Goal: Task Accomplishment & Management: Manage account settings

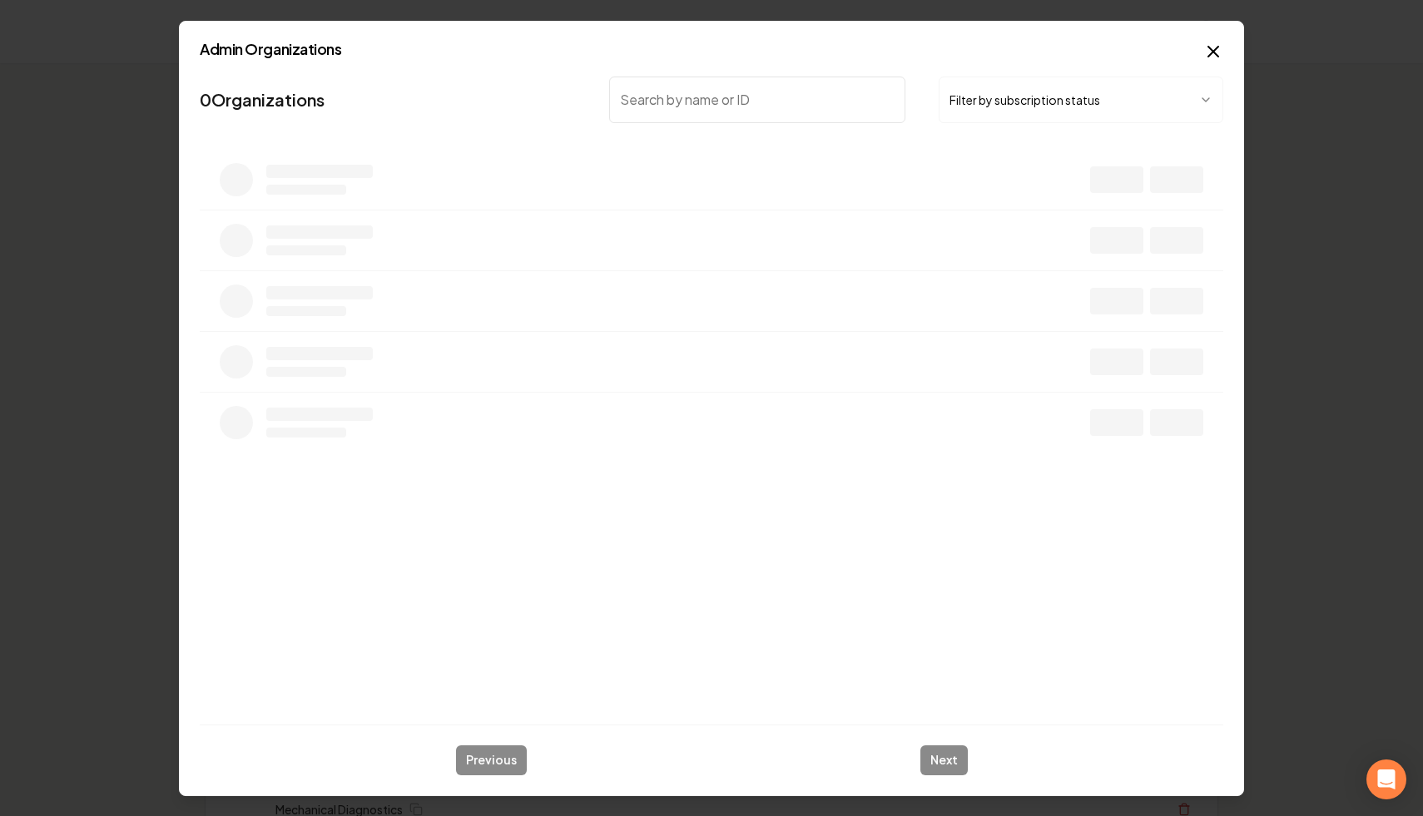
click at [1000, 109] on button "Filter by subscription status" at bounding box center [1080, 100] width 285 height 47
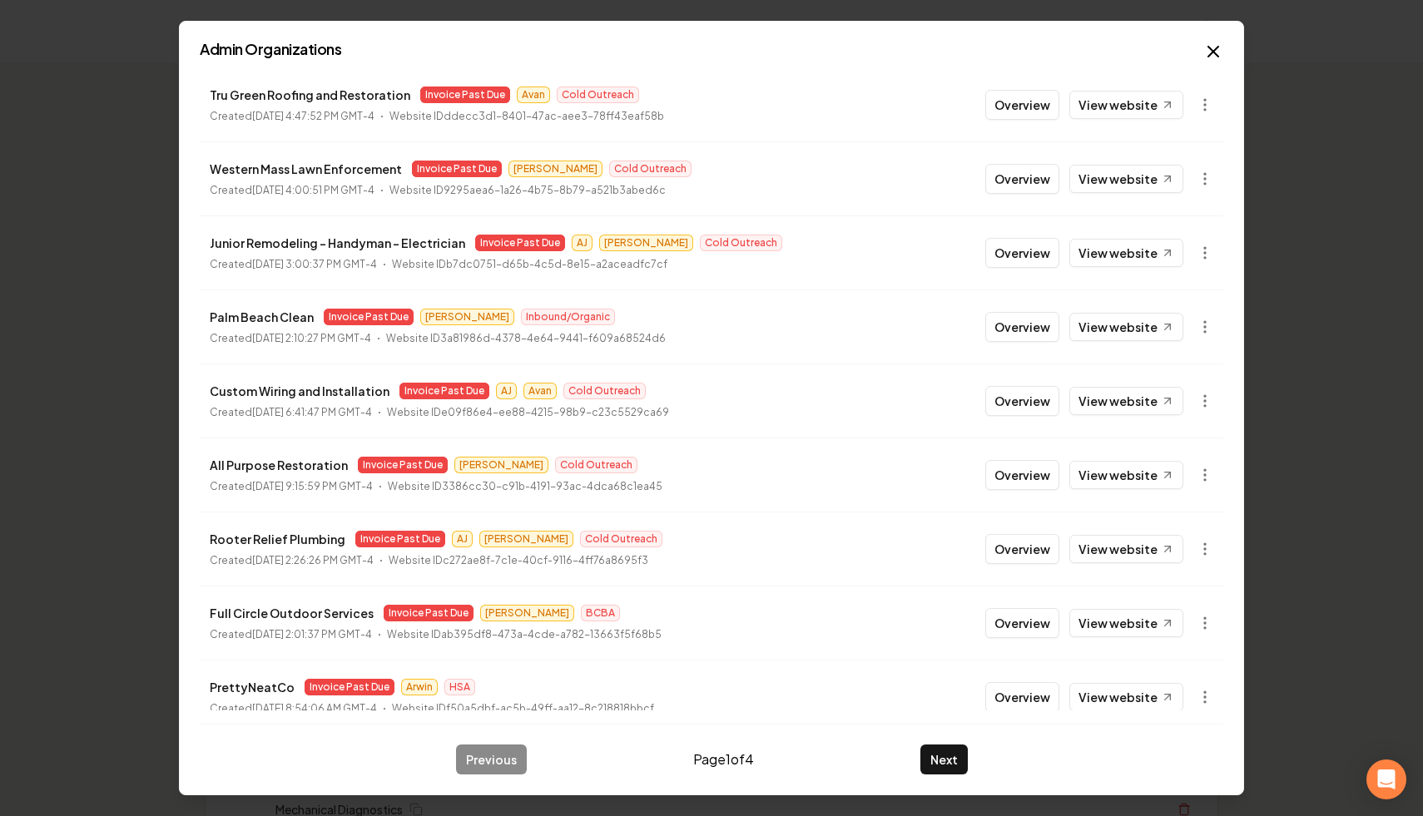
scroll to position [178, 0]
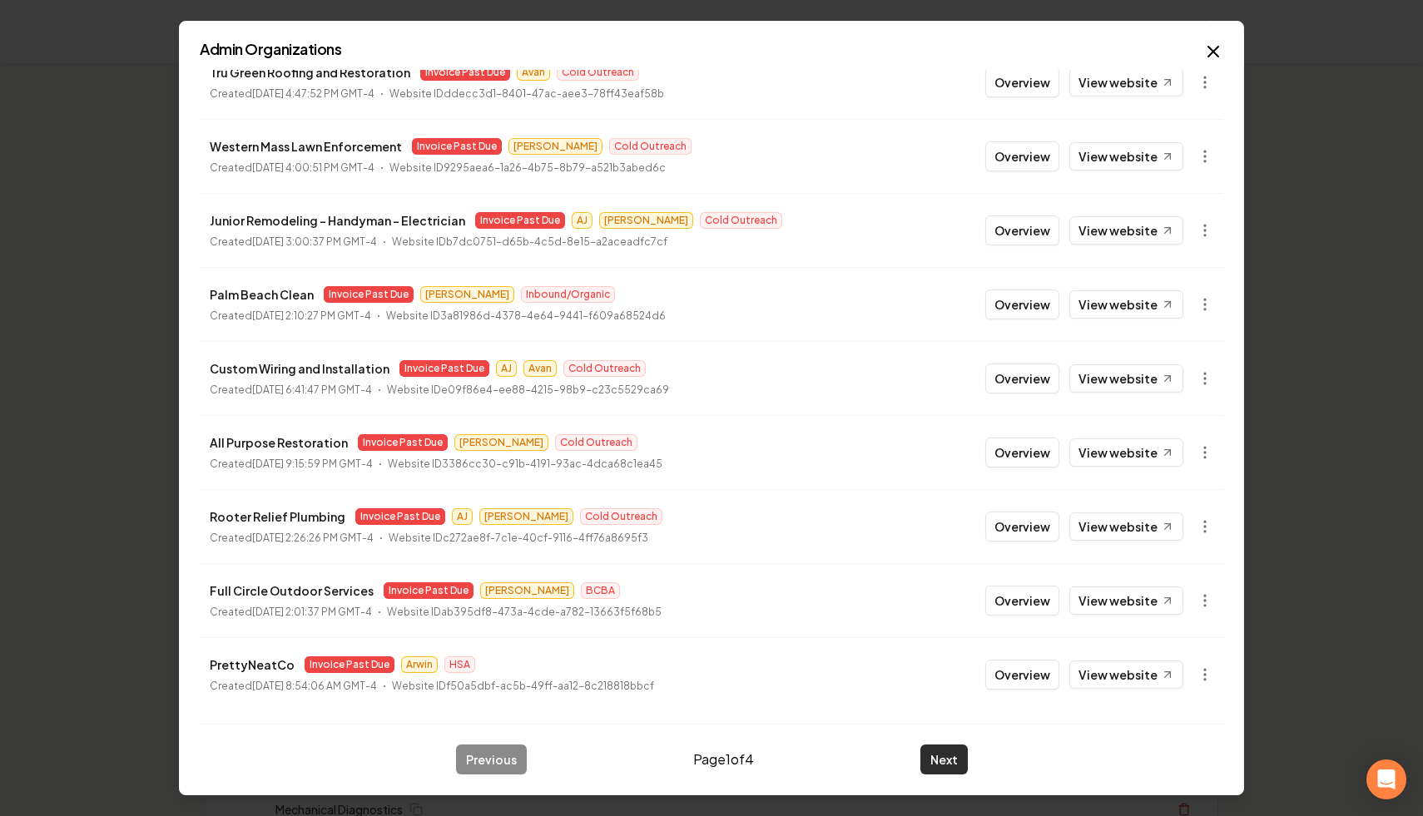
click at [940, 760] on button "Next" at bounding box center [943, 760] width 47 height 30
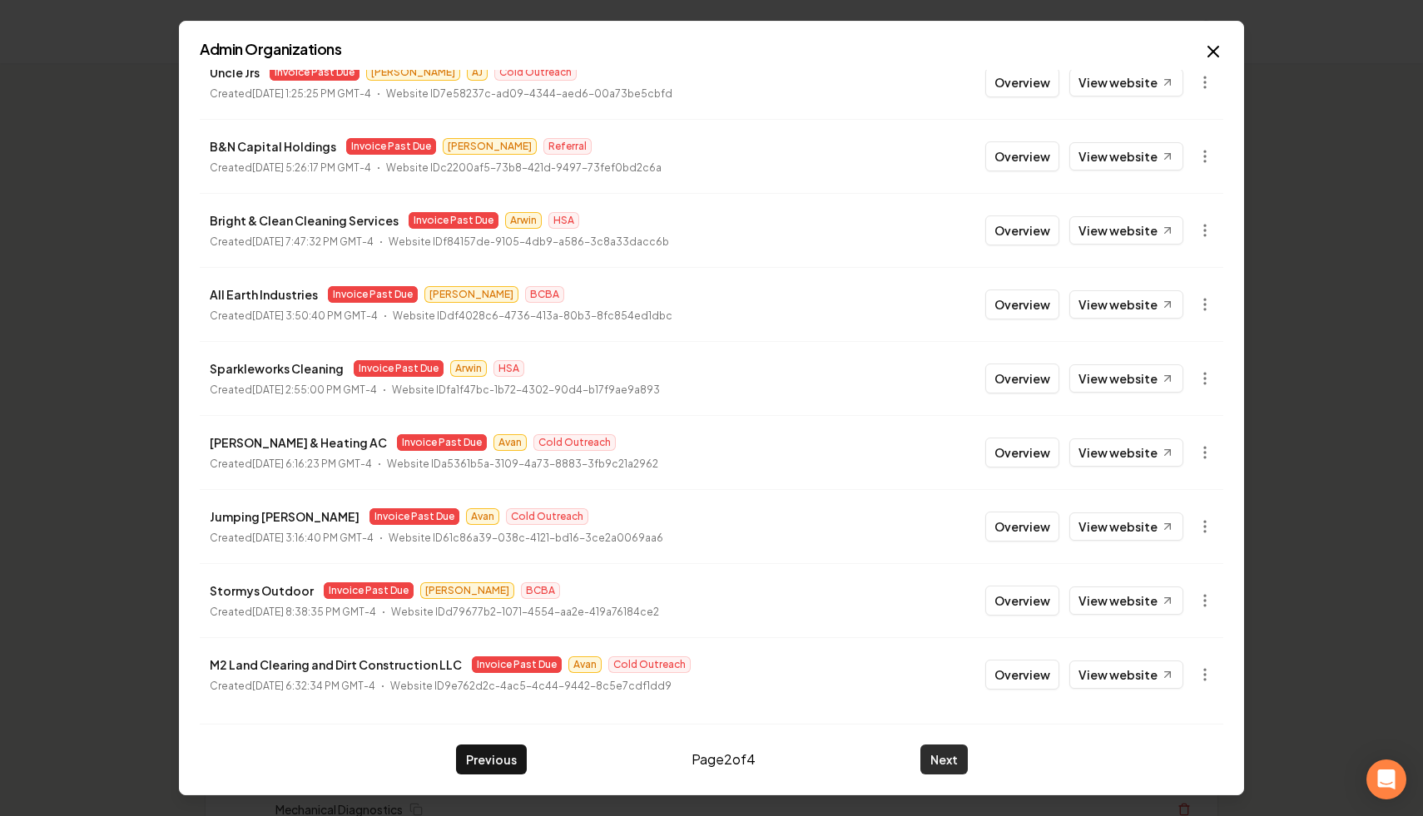
click at [943, 757] on button "Next" at bounding box center [943, 760] width 47 height 30
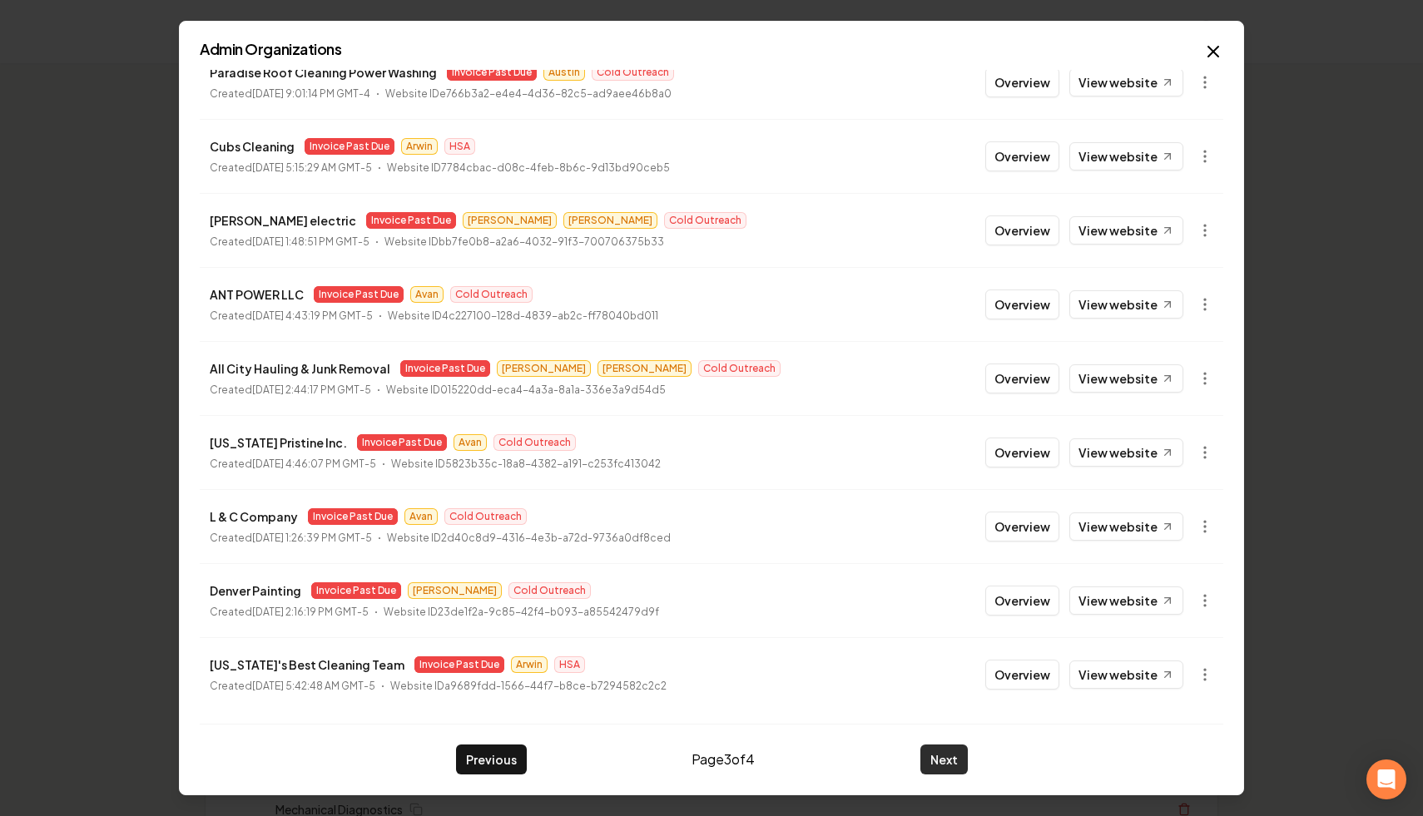
click at [932, 752] on button "Next" at bounding box center [943, 760] width 47 height 30
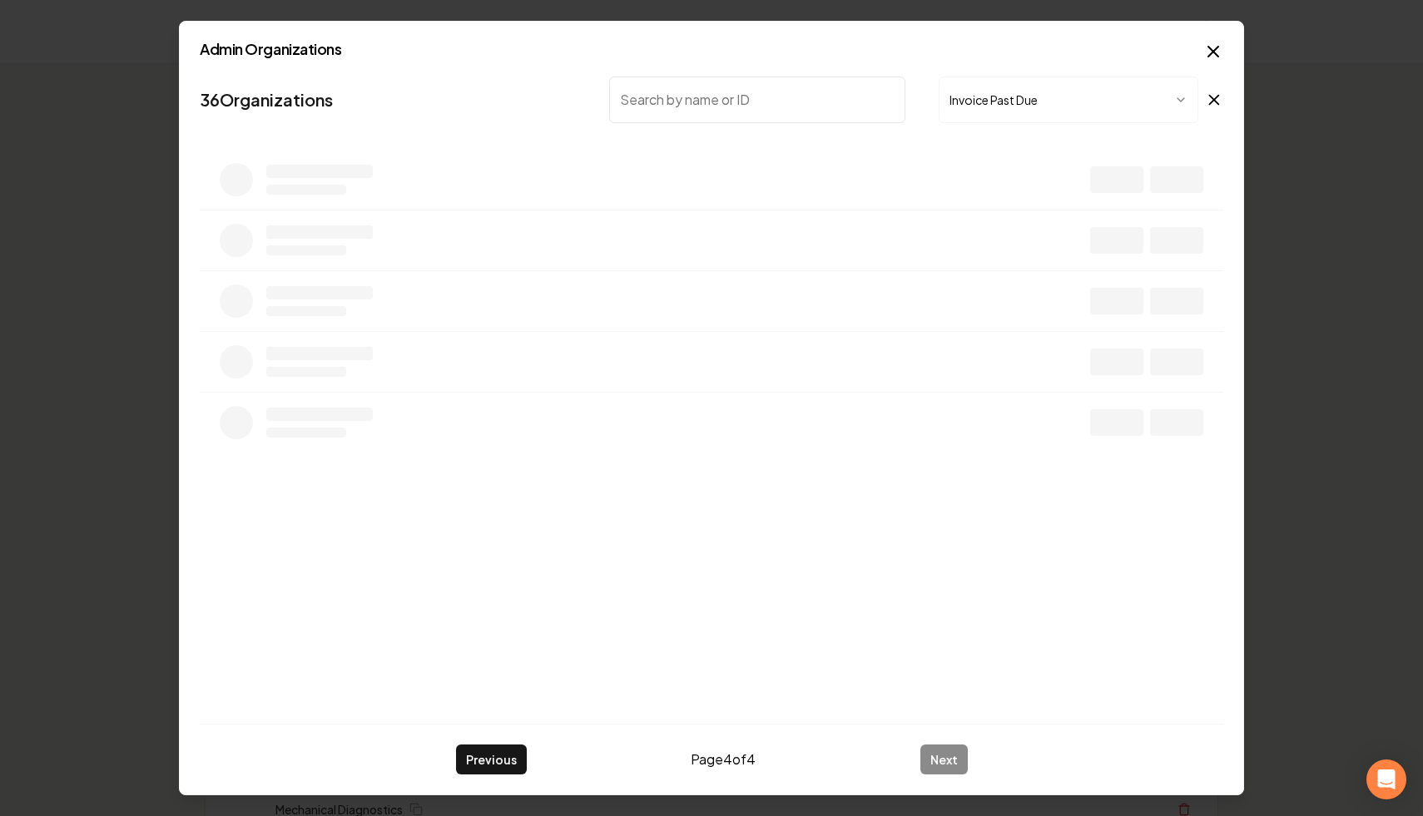
scroll to position [0, 0]
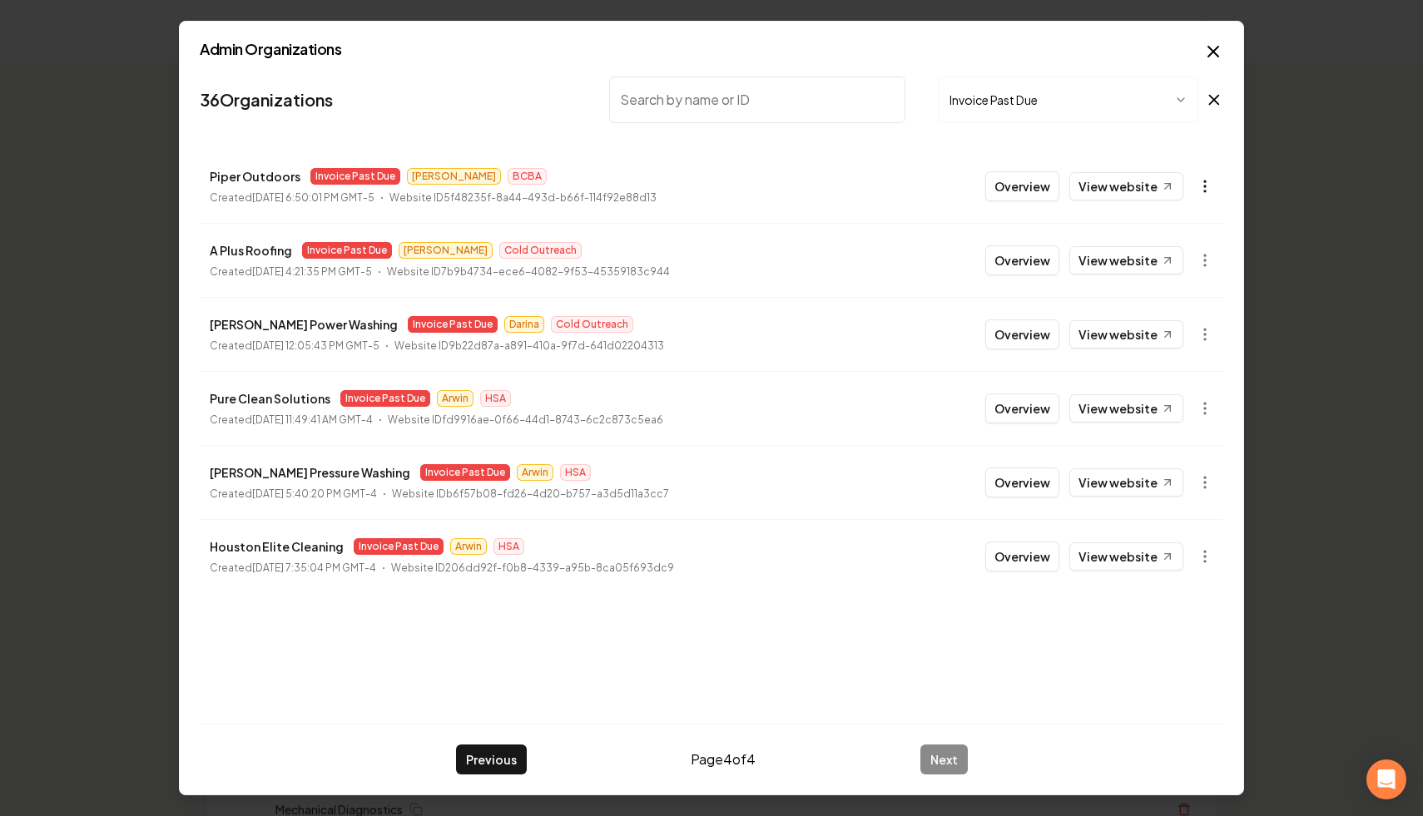
click at [1201, 195] on button "button" at bounding box center [1204, 186] width 33 height 33
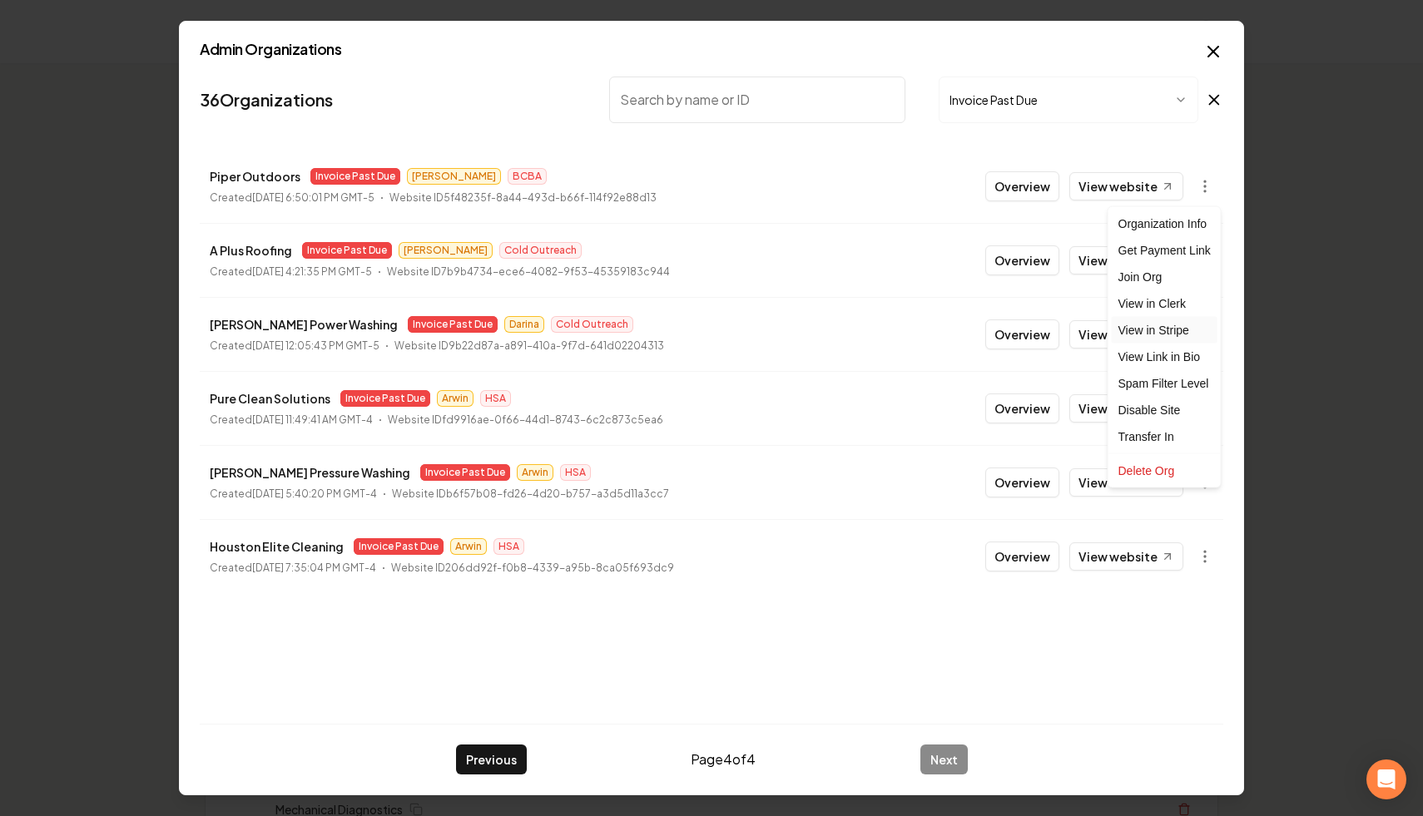
click at [1176, 334] on link "View in Stripe" at bounding box center [1165, 330] width 106 height 27
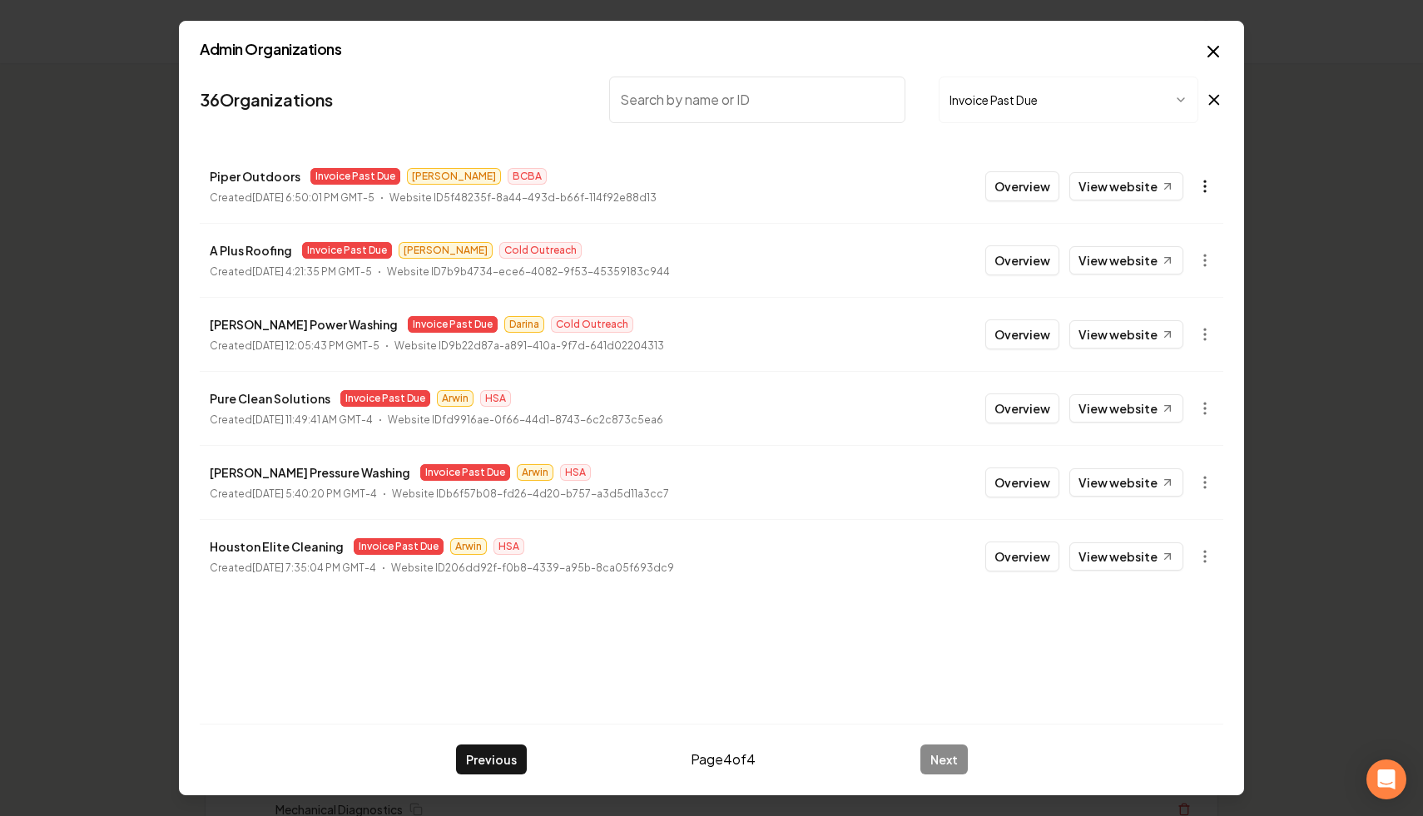
click at [1207, 185] on icon "button" at bounding box center [1204, 186] width 17 height 17
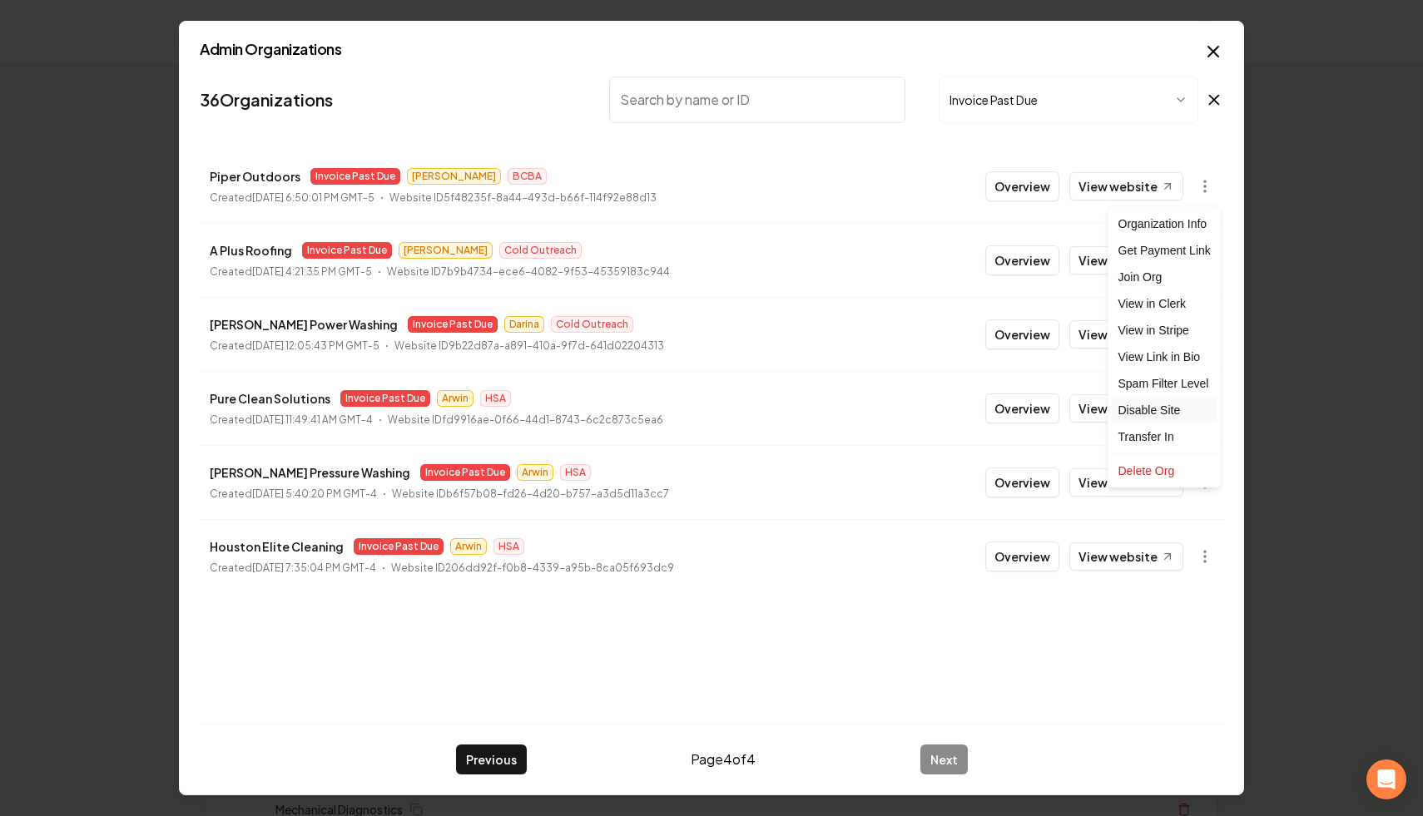
click at [1164, 404] on div "Disable Site" at bounding box center [1165, 410] width 106 height 27
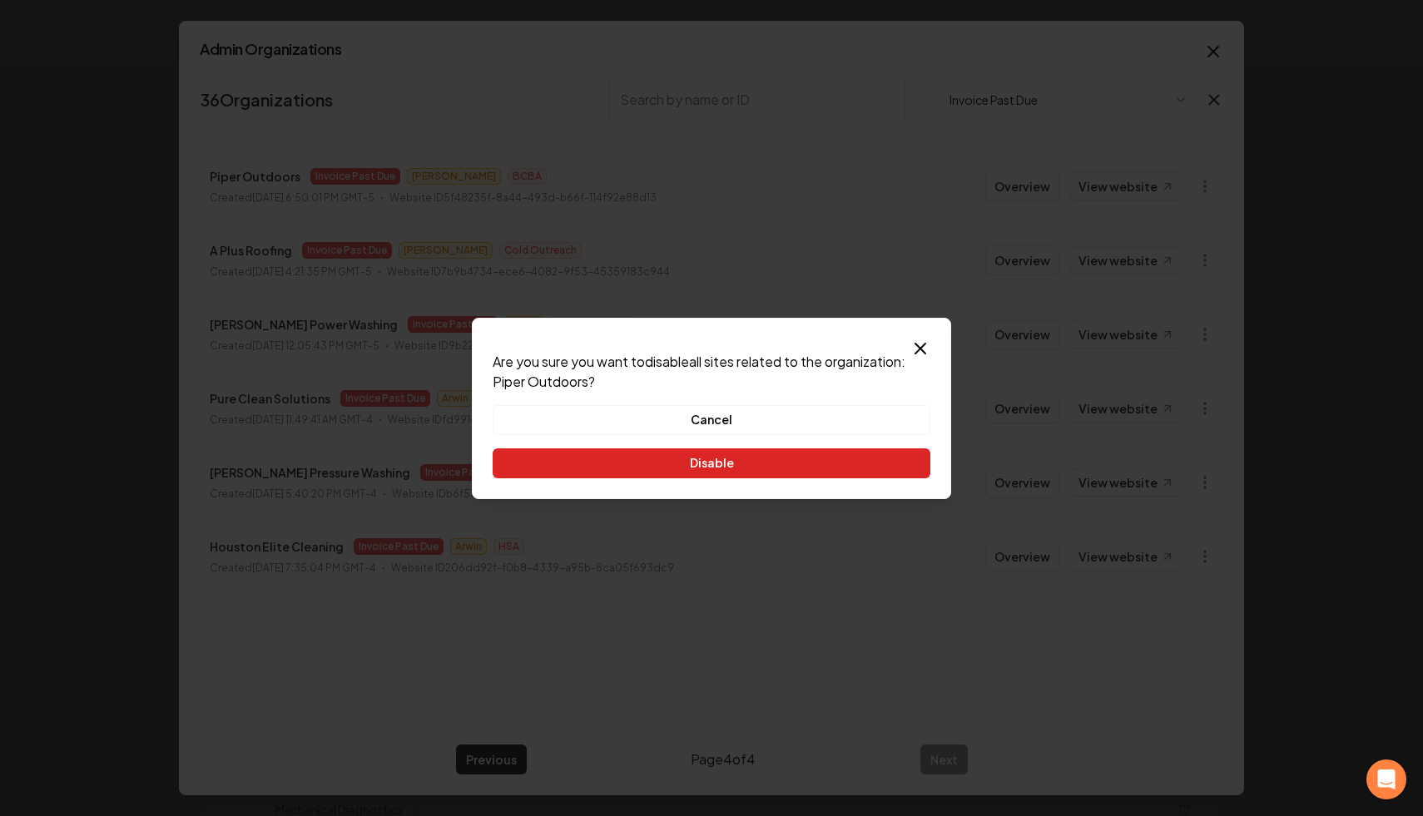
click at [815, 464] on button "Disable" at bounding box center [712, 463] width 438 height 30
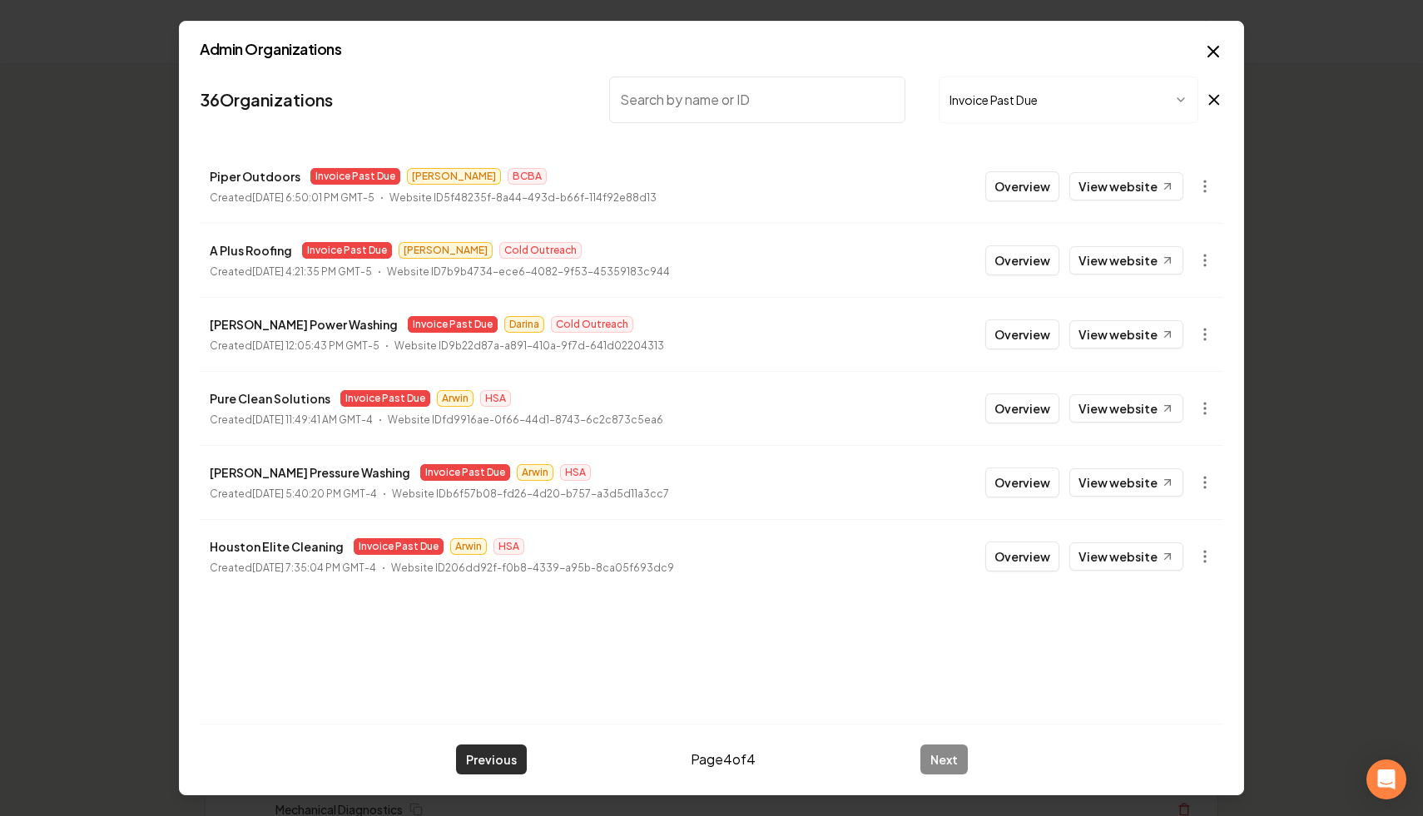
click at [479, 760] on button "Previous" at bounding box center [491, 760] width 71 height 30
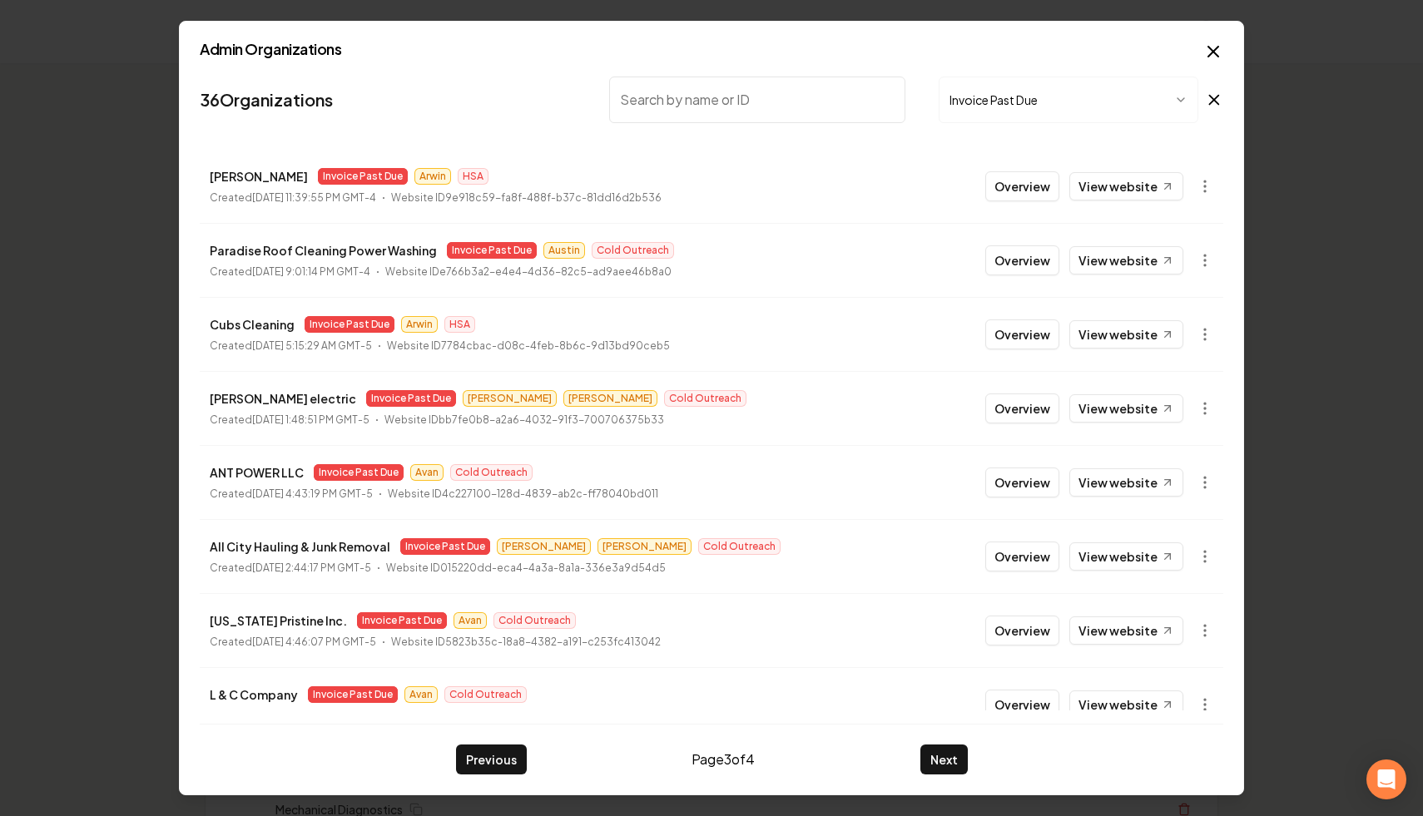
click at [730, 96] on input "search" at bounding box center [757, 100] width 296 height 47
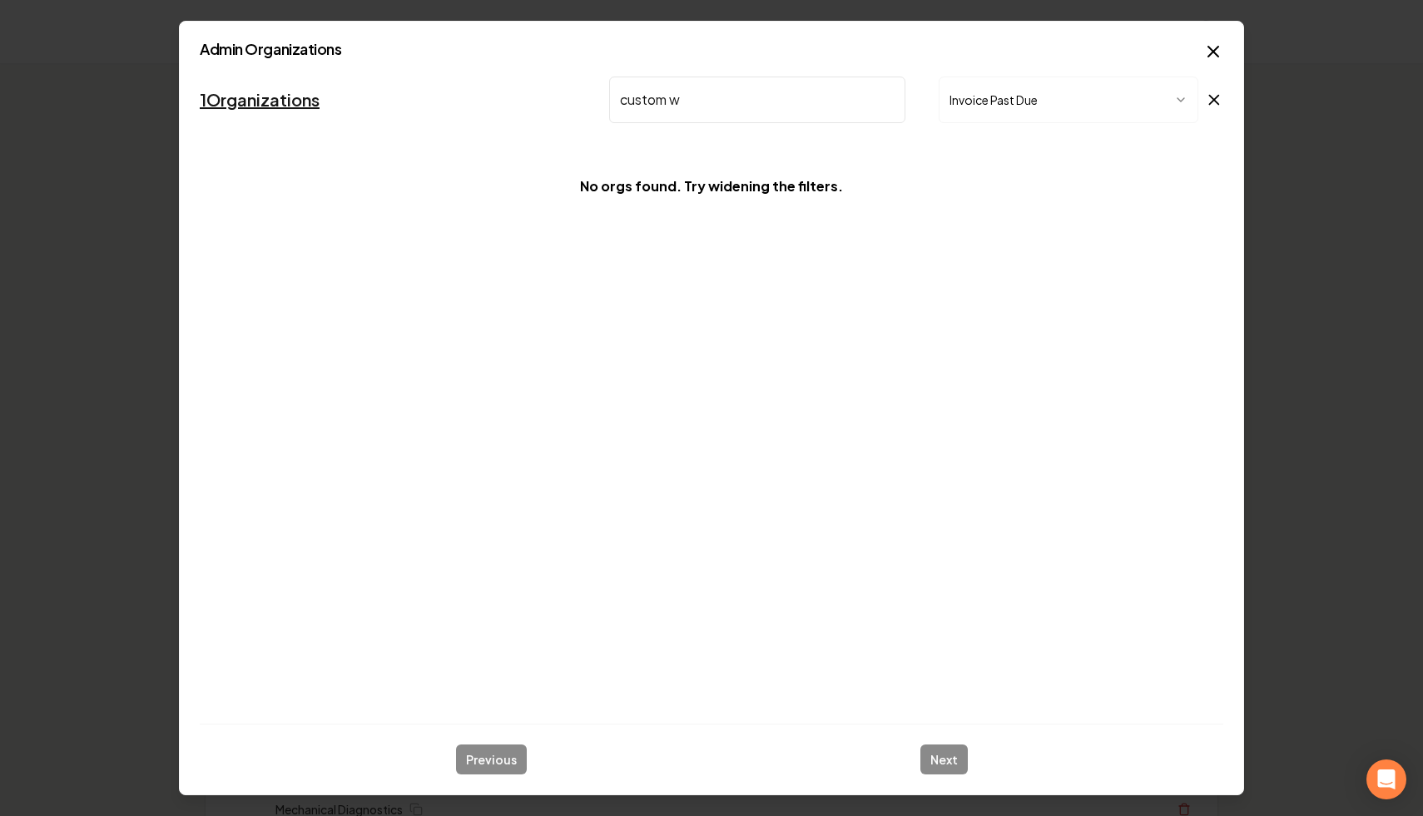
type input "custom w"
click at [293, 100] on link "1 Organizations" at bounding box center [260, 99] width 120 height 23
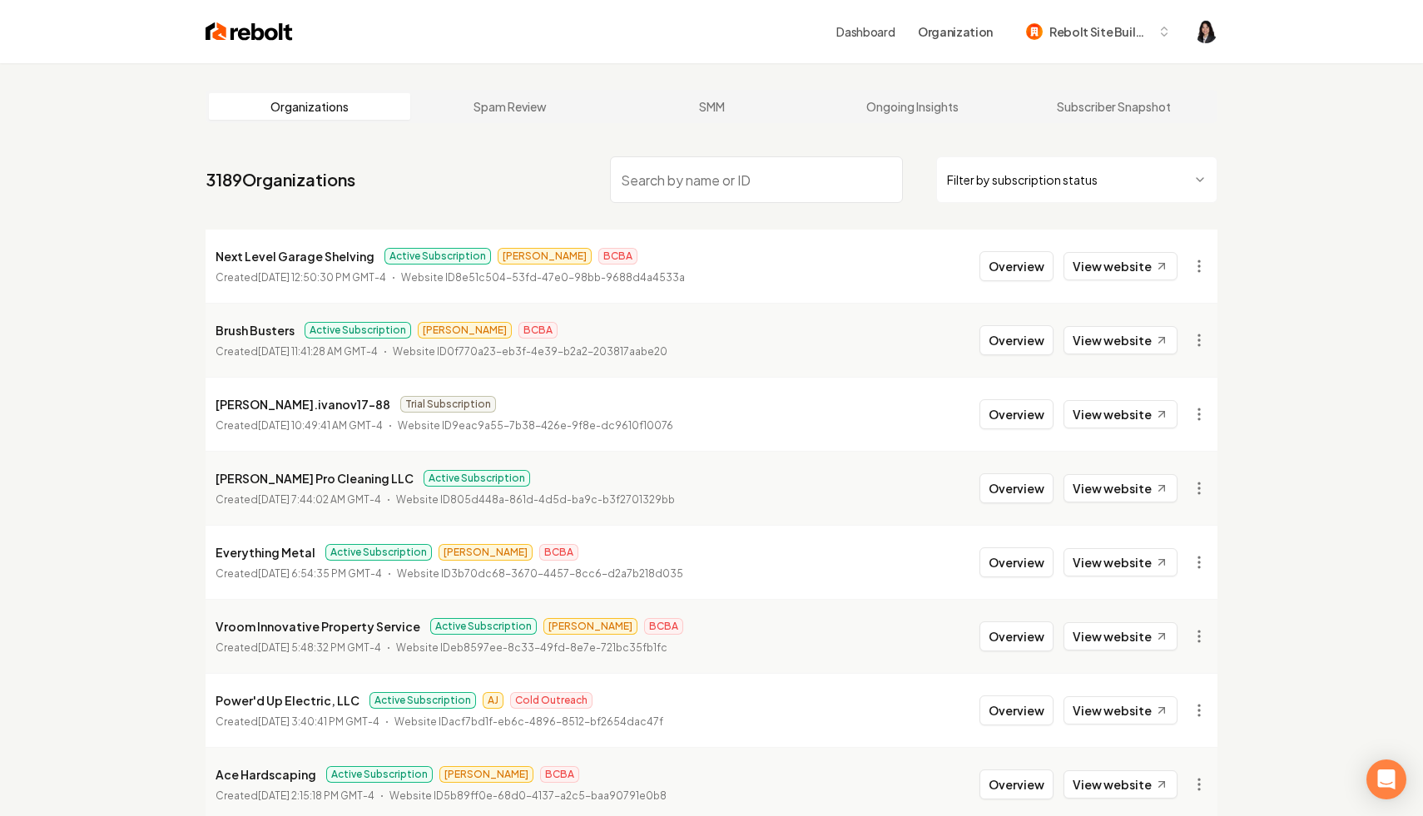
click at [1029, 181] on html "Dashboard Organization Rebolt Site Builder Organizations Spam Review SMM Ongoin…" at bounding box center [711, 408] width 1423 height 816
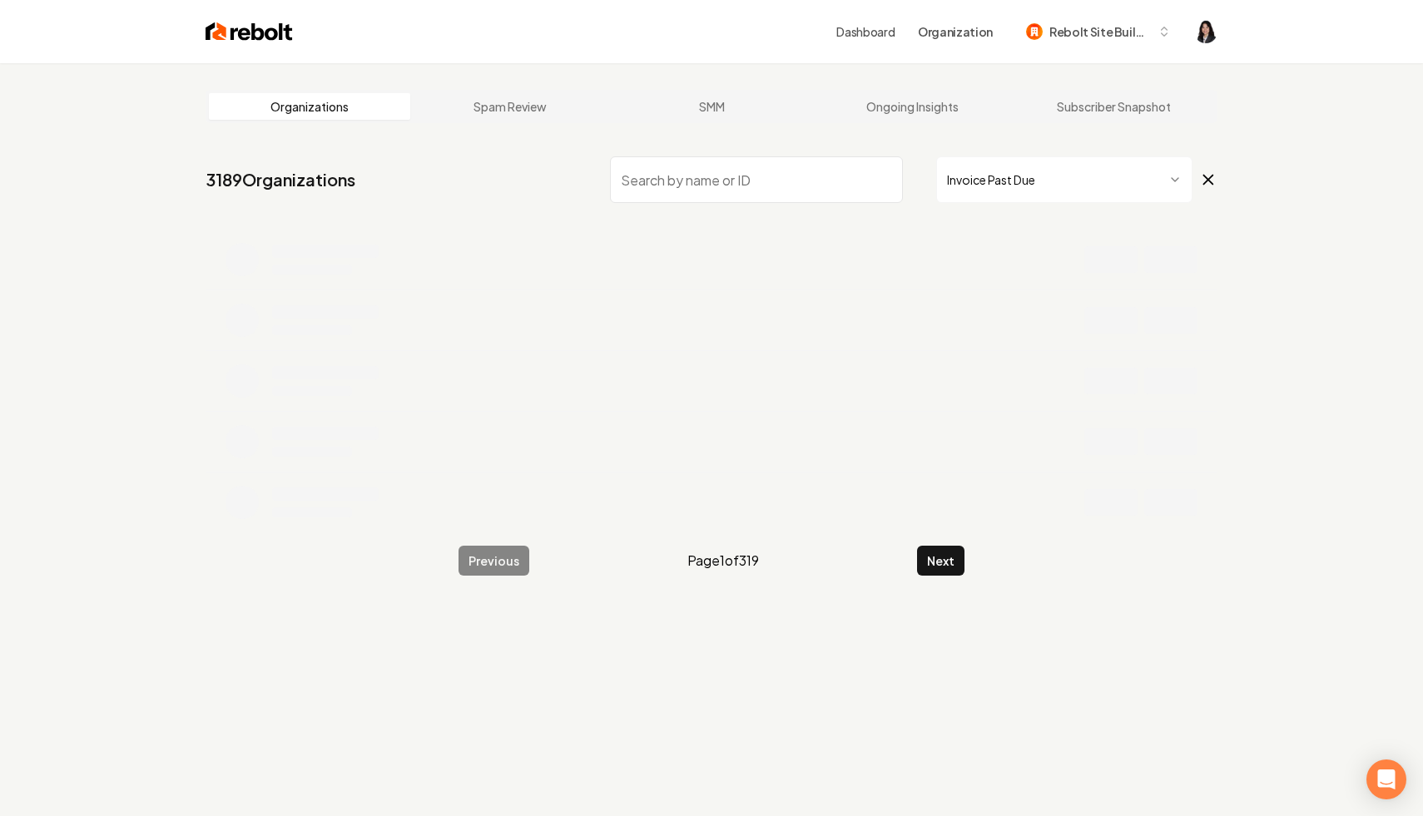
click at [745, 162] on input "search" at bounding box center [756, 179] width 293 height 47
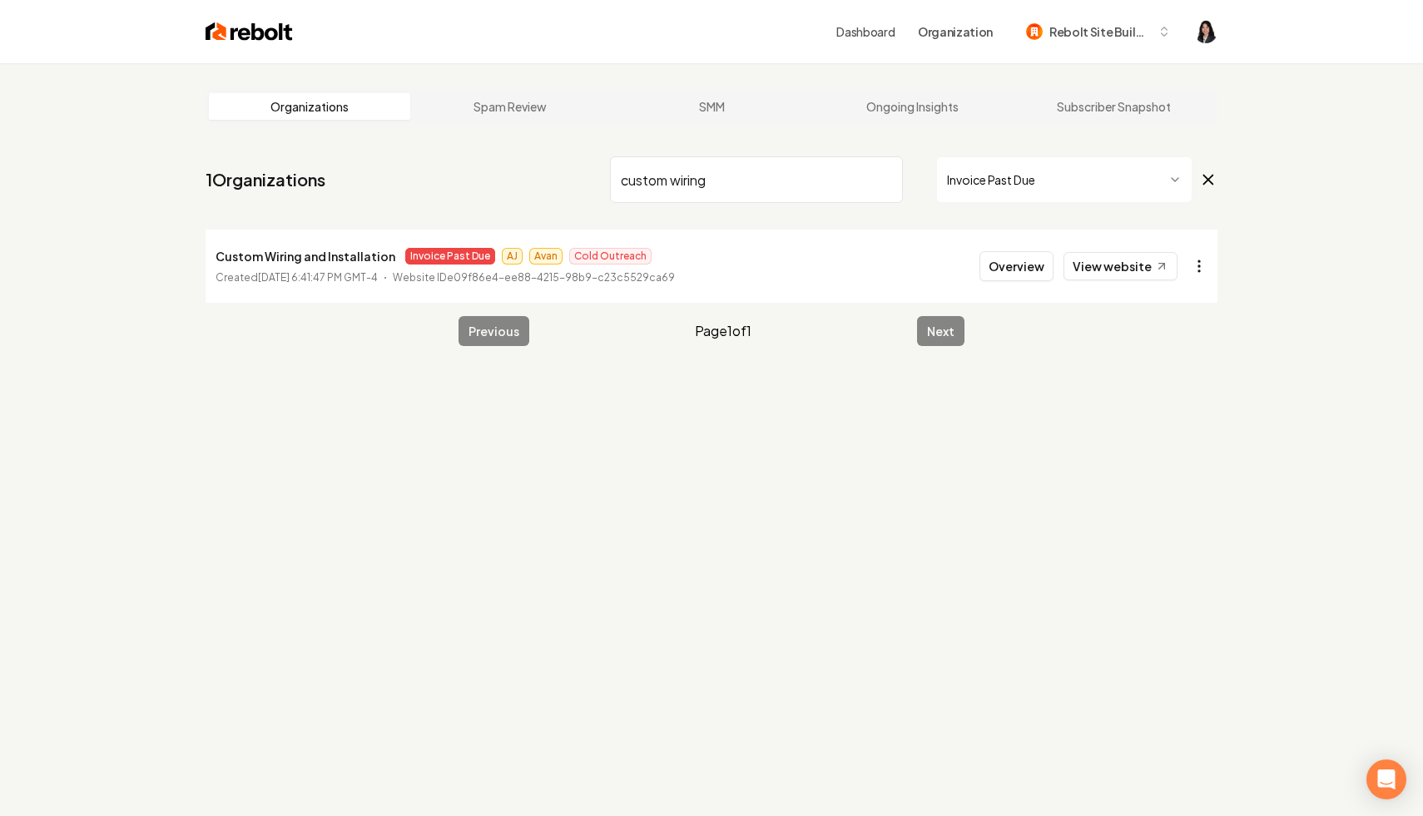
type input "custom wiring"
click at [1201, 261] on html "Dashboard Organization Rebolt Site Builder Organizations Spam Review SMM Ongoin…" at bounding box center [711, 408] width 1423 height 816
click at [1180, 408] on link "View in Stripe" at bounding box center [1159, 410] width 106 height 27
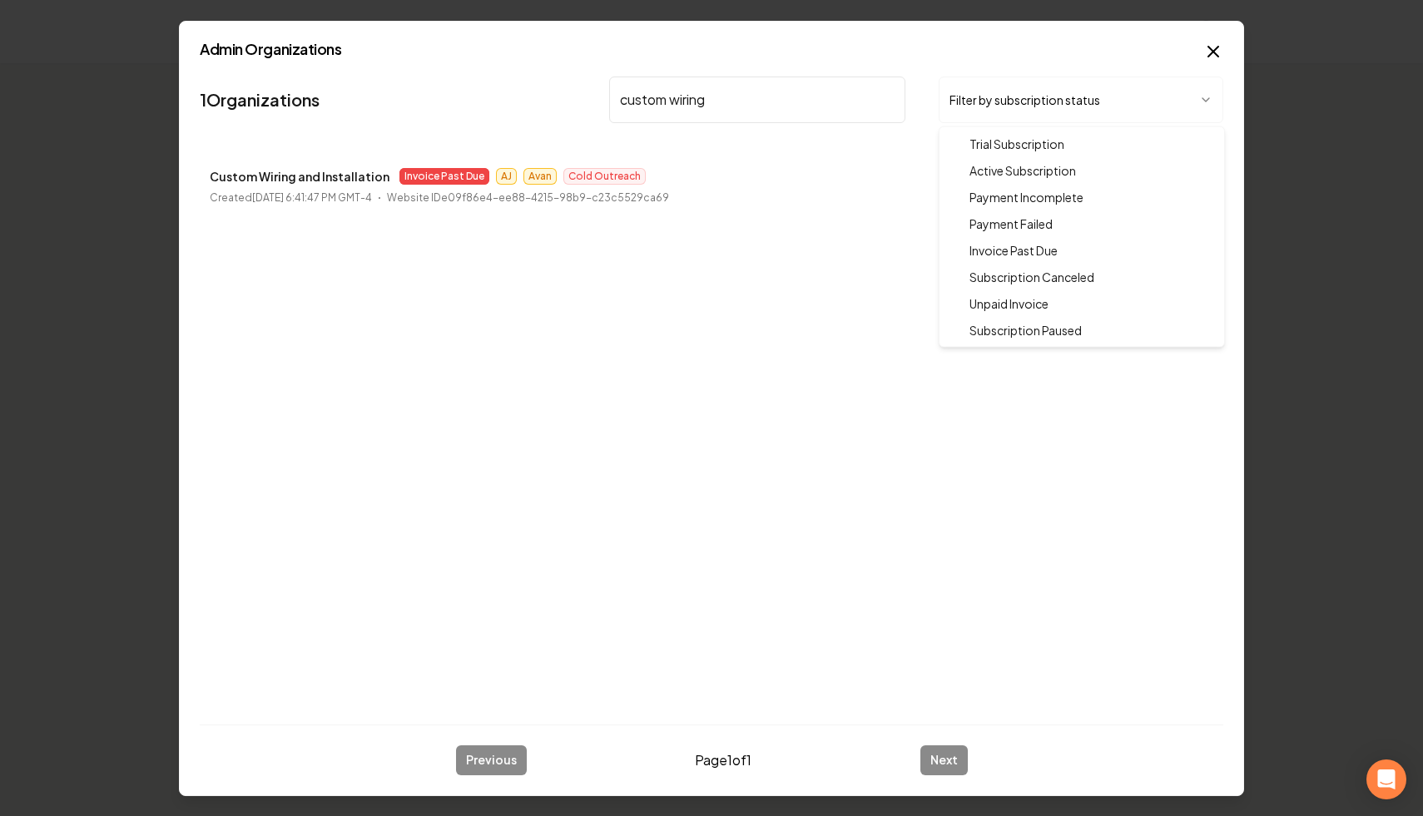
click at [957, 100] on body "Dashboard Organization Rebolt Site Builder Organizations Spam Review SMM Ongoin…" at bounding box center [711, 408] width 1423 height 816
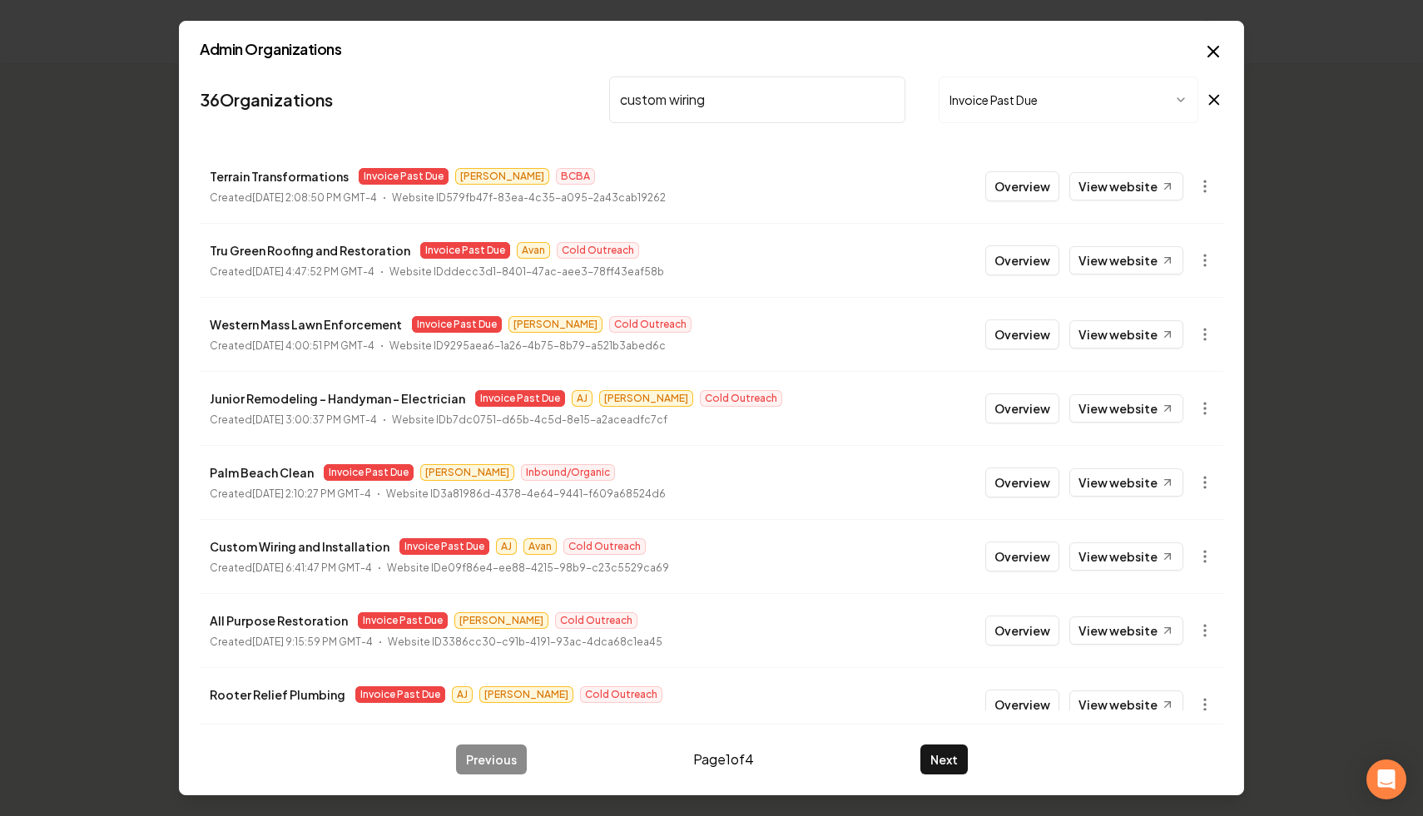
click at [767, 101] on input "custom wiring" at bounding box center [757, 100] width 296 height 47
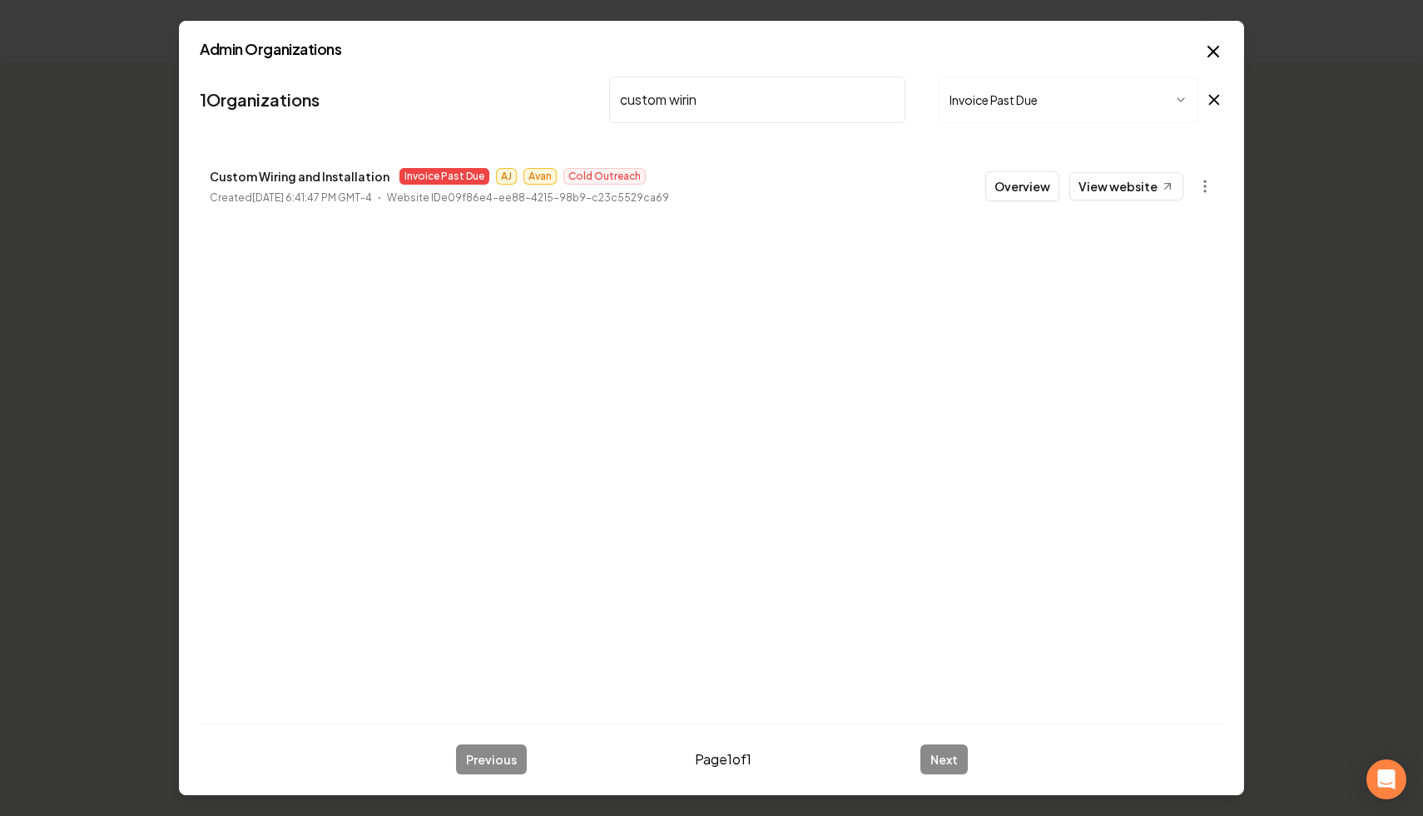
type input "custom wiring"
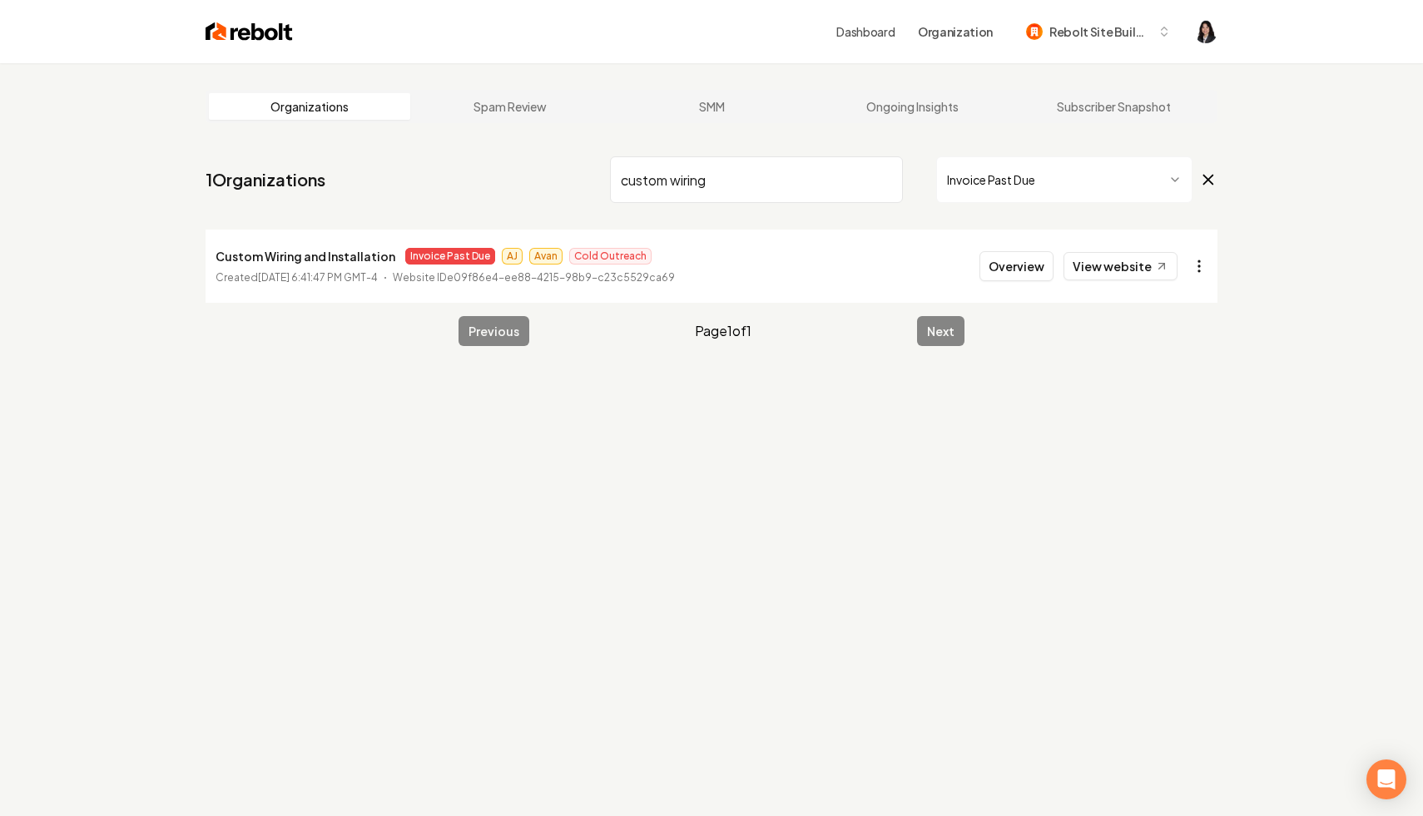
click at [1199, 270] on html "Dashboard Organization Rebolt Site Builder Organizations Spam Review SMM Ongoin…" at bounding box center [711, 408] width 1423 height 816
click at [1186, 413] on link "View in Stripe" at bounding box center [1159, 410] width 106 height 27
click at [882, 179] on input "custom wiring" at bounding box center [756, 179] width 293 height 47
type input "garcias"
click at [1201, 260] on html "Dashboard Organization Rebolt Site Builder Organizations Spam Review SMM Ongoin…" at bounding box center [711, 408] width 1423 height 816
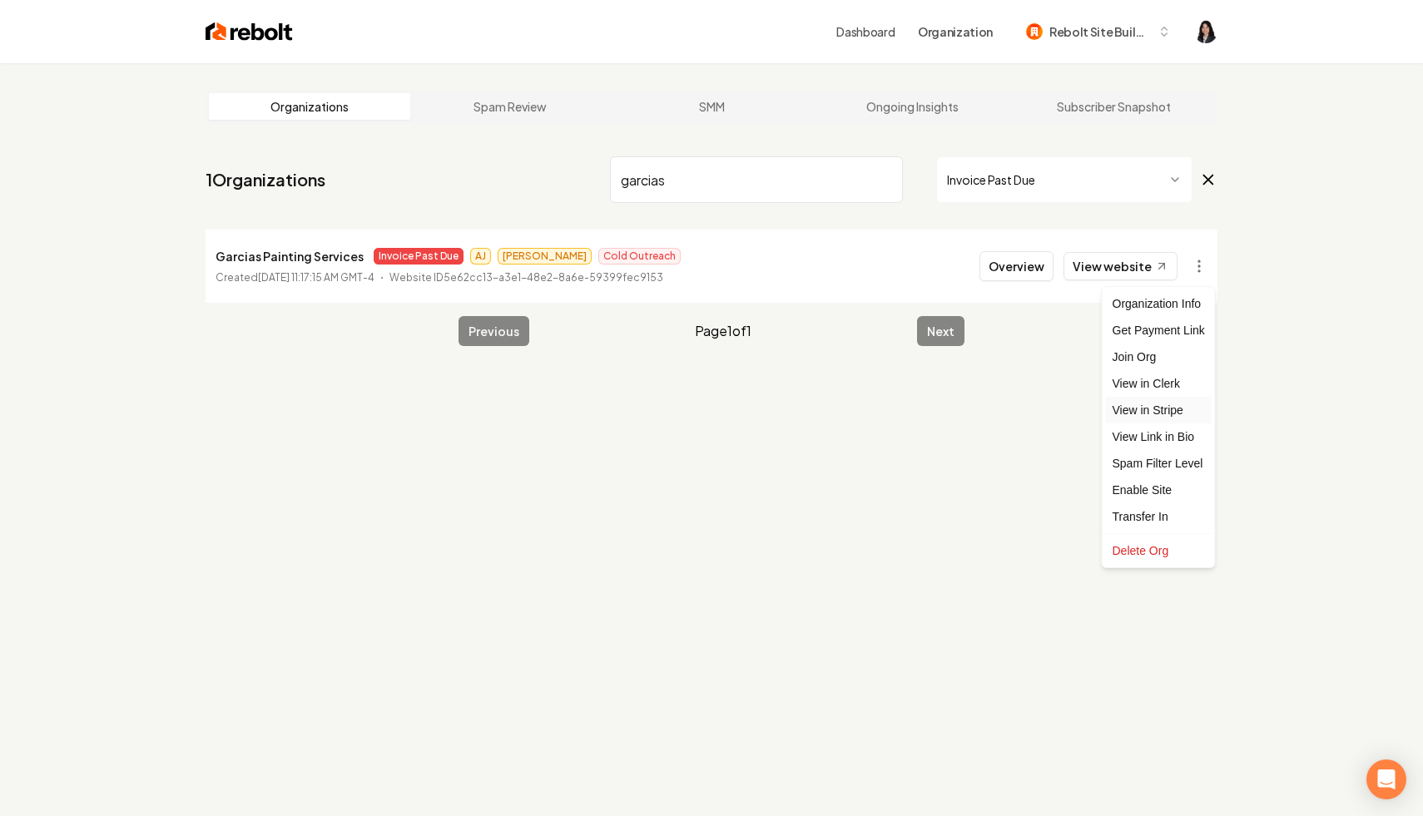
click at [1191, 405] on link "View in Stripe" at bounding box center [1159, 410] width 106 height 27
click at [884, 179] on input "garcias" at bounding box center [756, 179] width 293 height 47
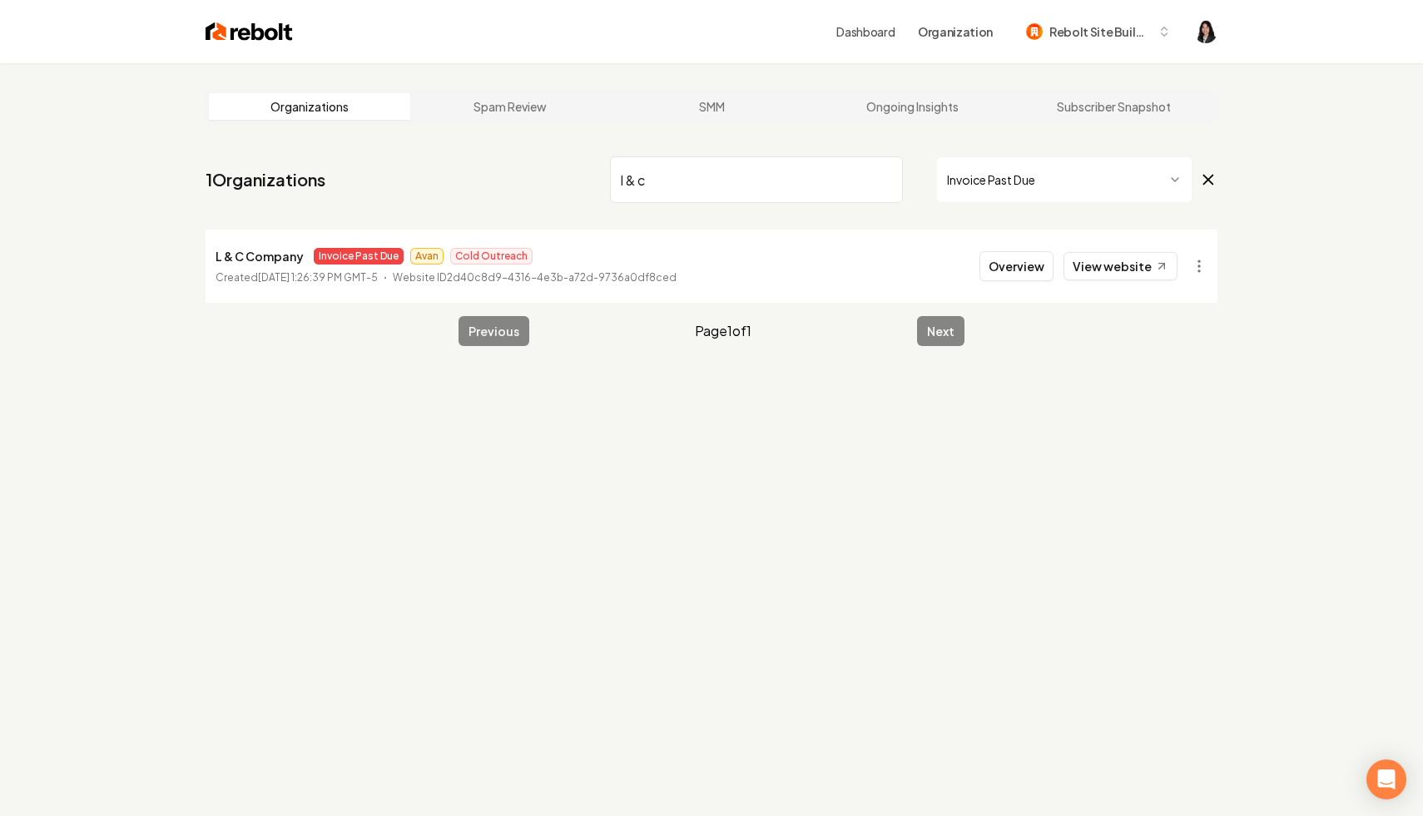
type input "l & c"
click at [1202, 266] on html "Dashboard Organization Rebolt Site Builder Organizations Spam Review SMM Ongoin…" at bounding box center [711, 408] width 1423 height 816
click at [1158, 416] on link "View in Stripe" at bounding box center [1159, 410] width 106 height 27
click at [886, 176] on input "l & c" at bounding box center [756, 179] width 293 height 47
type input "palm"
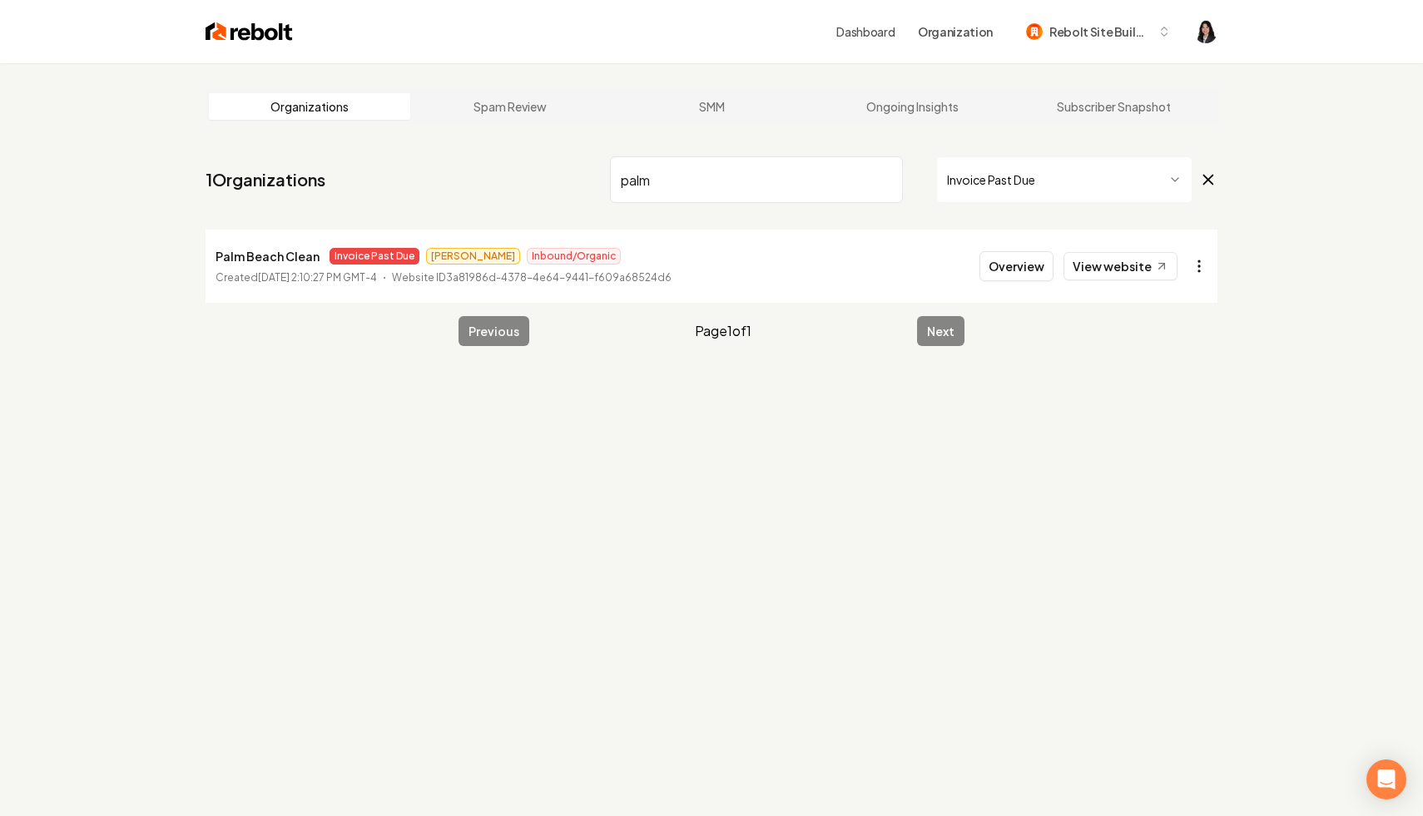
click at [1206, 267] on html "Dashboard Organization Rebolt Site Builder Organizations Spam Review SMM Ongoin…" at bounding box center [711, 408] width 1423 height 816
click at [1160, 406] on link "View in Stripe" at bounding box center [1159, 410] width 106 height 27
click at [887, 180] on input "palm" at bounding box center [756, 179] width 293 height 47
click at [1190, 271] on html "Dashboard Organization Rebolt Site Builder Organizations Spam Review SMM Ongoin…" at bounding box center [711, 408] width 1423 height 816
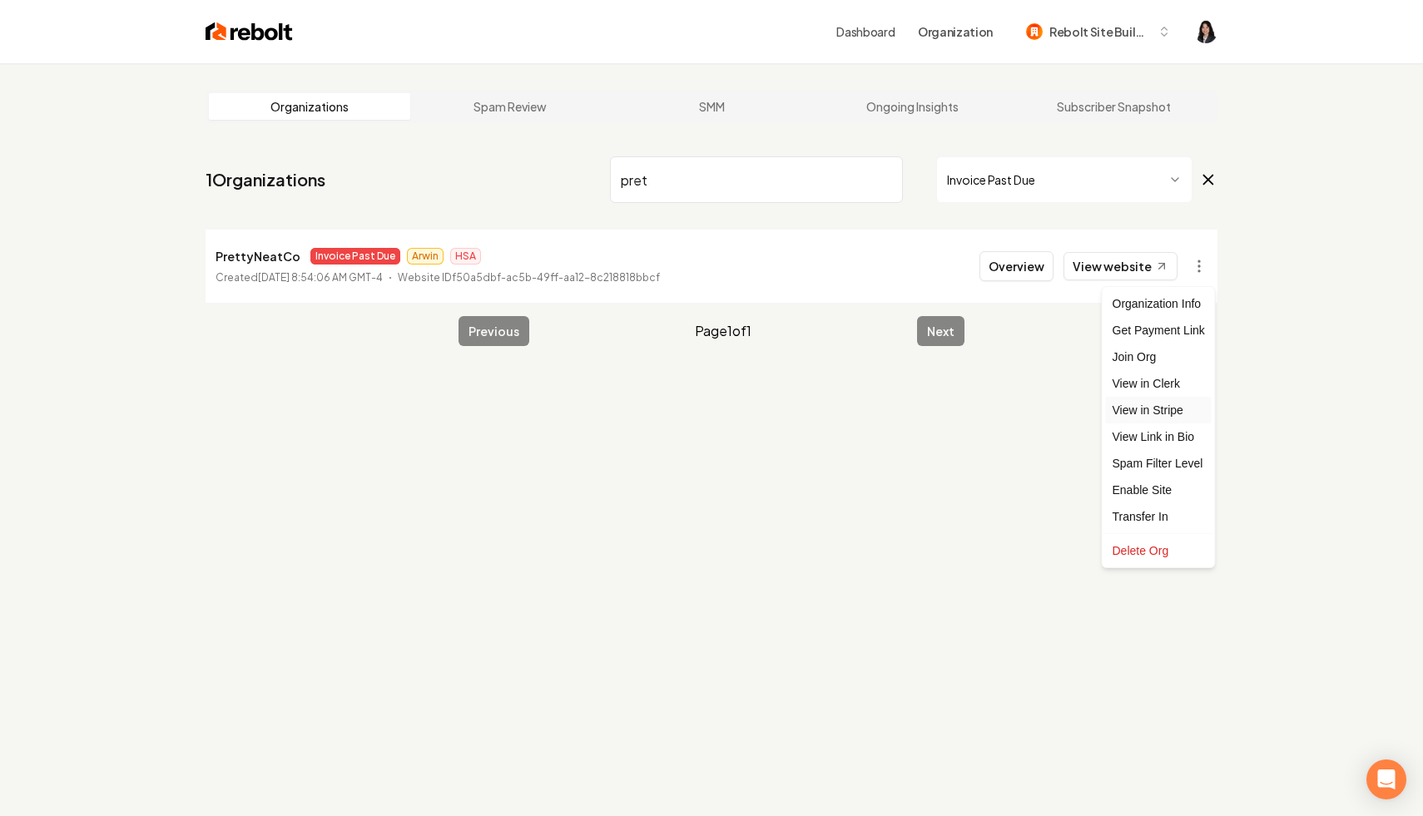
click at [1156, 413] on link "View in Stripe" at bounding box center [1159, 410] width 106 height 27
drag, startPoint x: 757, startPoint y: 174, endPoint x: 418, endPoint y: 147, distance: 340.5
click at [418, 147] on main "Organizations Spam Review SMM Ongoing Insights Subscriber Snapshot 1 Organizati…" at bounding box center [711, 218] width 1065 height 310
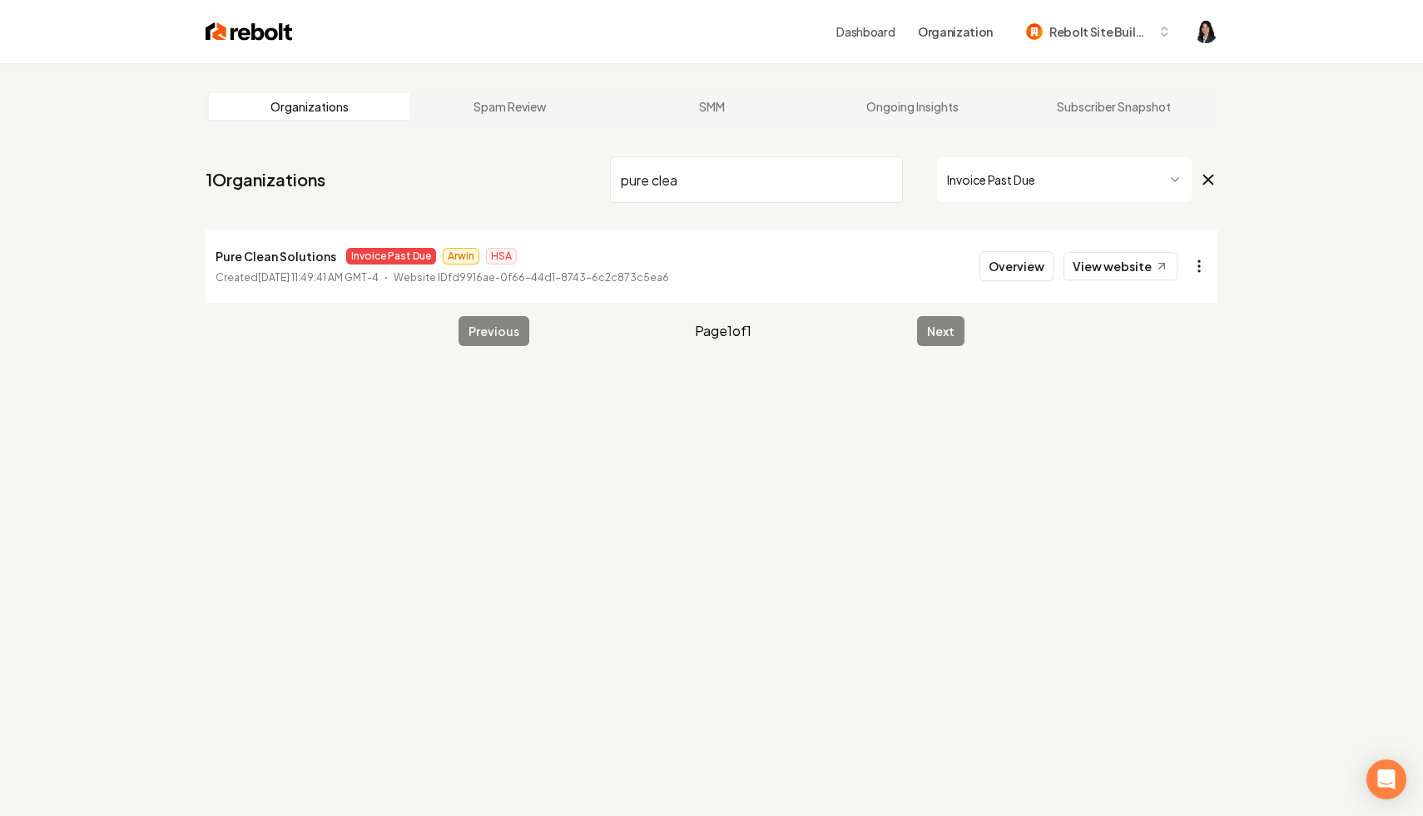
click at [1202, 274] on html "Dashboard Organization Rebolt Site Builder Organizations Spam Review SMM Ongoin…" at bounding box center [711, 408] width 1423 height 816
click at [1180, 418] on link "View in Stripe" at bounding box center [1159, 410] width 106 height 27
drag, startPoint x: 713, startPoint y: 171, endPoint x: 438, endPoint y: 134, distance: 277.1
click at [438, 134] on main "Organizations Spam Review SMM Ongoing Insights Subscriber Snapshot 1 Organizati…" at bounding box center [711, 218] width 1065 height 310
click at [1203, 260] on html "Dashboard Organization Rebolt Site Builder Organizations Spam Review SMM Ongoin…" at bounding box center [711, 408] width 1423 height 816
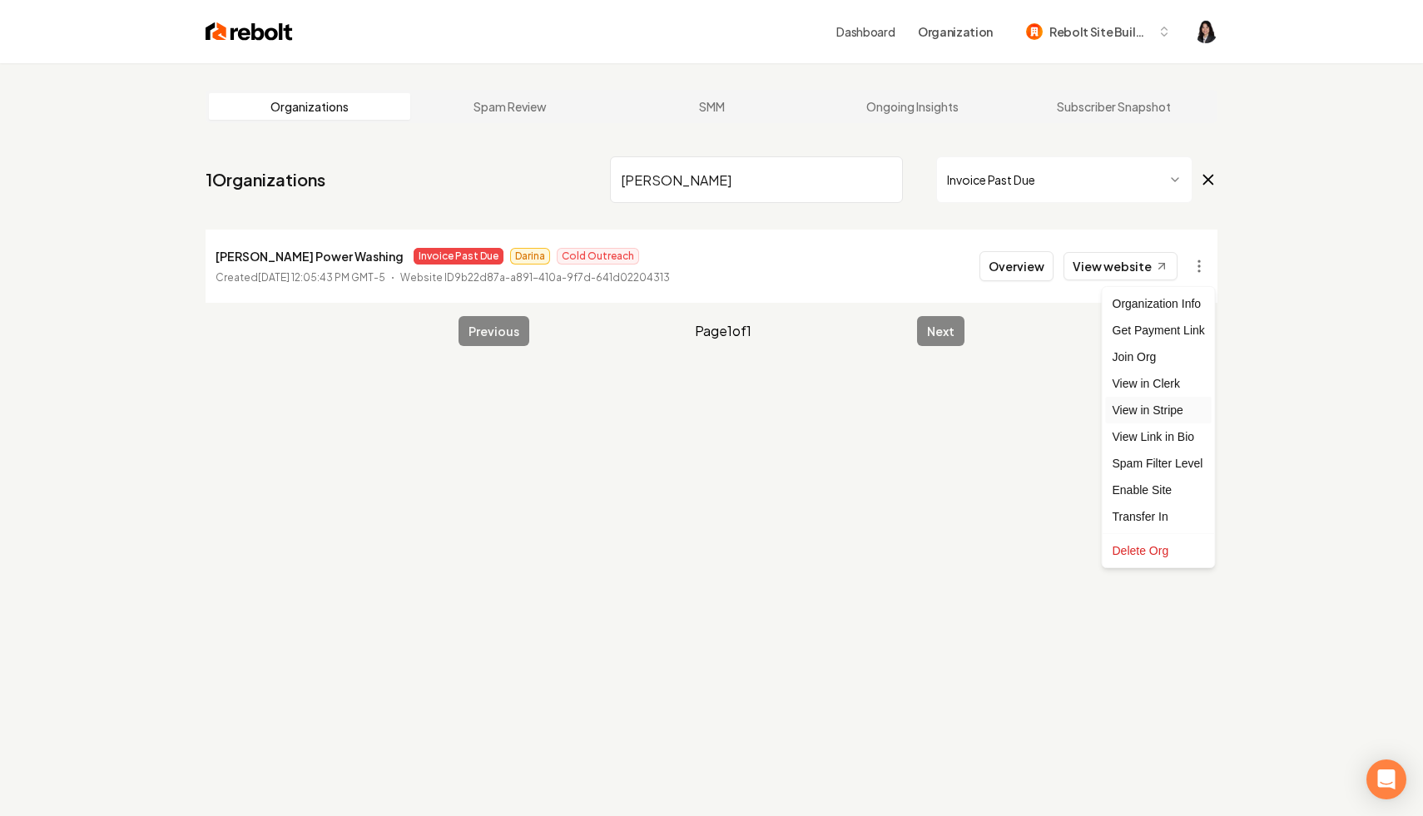
click at [1187, 405] on link "View in Stripe" at bounding box center [1159, 410] width 106 height 27
drag, startPoint x: 698, startPoint y: 184, endPoint x: 192, endPoint y: 147, distance: 507.2
click at [192, 147] on main "Organizations Spam Review SMM Ongoing Insights Subscriber Snapshot 1 Organizati…" at bounding box center [711, 218] width 1065 height 310
click at [1196, 270] on html "Dashboard Organization Rebolt Site Builder Organizations Spam Review SMM Ongoin…" at bounding box center [711, 408] width 1423 height 816
click at [1187, 409] on link "View in Stripe" at bounding box center [1159, 410] width 106 height 27
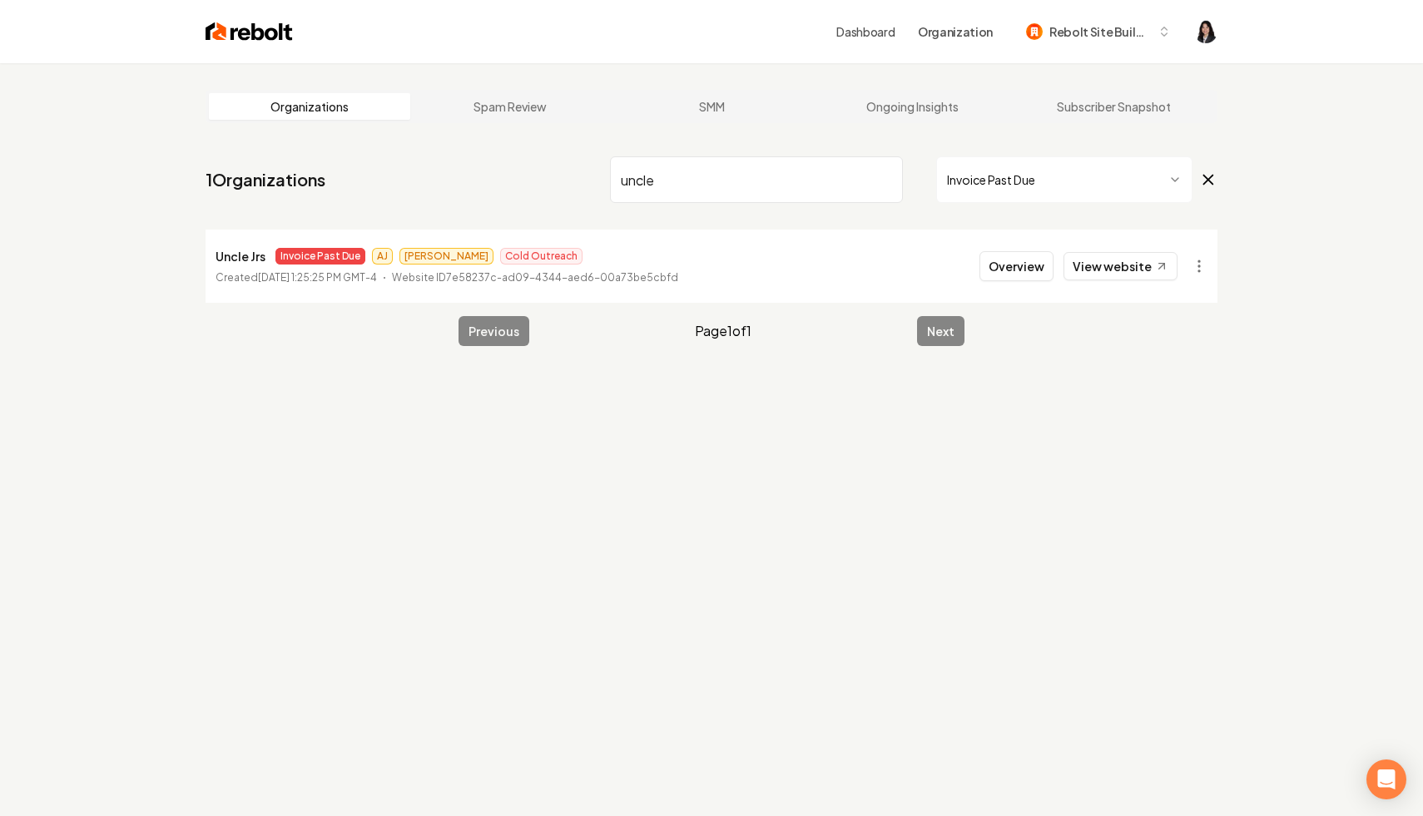
drag, startPoint x: 638, startPoint y: 162, endPoint x: 438, endPoint y: 140, distance: 200.9
click at [438, 140] on main "Organizations Spam Review SMM Ongoing Insights Subscriber Snapshot 1 Organizati…" at bounding box center [711, 218] width 1065 height 310
click at [1196, 268] on html "Dashboard Organization Rebolt Site Builder Organizations Spam Review SMM Ongoin…" at bounding box center [711, 408] width 1423 height 816
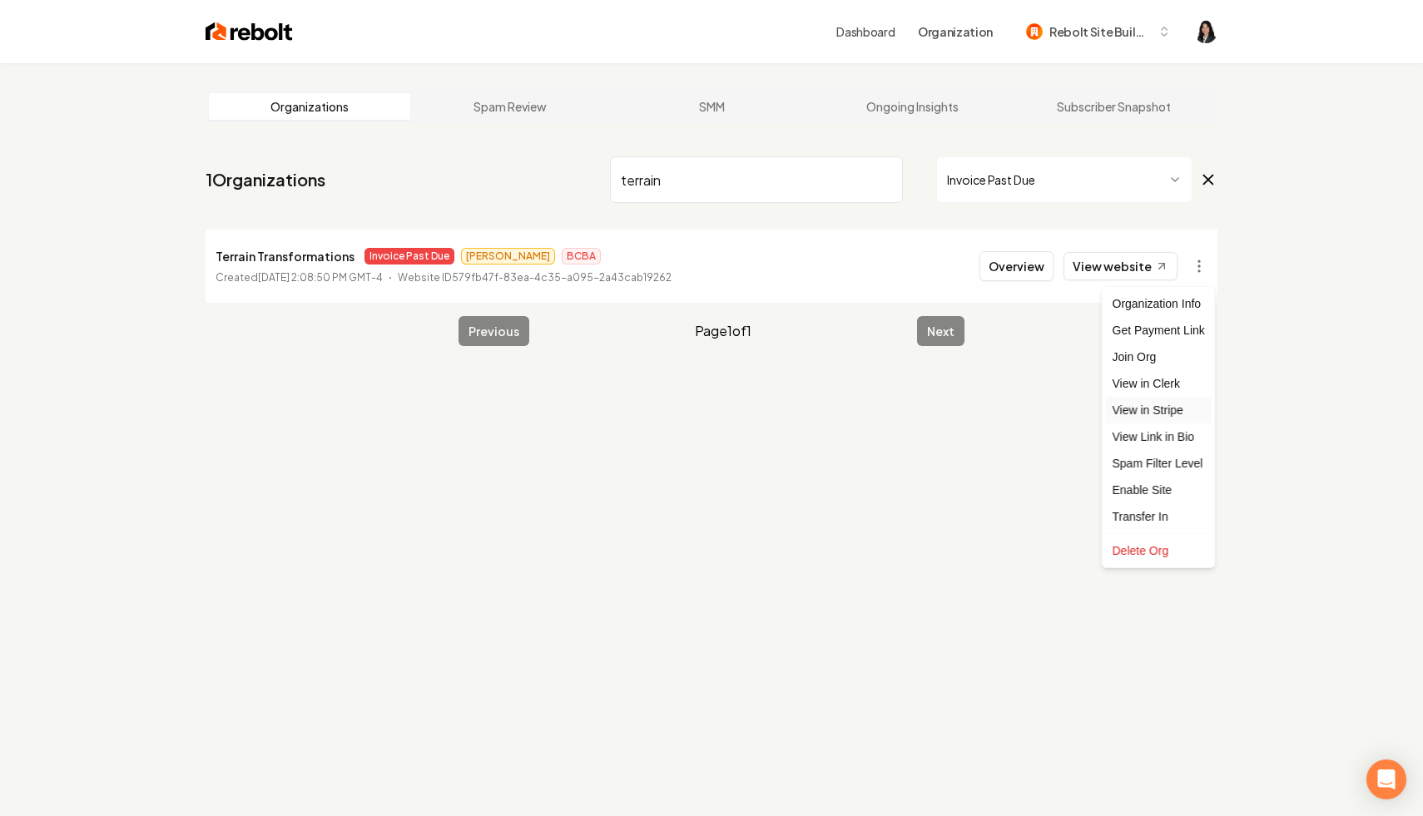
click at [1176, 416] on link "View in Stripe" at bounding box center [1159, 410] width 106 height 27
drag, startPoint x: 748, startPoint y: 188, endPoint x: 435, endPoint y: 144, distance: 315.9
click at [435, 144] on main "Organizations Spam Review SMM Ongoing Insights Subscriber Snapshot 1 Organizati…" at bounding box center [711, 218] width 1065 height 310
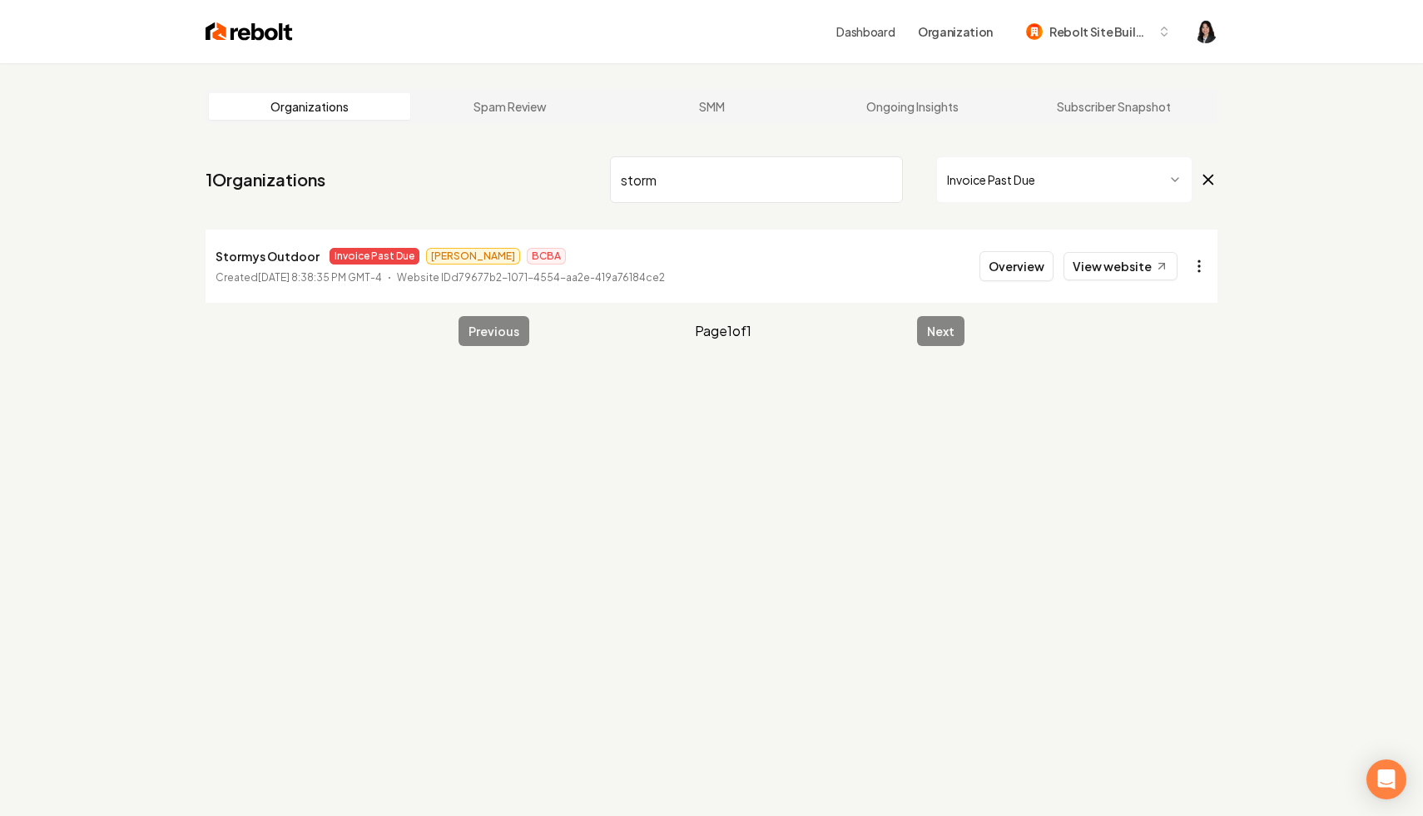
click at [1195, 259] on html "Dashboard Organization Rebolt Site Builder Organizations Spam Review SMM Ongoin…" at bounding box center [711, 408] width 1423 height 816
click at [1180, 406] on link "View in Stripe" at bounding box center [1159, 410] width 106 height 27
drag, startPoint x: 765, startPoint y: 190, endPoint x: 378, endPoint y: 184, distance: 386.9
click at [378, 184] on nav "1 Organizations storm Invoice Past Due" at bounding box center [712, 186] width 1012 height 73
type input "spark"
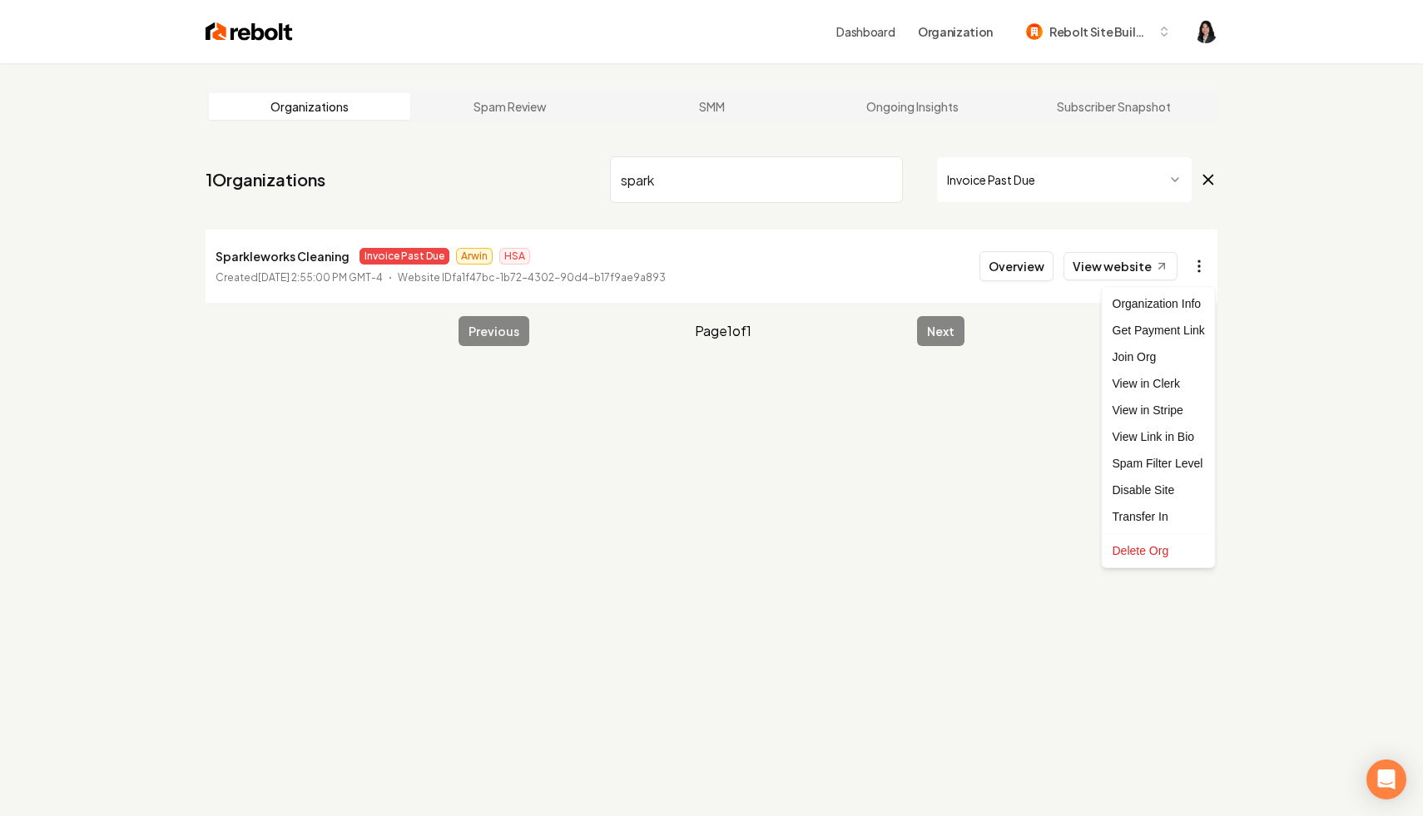
click at [1196, 270] on html "Dashboard Organization Rebolt Site Builder Organizations Spam Review SMM Ongoin…" at bounding box center [711, 408] width 1423 height 816
click at [1179, 414] on link "View in Stripe" at bounding box center [1159, 410] width 106 height 27
click at [884, 181] on input "spark" at bounding box center [756, 179] width 293 height 47
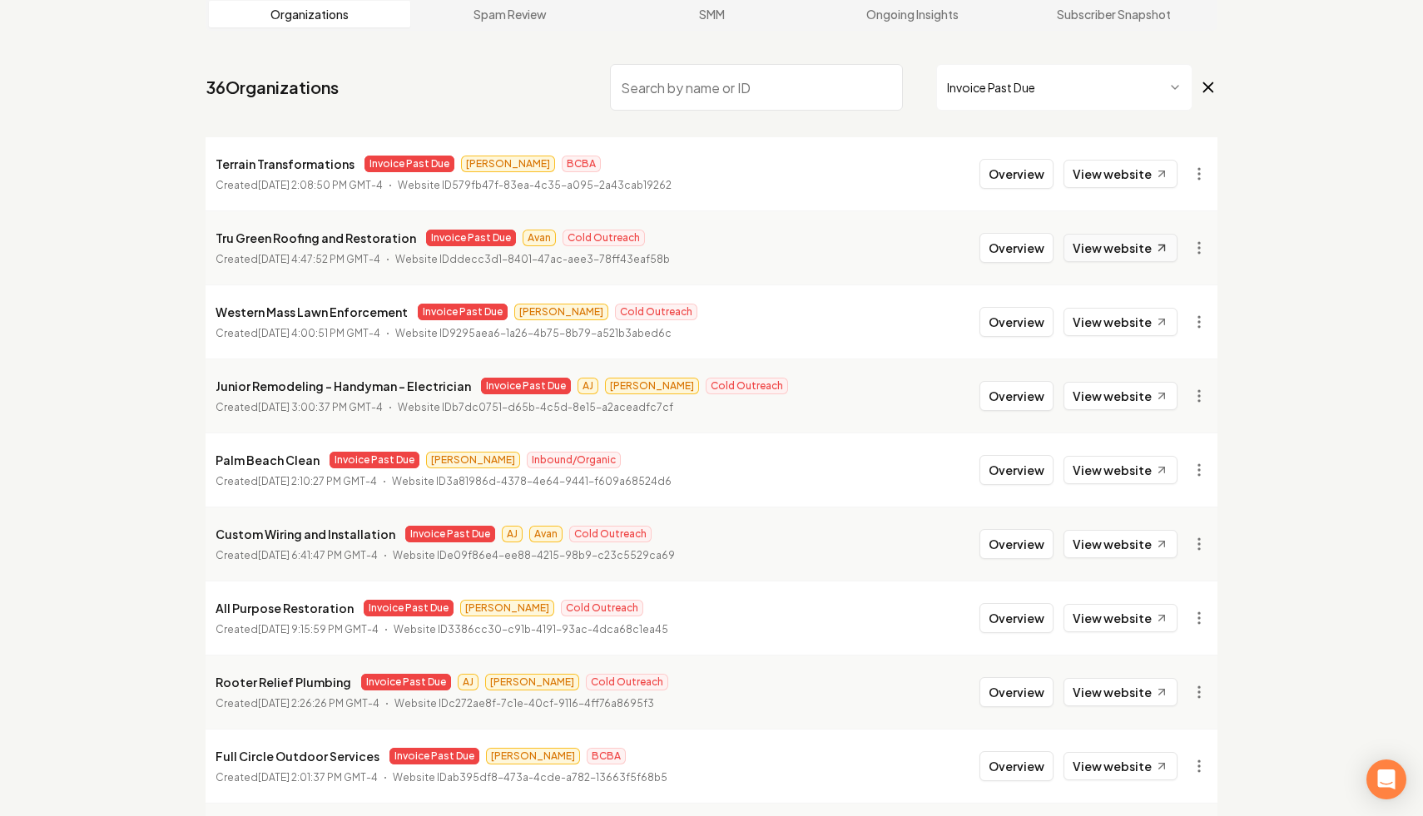
scroll to position [113, 0]
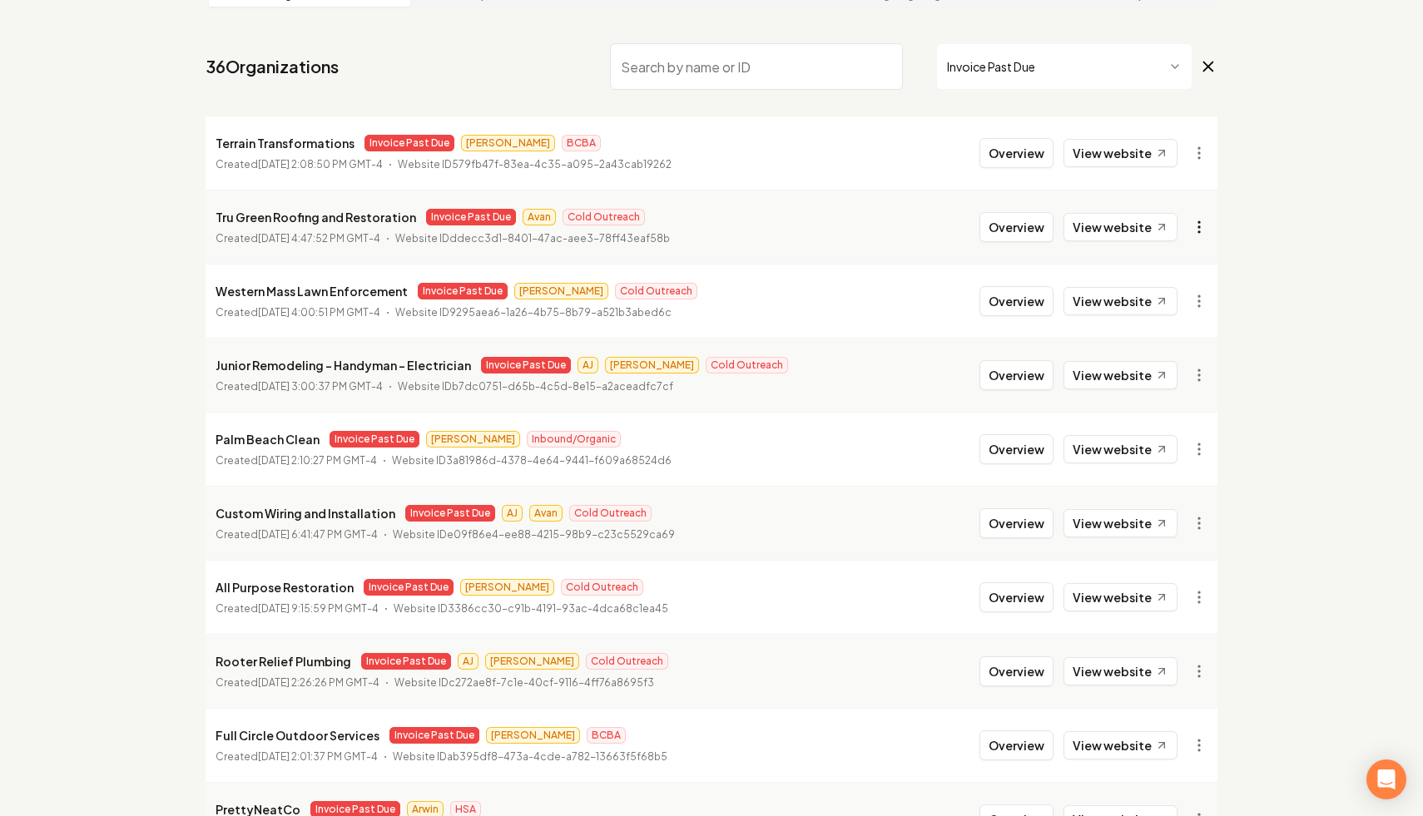
click at [1200, 235] on html "Dashboard Organization Rebolt Site Builder Organizations Spam Review SMM Ongoin…" at bounding box center [711, 295] width 1423 height 816
click at [1184, 369] on link "View in Stripe" at bounding box center [1159, 371] width 106 height 27
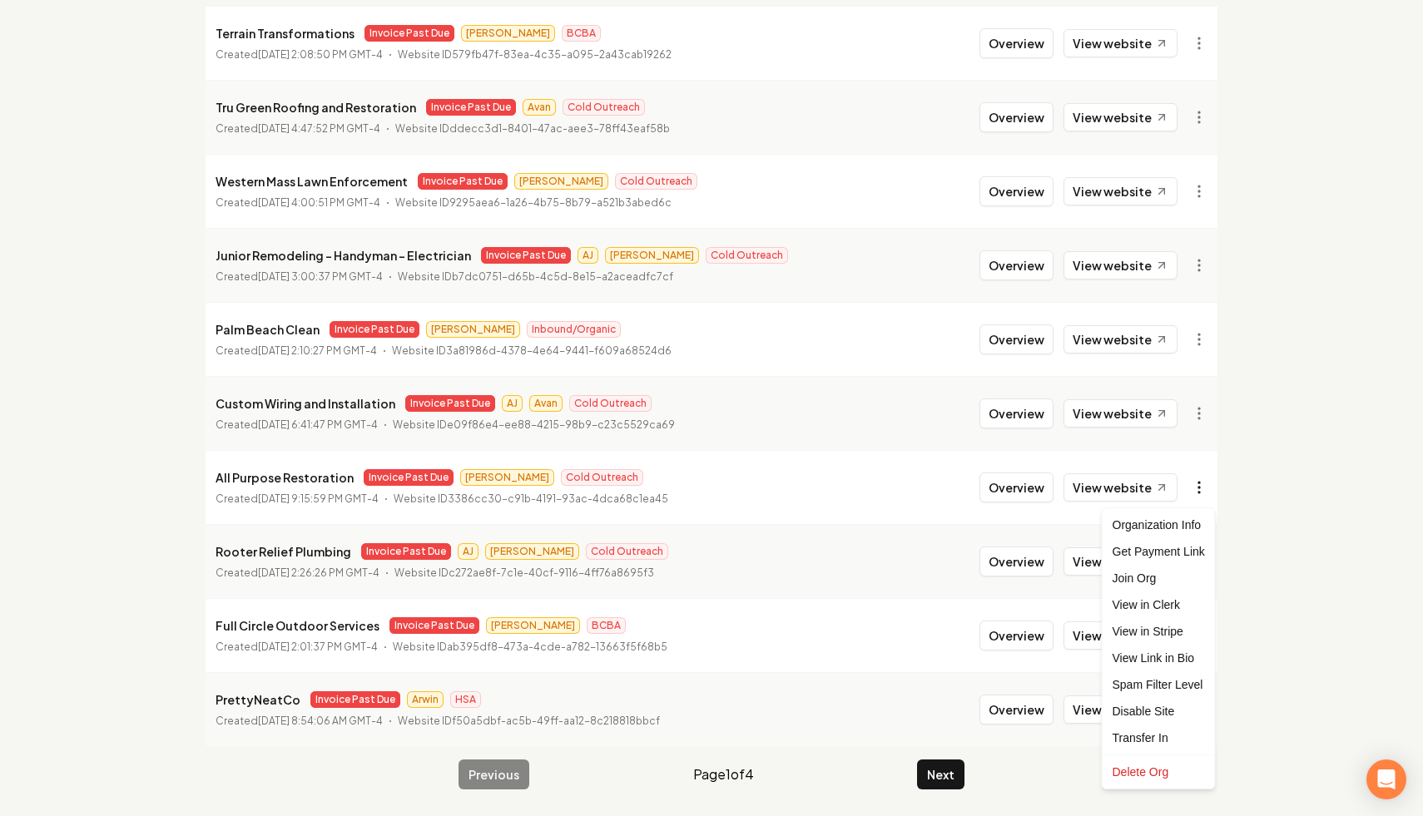
click at [1193, 483] on html "Dashboard Organization Rebolt Site Builder Organizations Spam Review SMM Ongoin…" at bounding box center [711, 185] width 1423 height 816
click at [1174, 629] on link "View in Stripe" at bounding box center [1159, 631] width 106 height 27
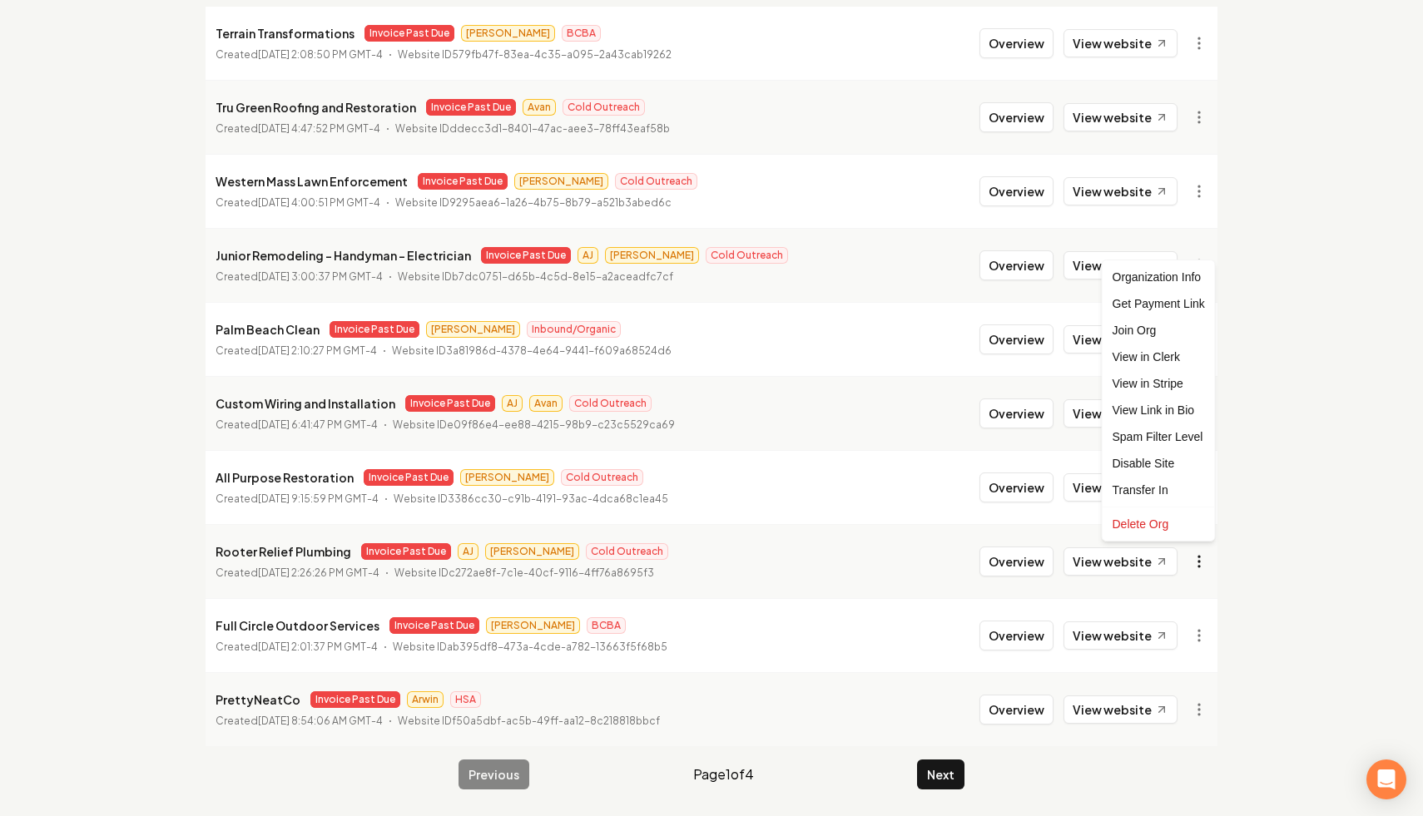
click at [1201, 557] on html "Dashboard Organization Rebolt Site Builder Organizations Spam Review SMM Ongoin…" at bounding box center [711, 185] width 1423 height 816
click at [1174, 389] on link "View in Stripe" at bounding box center [1159, 383] width 106 height 27
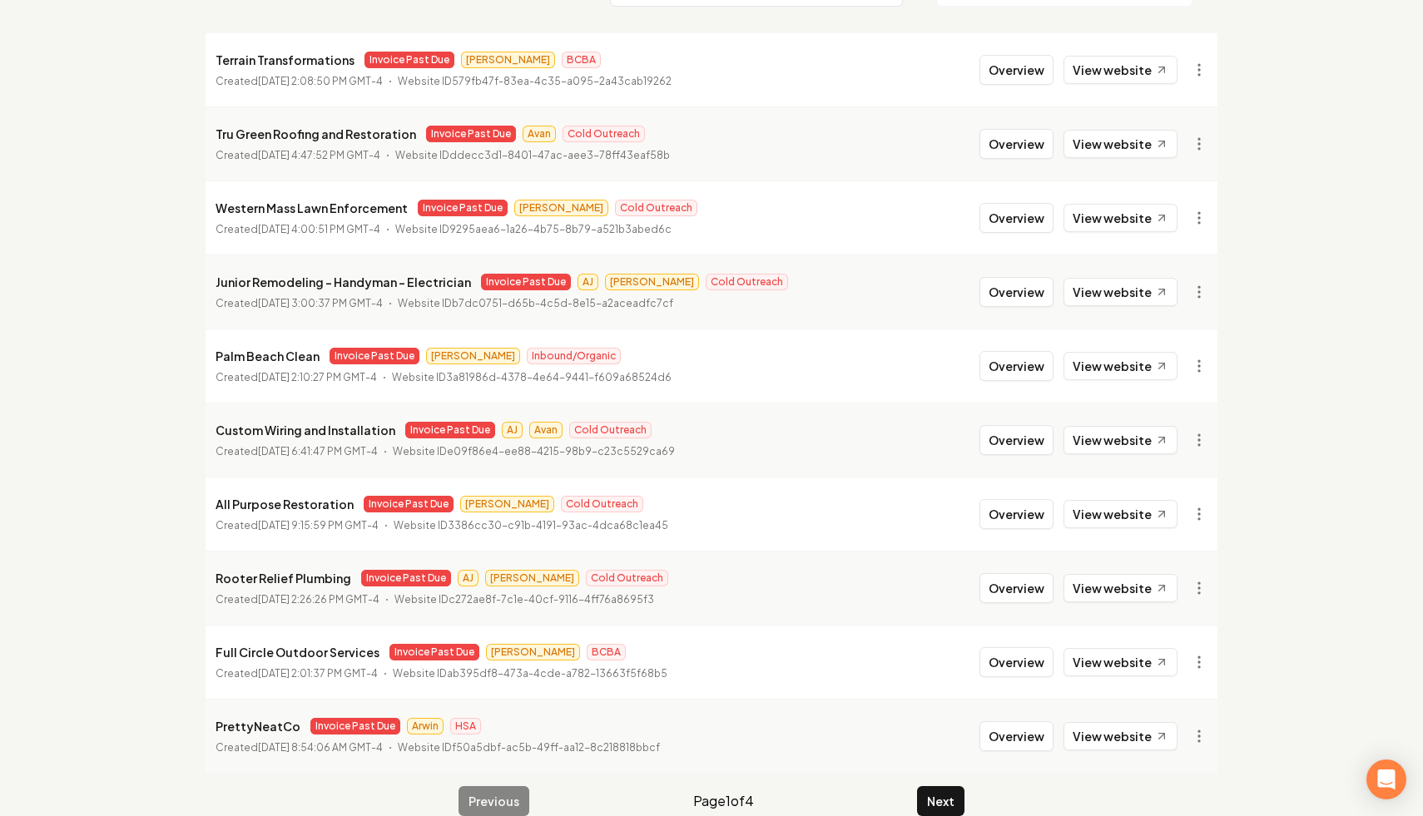
scroll to position [171, 0]
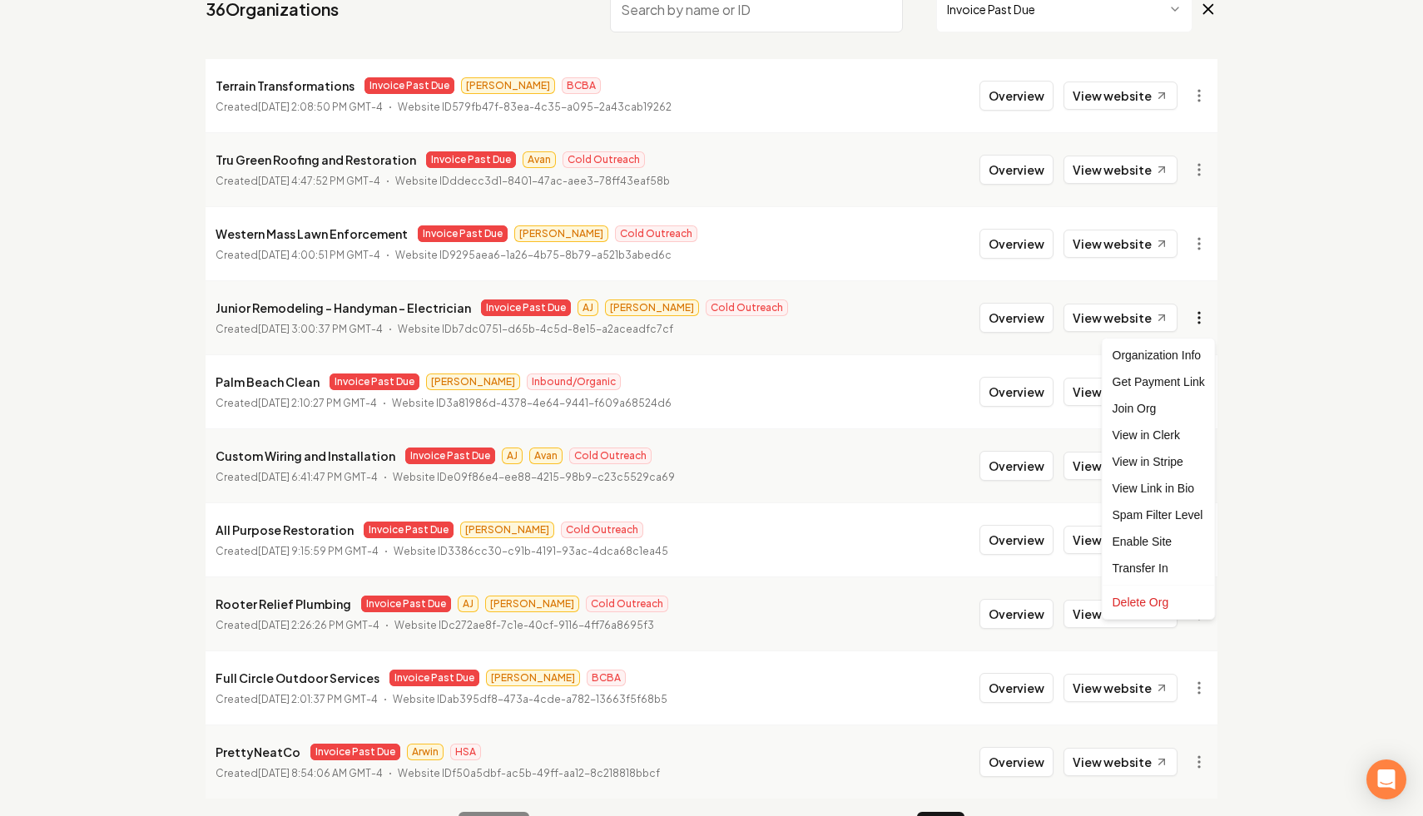
click at [1196, 315] on html "Dashboard Organization Rebolt Site Builder Organizations Spam Review SMM Ongoin…" at bounding box center [711, 237] width 1423 height 816
click at [1181, 460] on link "View in Stripe" at bounding box center [1159, 461] width 106 height 27
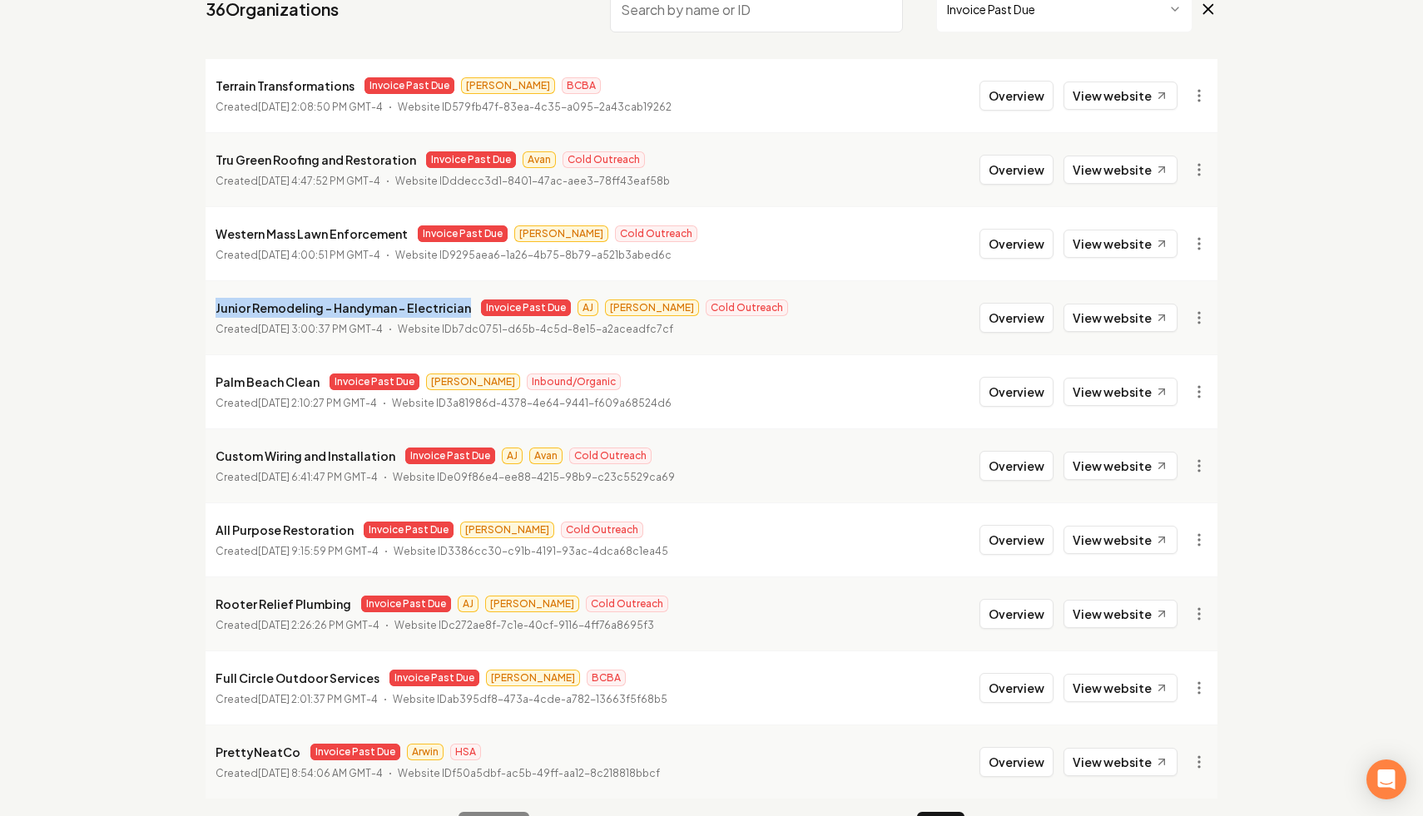
drag, startPoint x: 463, startPoint y: 310, endPoint x: 194, endPoint y: 290, distance: 270.3
click at [194, 290] on main "Organizations Spam Review SMM Ongoing Insights Subscriber Snapshot 36 Organizat…" at bounding box center [711, 381] width 1065 height 976
copy p "Junior Remodeling - Handyman - Electrician"
click at [234, 369] on li "Palm Beach Clean Invoice Past Due James Inbound/Organic Created August 2, 2025,…" at bounding box center [712, 391] width 1012 height 74
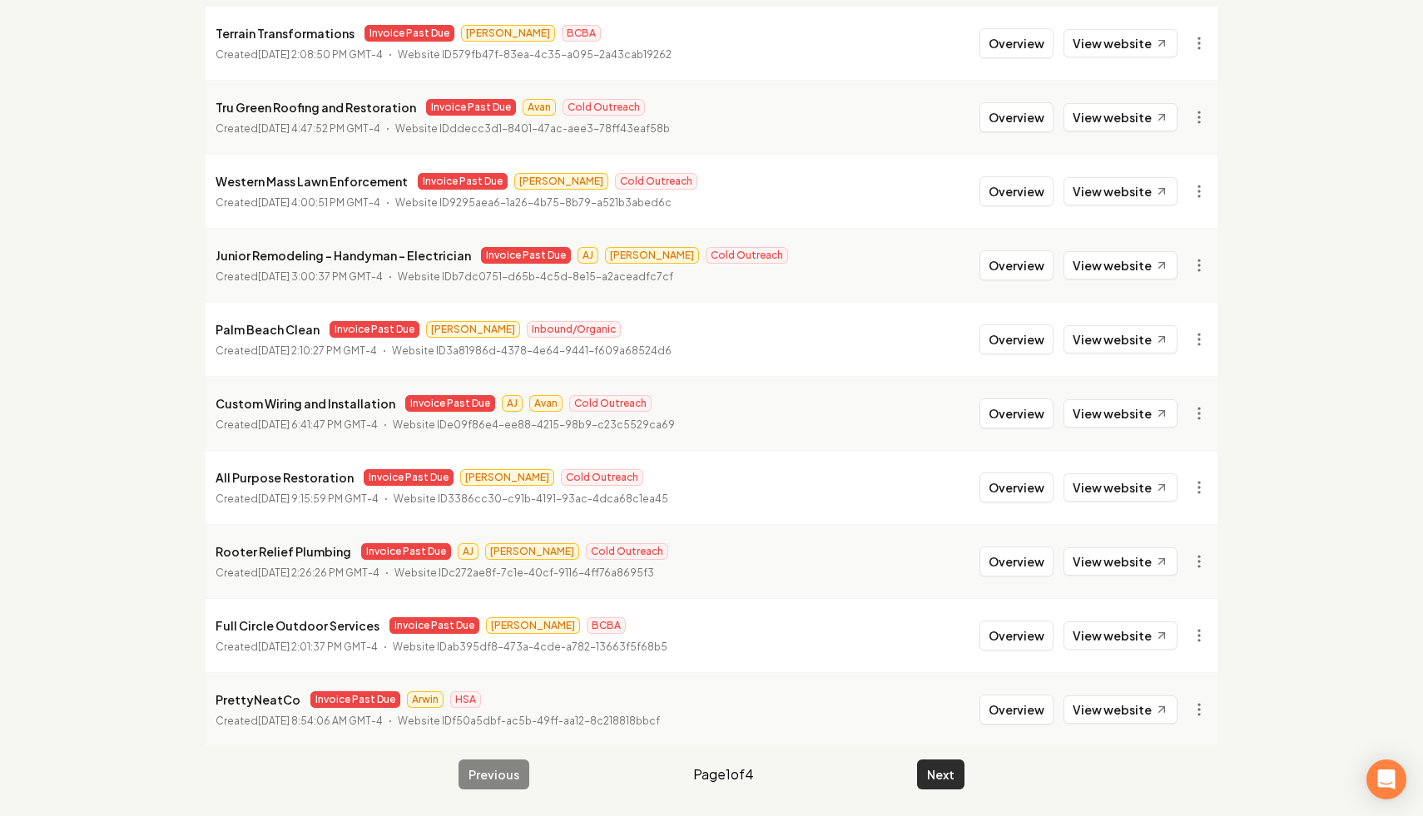
click at [929, 774] on button "Next" at bounding box center [940, 775] width 47 height 30
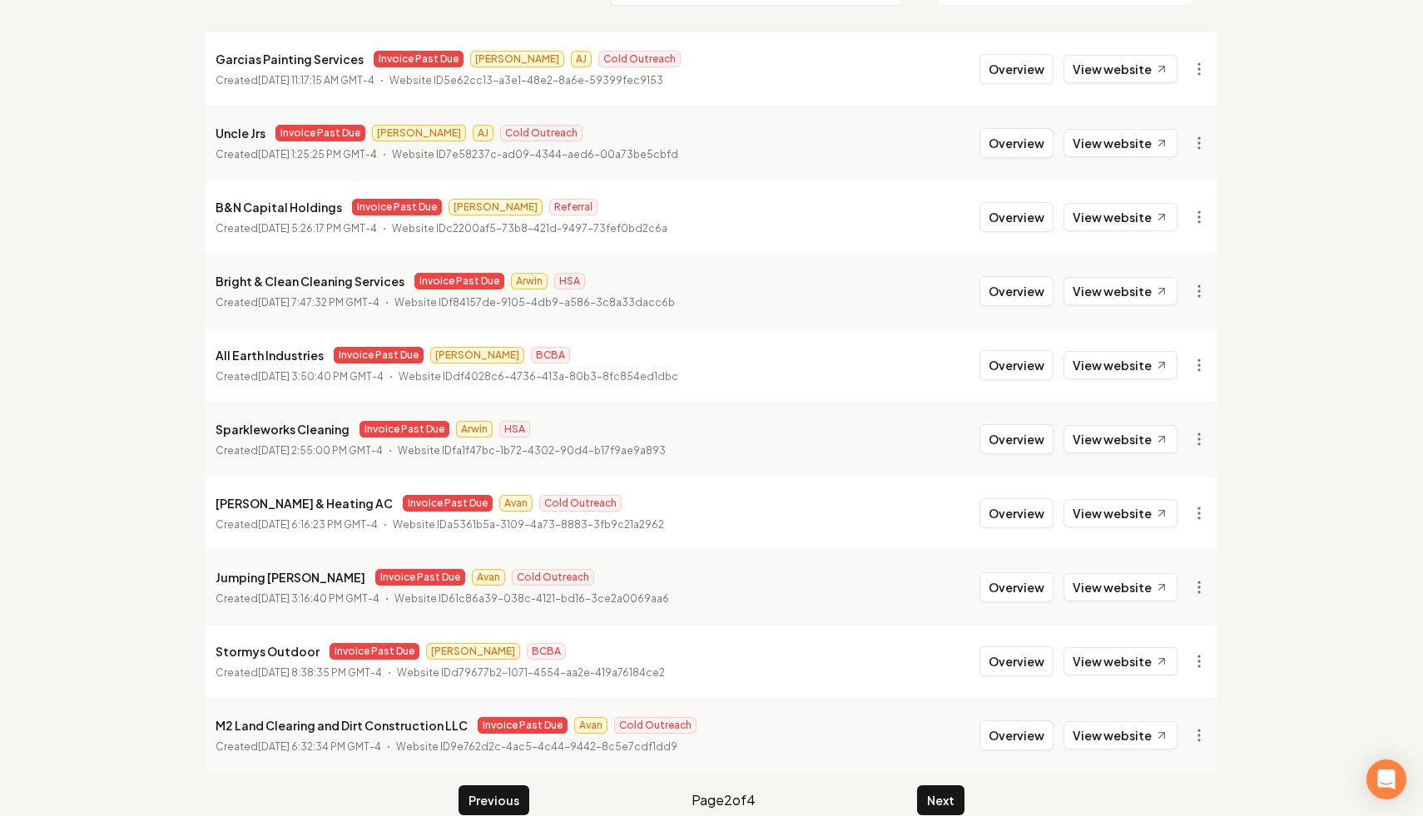
scroll to position [223, 0]
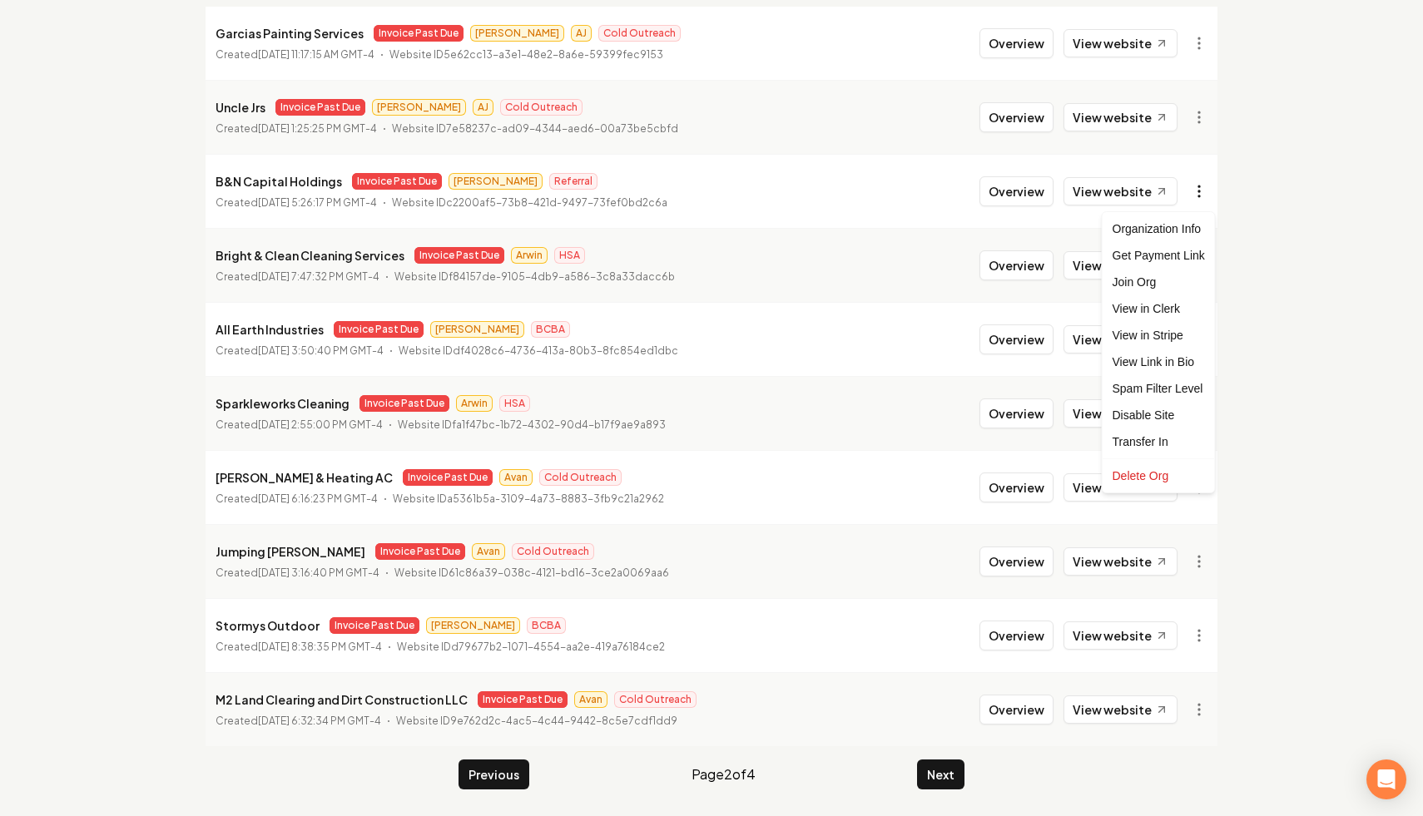
click at [1198, 191] on html "Dashboard Organization Rebolt Site Builder Organizations Spam Review SMM Ongoin…" at bounding box center [711, 185] width 1423 height 816
click at [1187, 336] on link "View in Stripe" at bounding box center [1159, 335] width 106 height 27
click at [1198, 479] on html "Dashboard Organization Rebolt Site Builder Organizations Spam Review SMM Ongoin…" at bounding box center [711, 185] width 1423 height 816
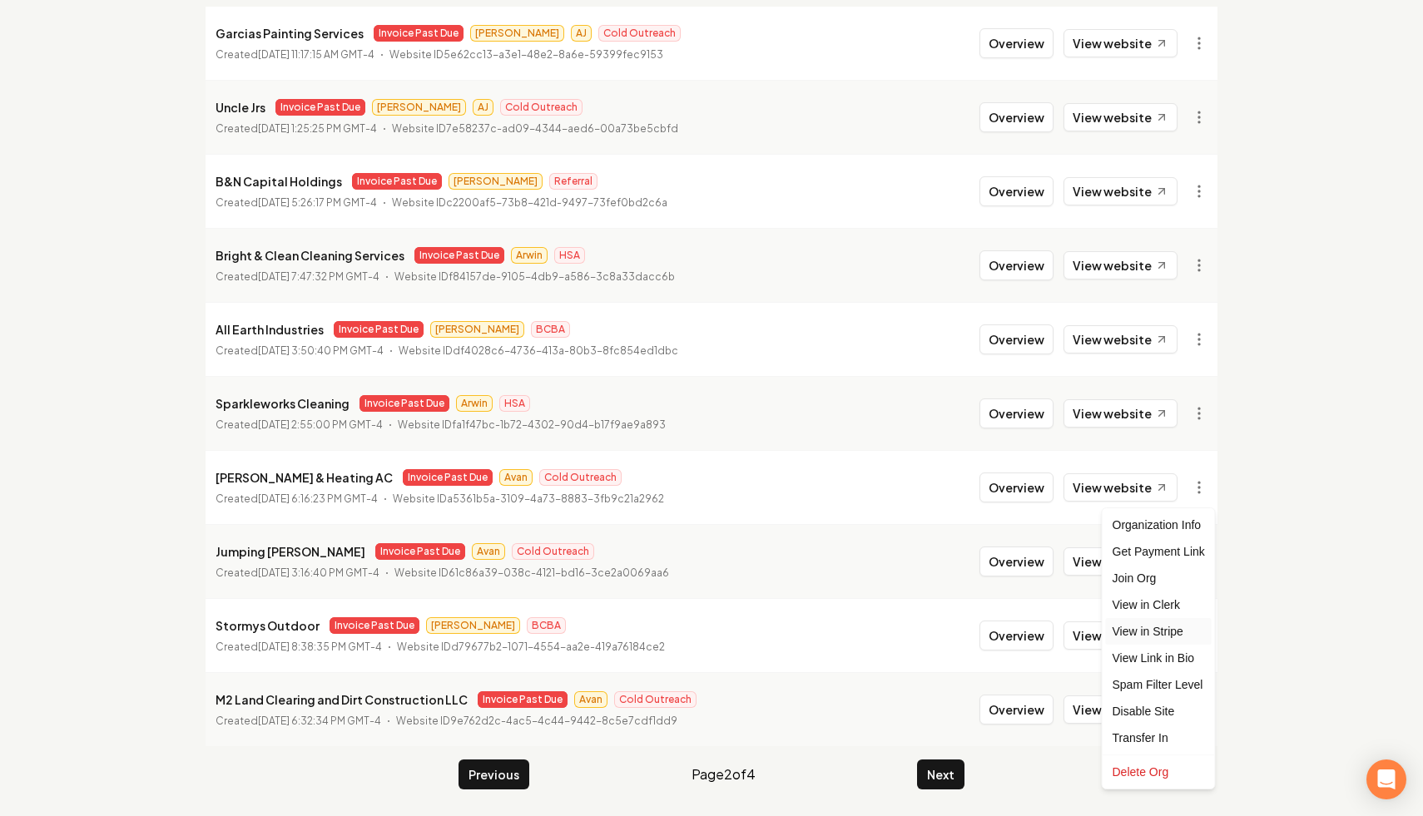
click at [1165, 631] on link "View in Stripe" at bounding box center [1159, 631] width 106 height 27
click at [1203, 559] on html "Dashboard Organization Rebolt Site Builder Organizations Spam Review SMM Ongoin…" at bounding box center [711, 185] width 1423 height 816
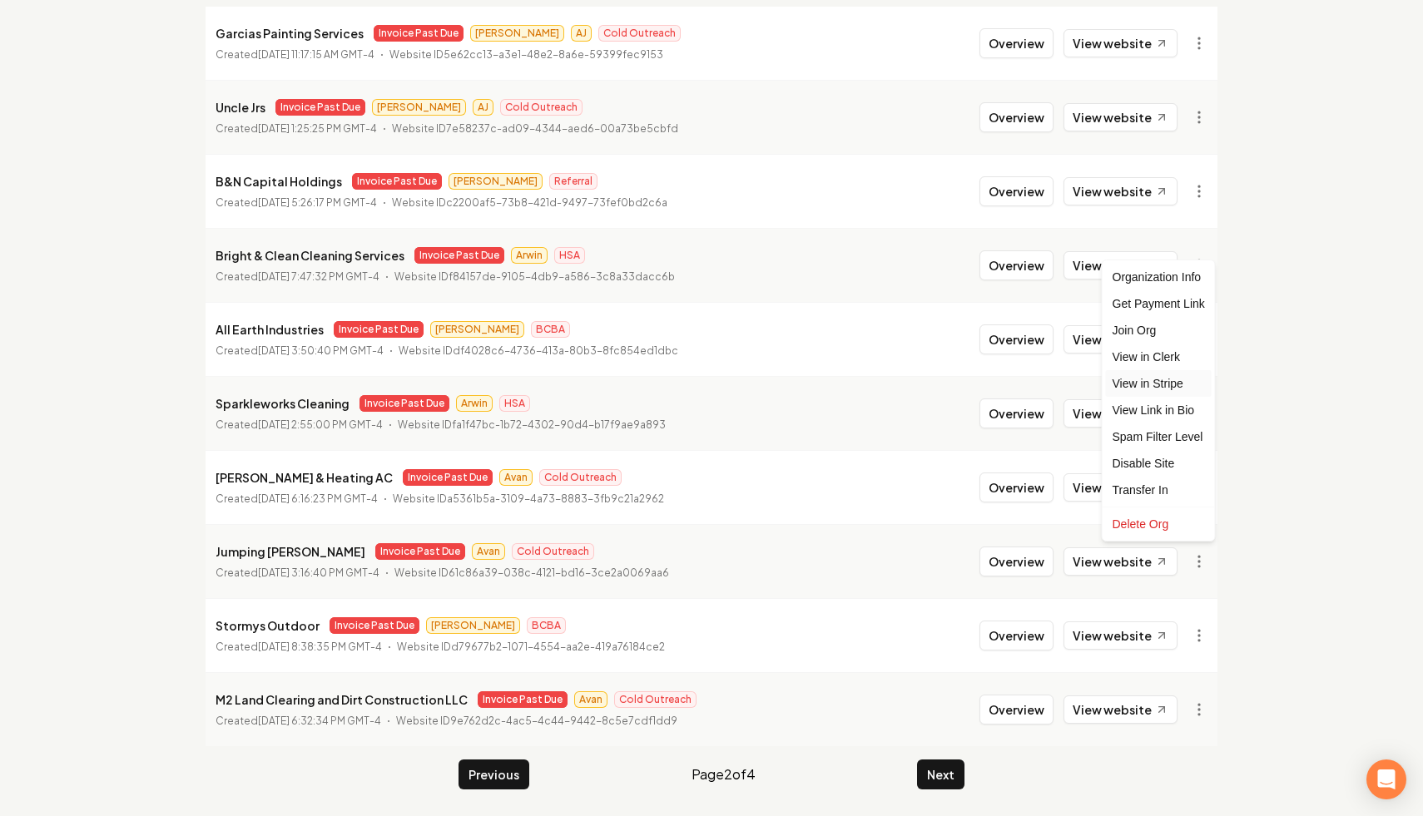
click at [1180, 380] on link "View in Stripe" at bounding box center [1159, 383] width 106 height 27
click at [1209, 593] on html "Dashboard Organization Rebolt Site Builder Organizations Spam Review SMM Ongoin…" at bounding box center [711, 185] width 1423 height 816
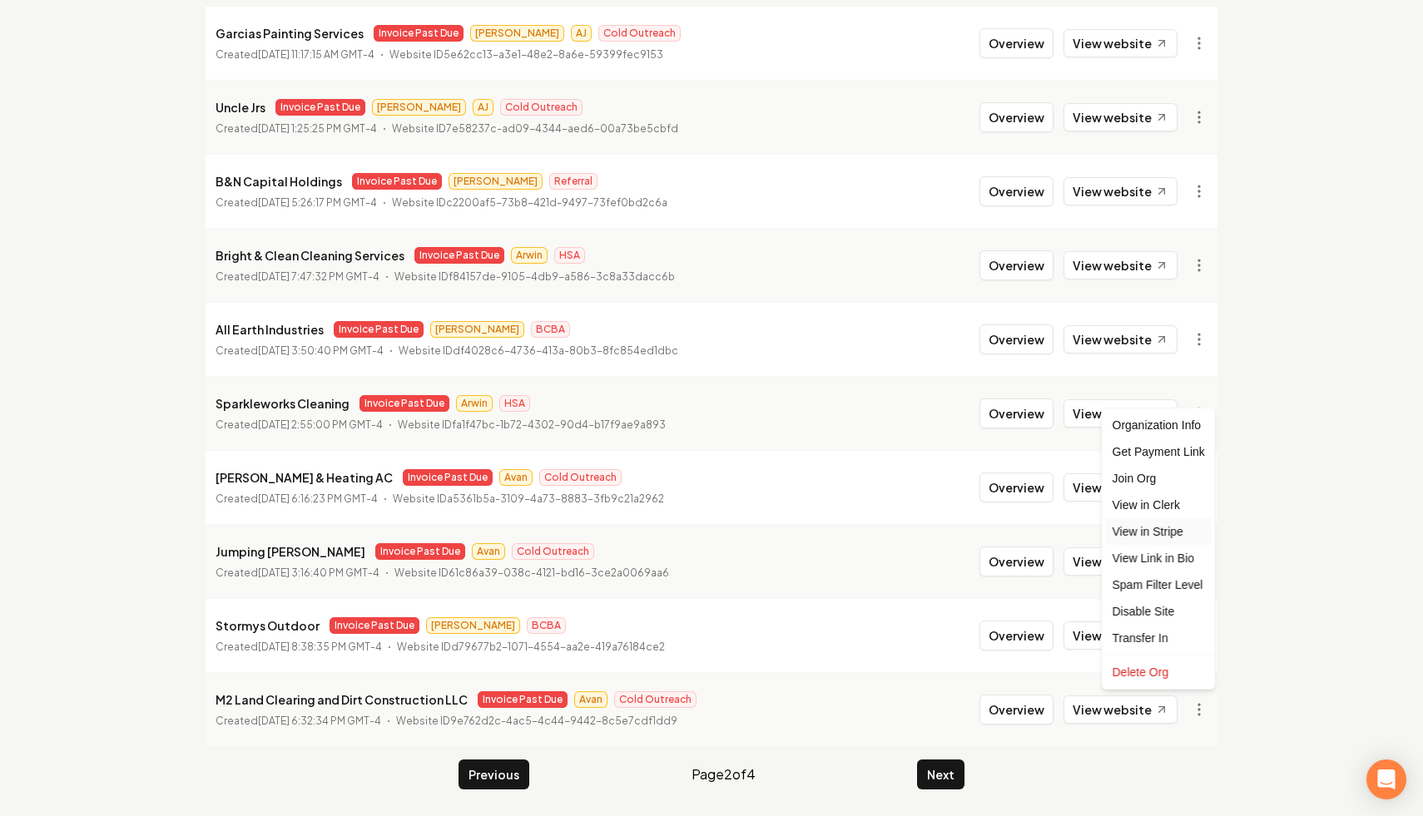
click at [1170, 537] on link "View in Stripe" at bounding box center [1159, 531] width 106 height 27
click at [948, 774] on button "Next" at bounding box center [940, 775] width 47 height 30
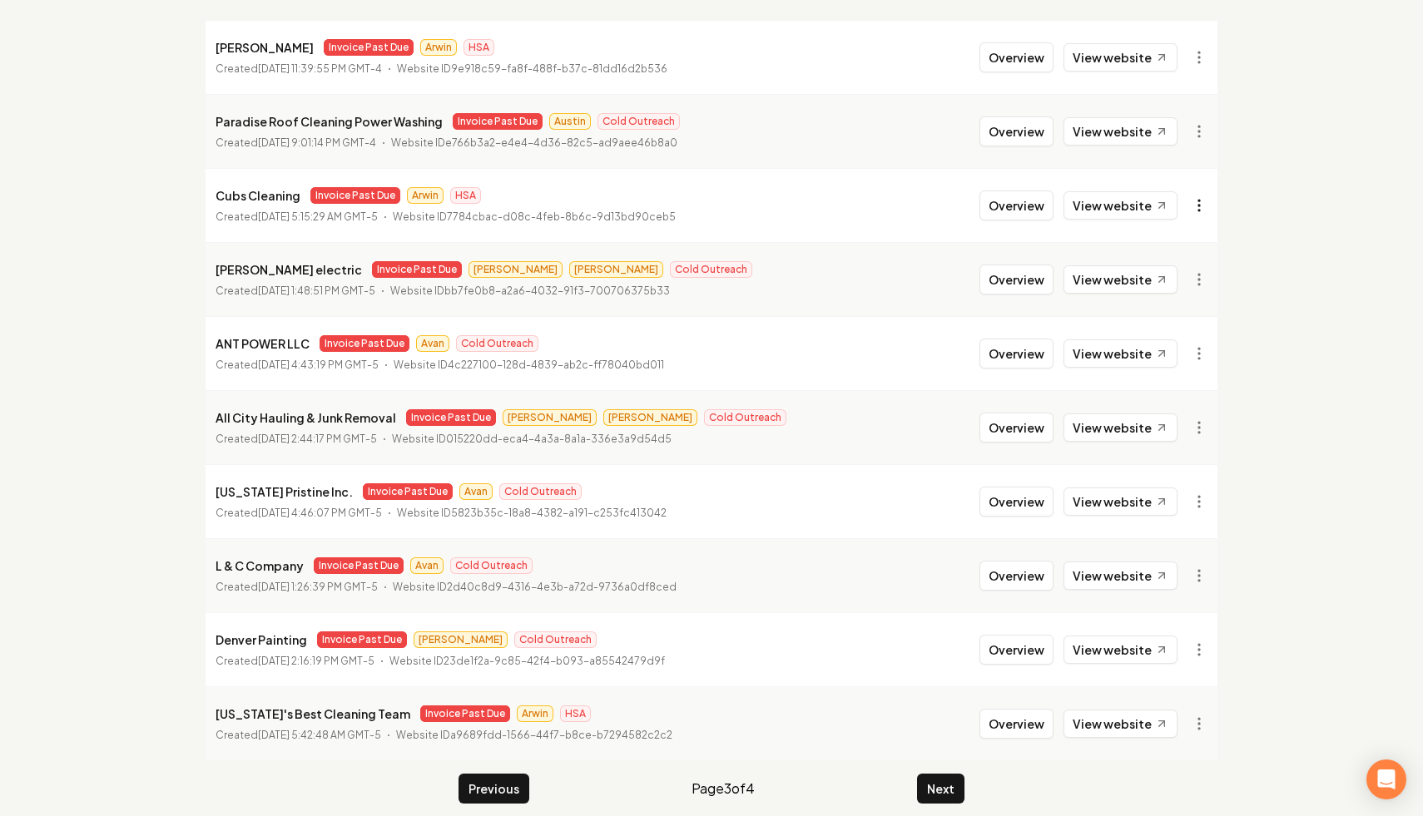
scroll to position [223, 0]
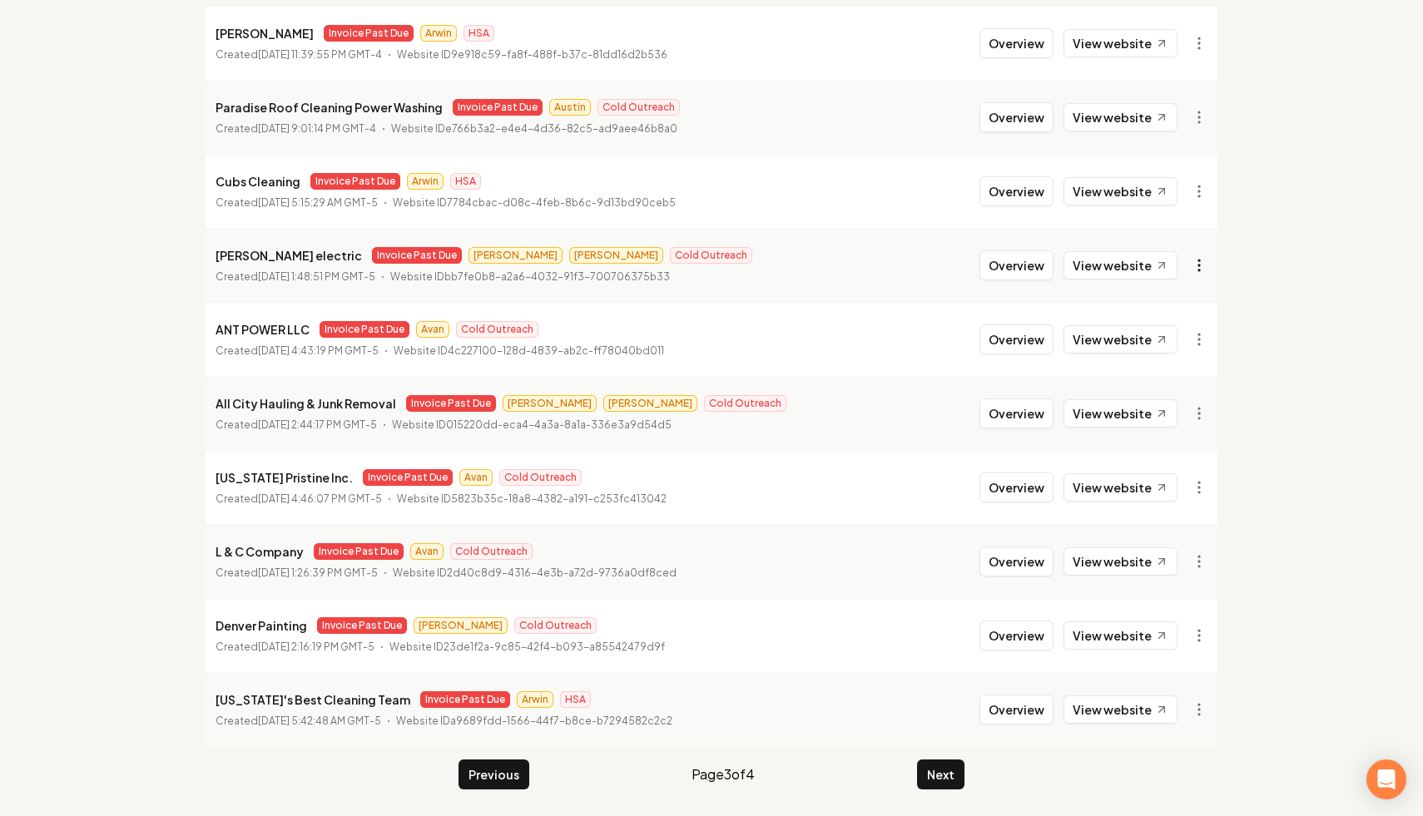
click at [1205, 266] on html "Dashboard Organization Rebolt Site Builder Organizations Spam Review SMM Ongoin…" at bounding box center [711, 185] width 1423 height 816
click at [1177, 412] on link "View in Stripe" at bounding box center [1159, 409] width 106 height 27
click at [1195, 335] on html "Dashboard Organization Rebolt Site Builder Organizations Spam Review SMM Ongoin…" at bounding box center [711, 185] width 1423 height 816
click at [1176, 478] on link "View in Stripe" at bounding box center [1159, 483] width 106 height 27
click at [1196, 488] on html "Dashboard Organization Rebolt Site Builder Organizations Spam Review SMM Ongoin…" at bounding box center [711, 185] width 1423 height 816
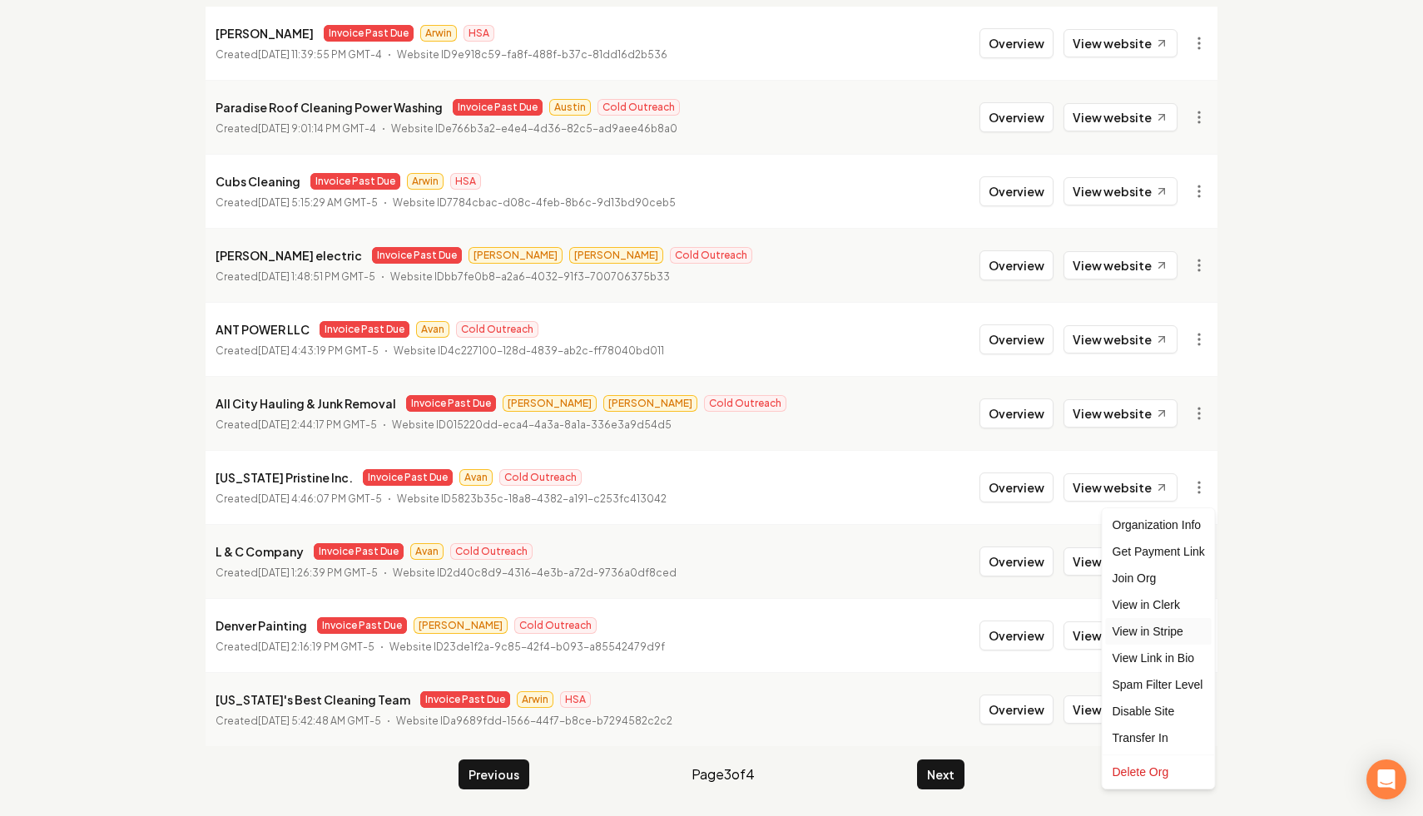
click at [1161, 630] on link "View in Stripe" at bounding box center [1159, 631] width 106 height 27
click at [1198, 593] on html "Dashboard Organization Rebolt Site Builder Organizations Spam Review SMM Ongoin…" at bounding box center [711, 185] width 1423 height 816
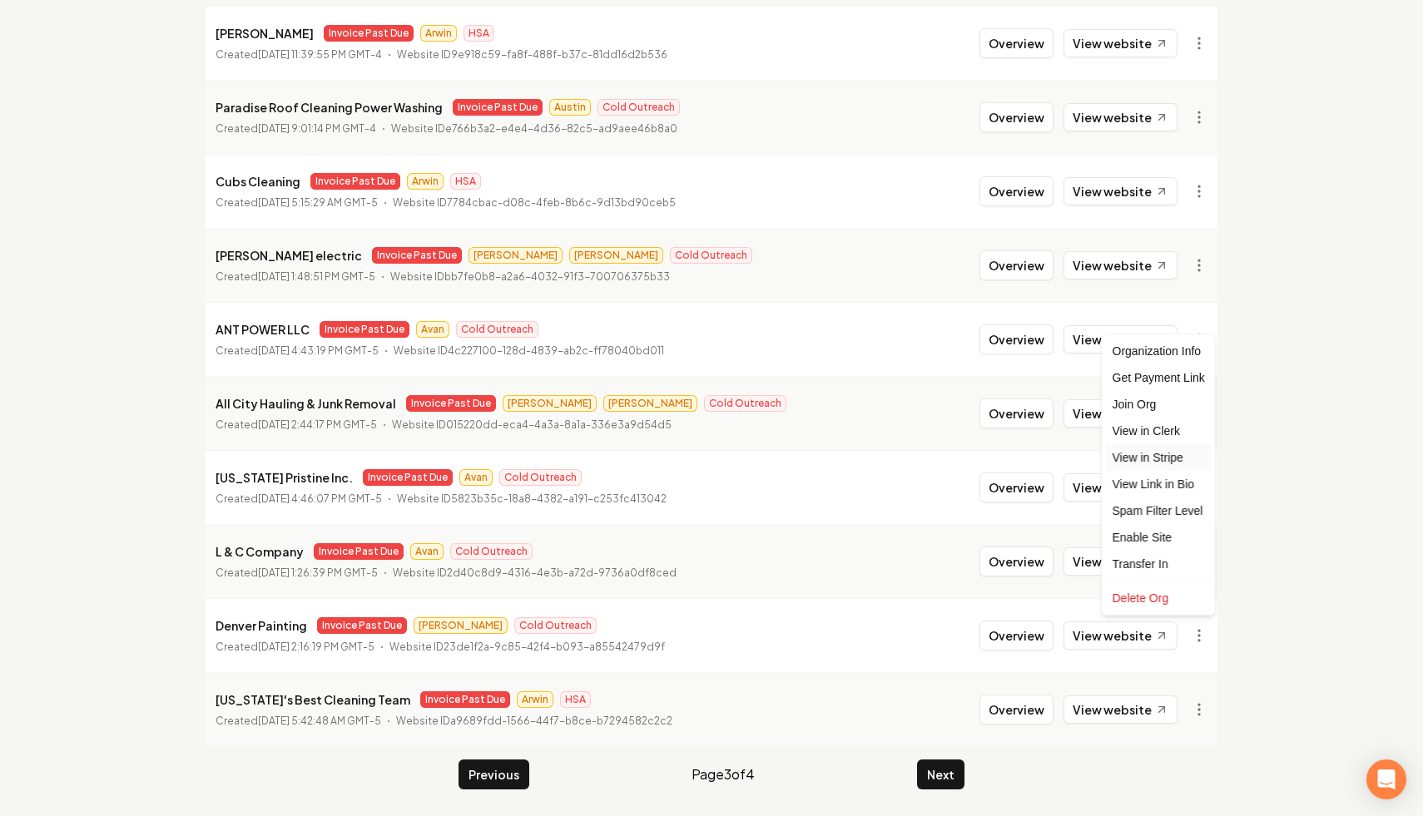
click at [1181, 458] on link "View in Stripe" at bounding box center [1159, 457] width 106 height 27
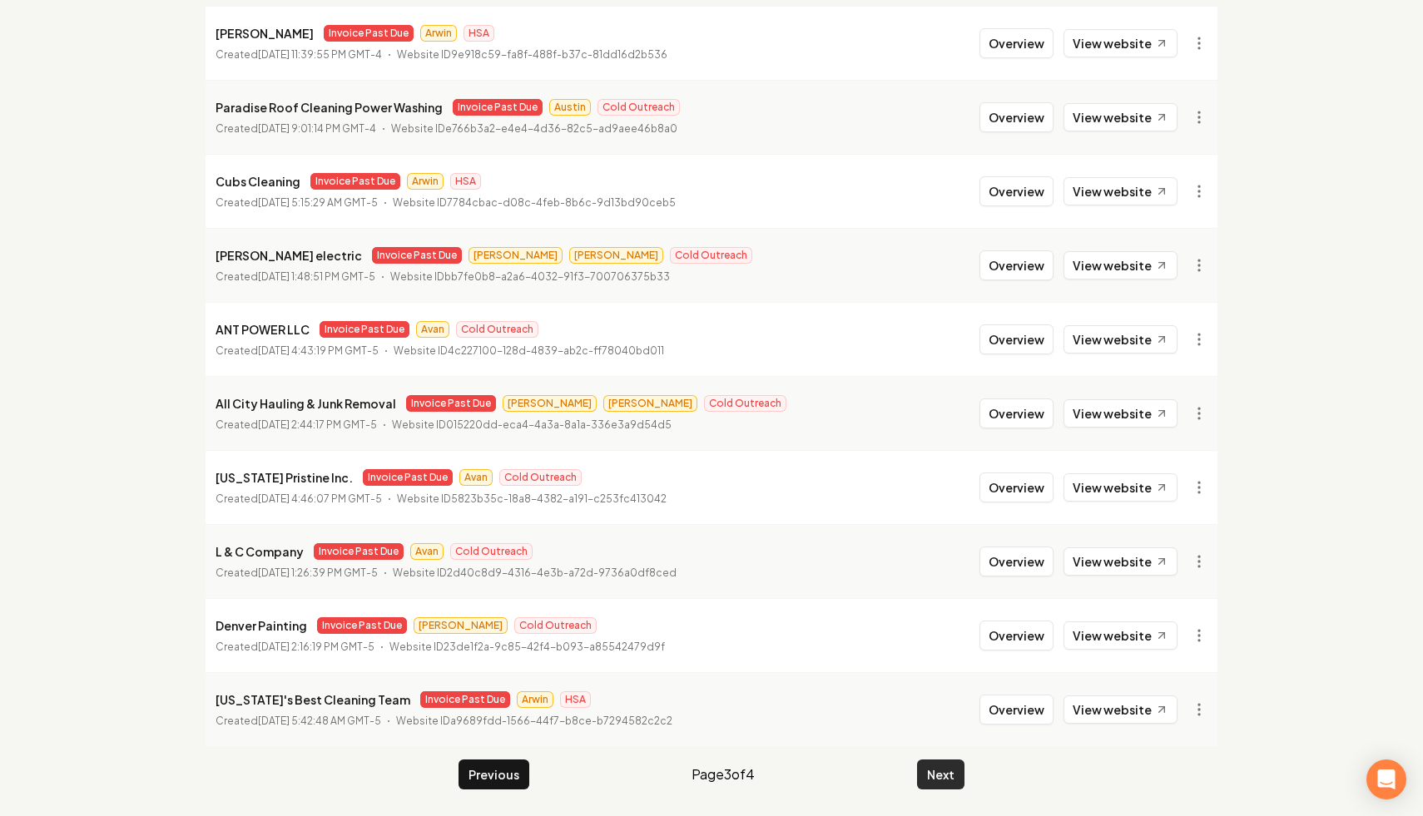
click at [943, 773] on button "Next" at bounding box center [940, 775] width 47 height 30
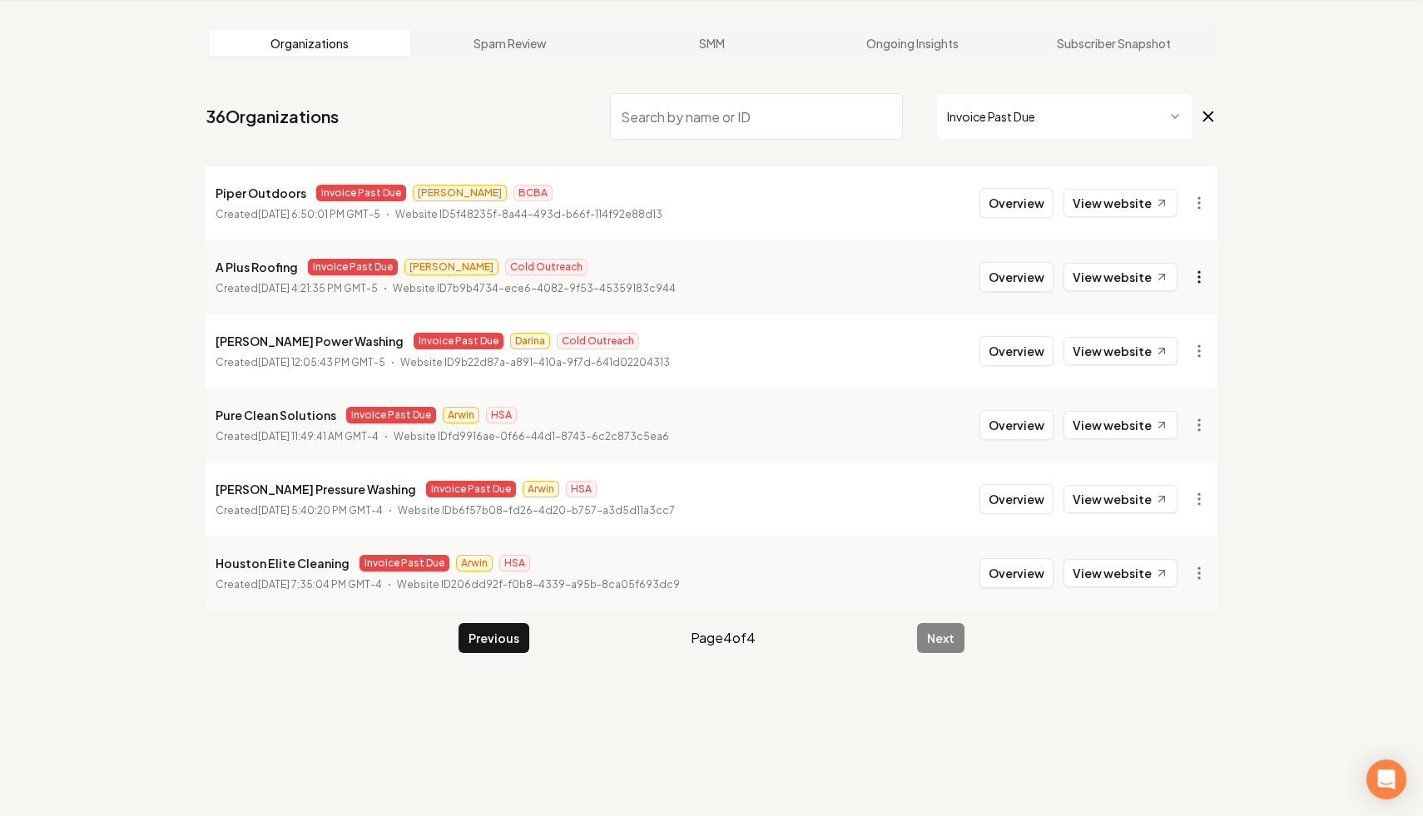
click at [1199, 282] on html "Dashboard Organization Rebolt Site Builder Organizations Spam Review SMM Ongoin…" at bounding box center [711, 345] width 1423 height 816
click at [1190, 422] on link "View in Stripe" at bounding box center [1159, 421] width 106 height 27
click at [1196, 280] on html "Dashboard Organization Rebolt Site Builder Organizations Spam Review SMM Ongoin…" at bounding box center [711, 345] width 1423 height 816
click at [1190, 359] on html "Dashboard Organization Rebolt Site Builder Organizations Spam Review SMM Ongoin…" at bounding box center [711, 345] width 1423 height 816
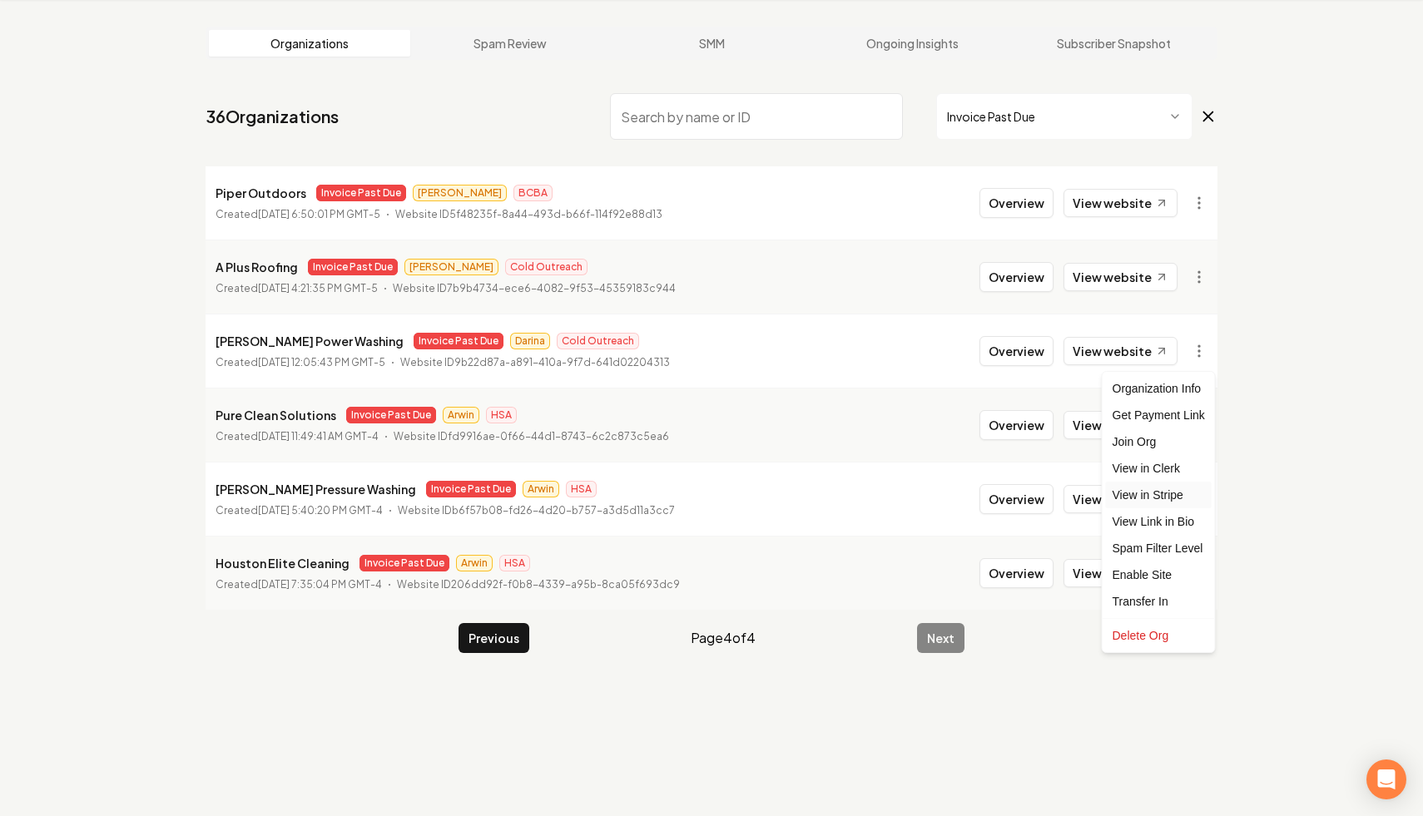
click at [1177, 496] on link "View in Stripe" at bounding box center [1159, 495] width 106 height 27
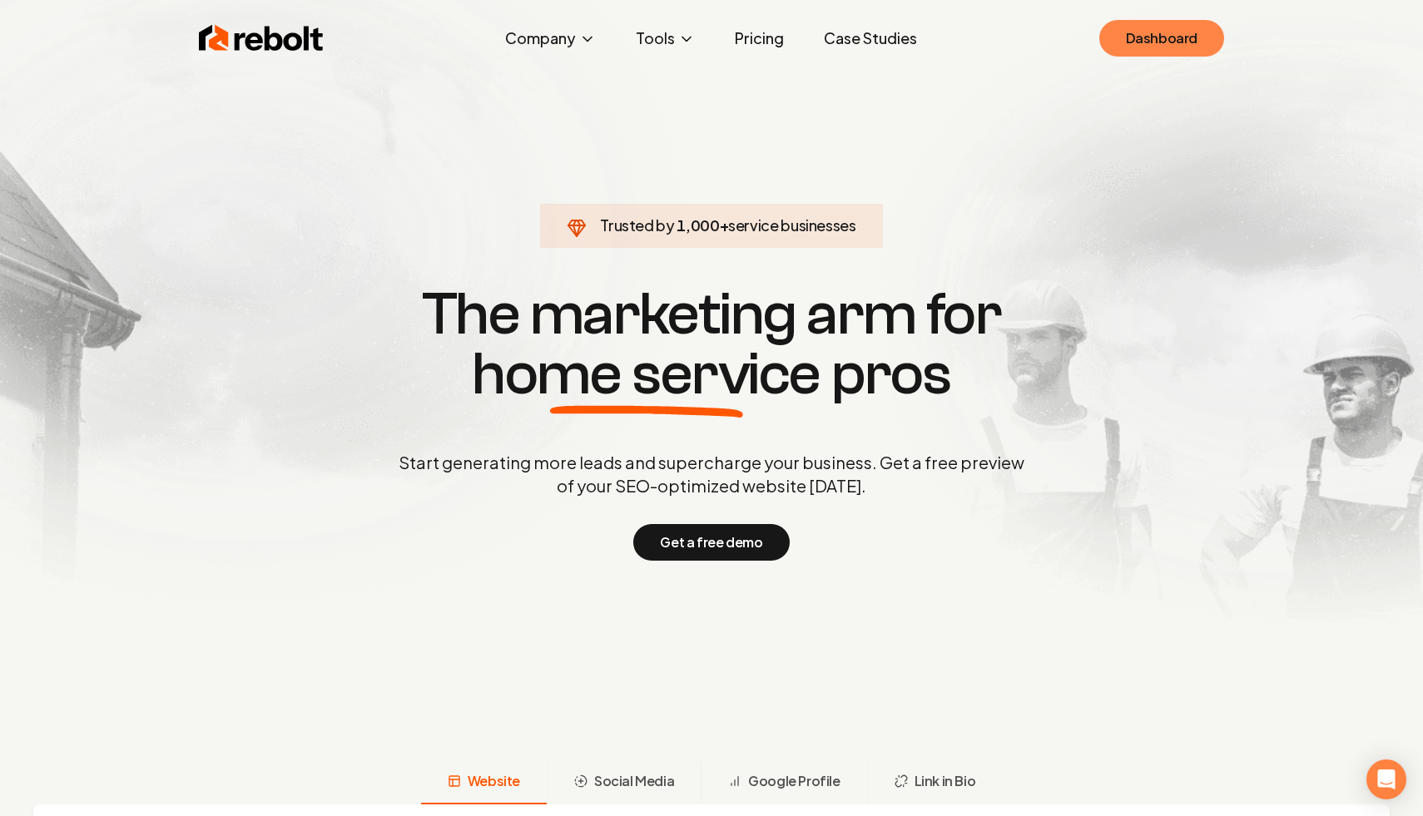
click at [1145, 41] on link "Dashboard" at bounding box center [1161, 38] width 125 height 37
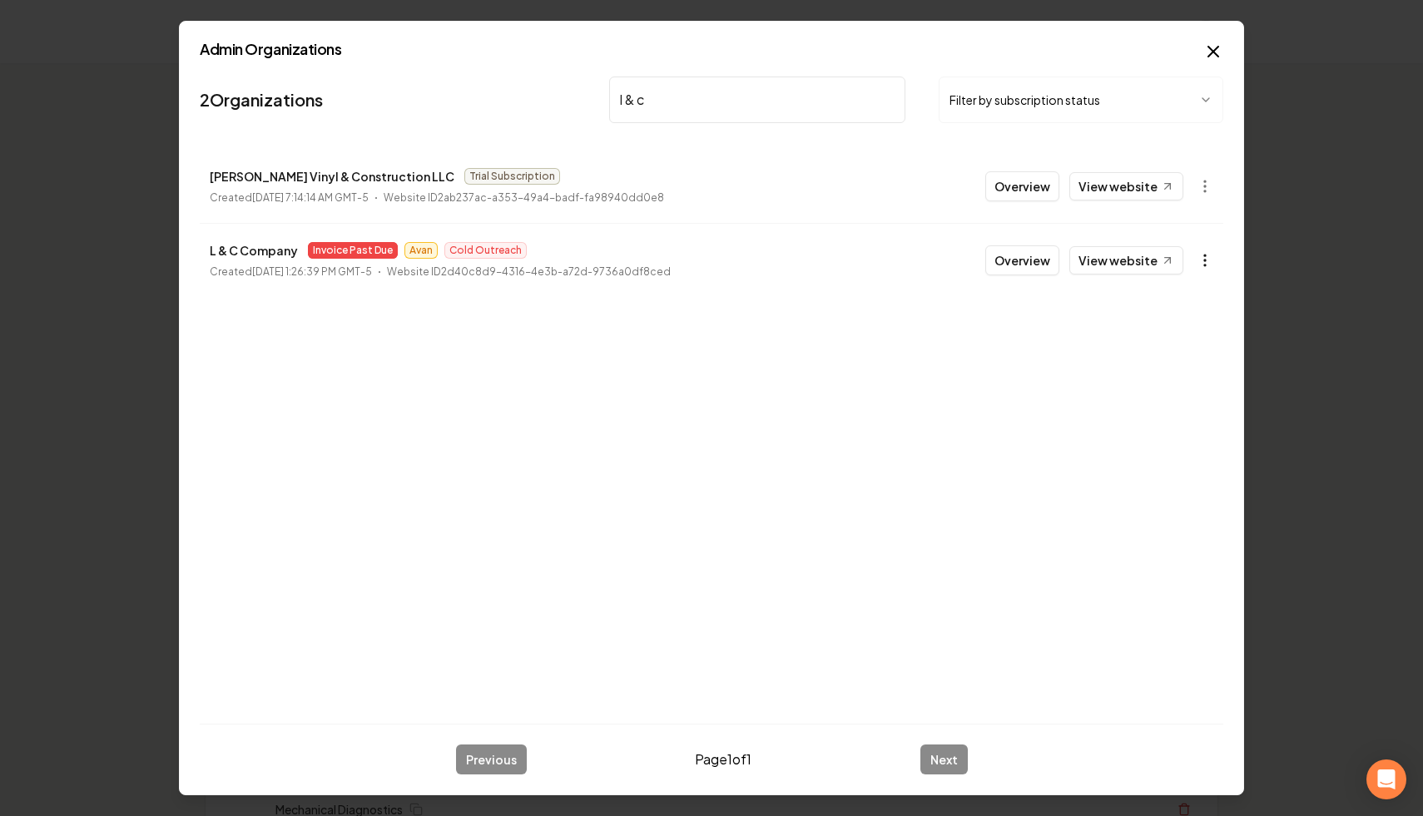
type input "l & c"
click at [1207, 273] on button "button" at bounding box center [1204, 260] width 33 height 33
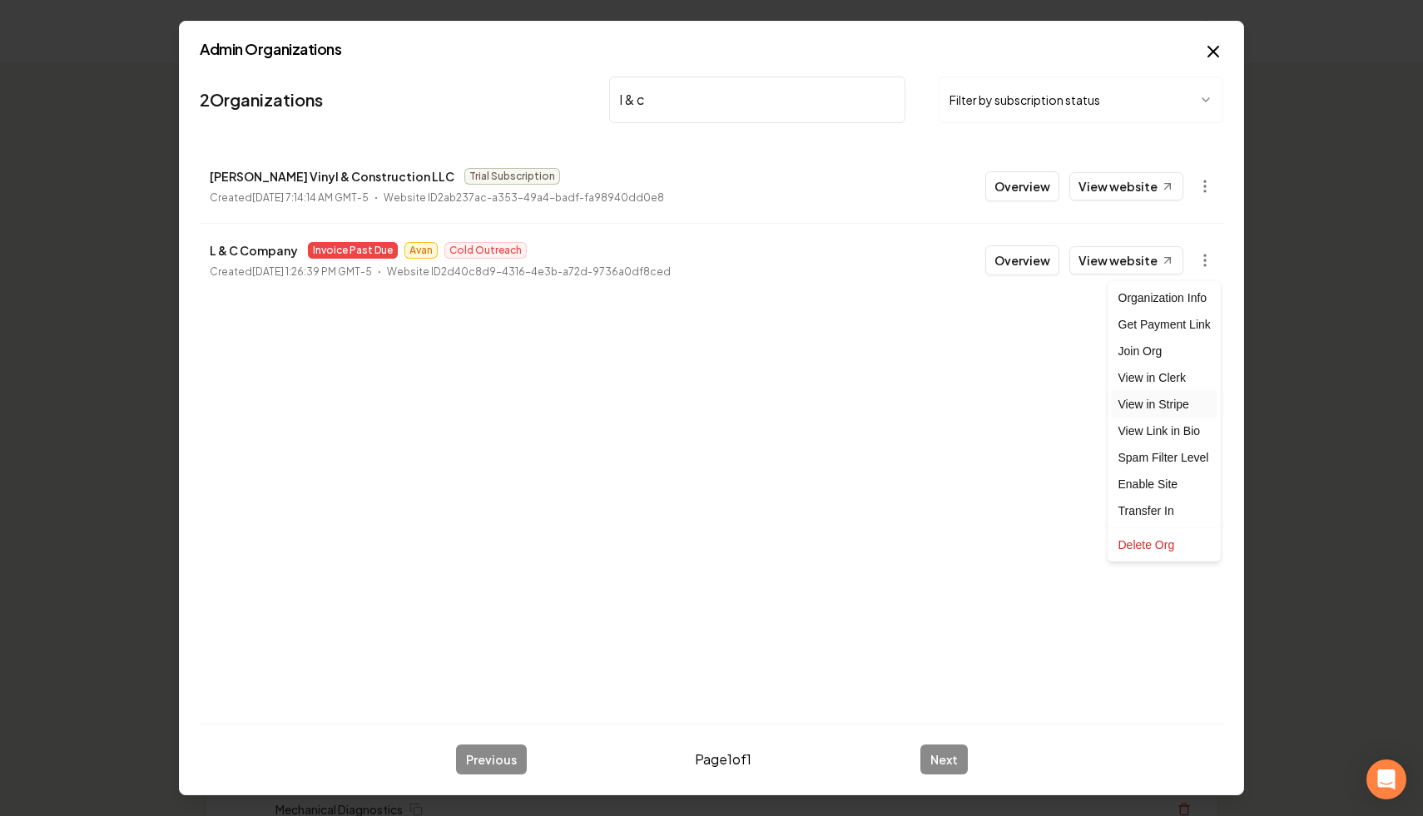
click at [1184, 404] on link "View in Stripe" at bounding box center [1165, 404] width 106 height 27
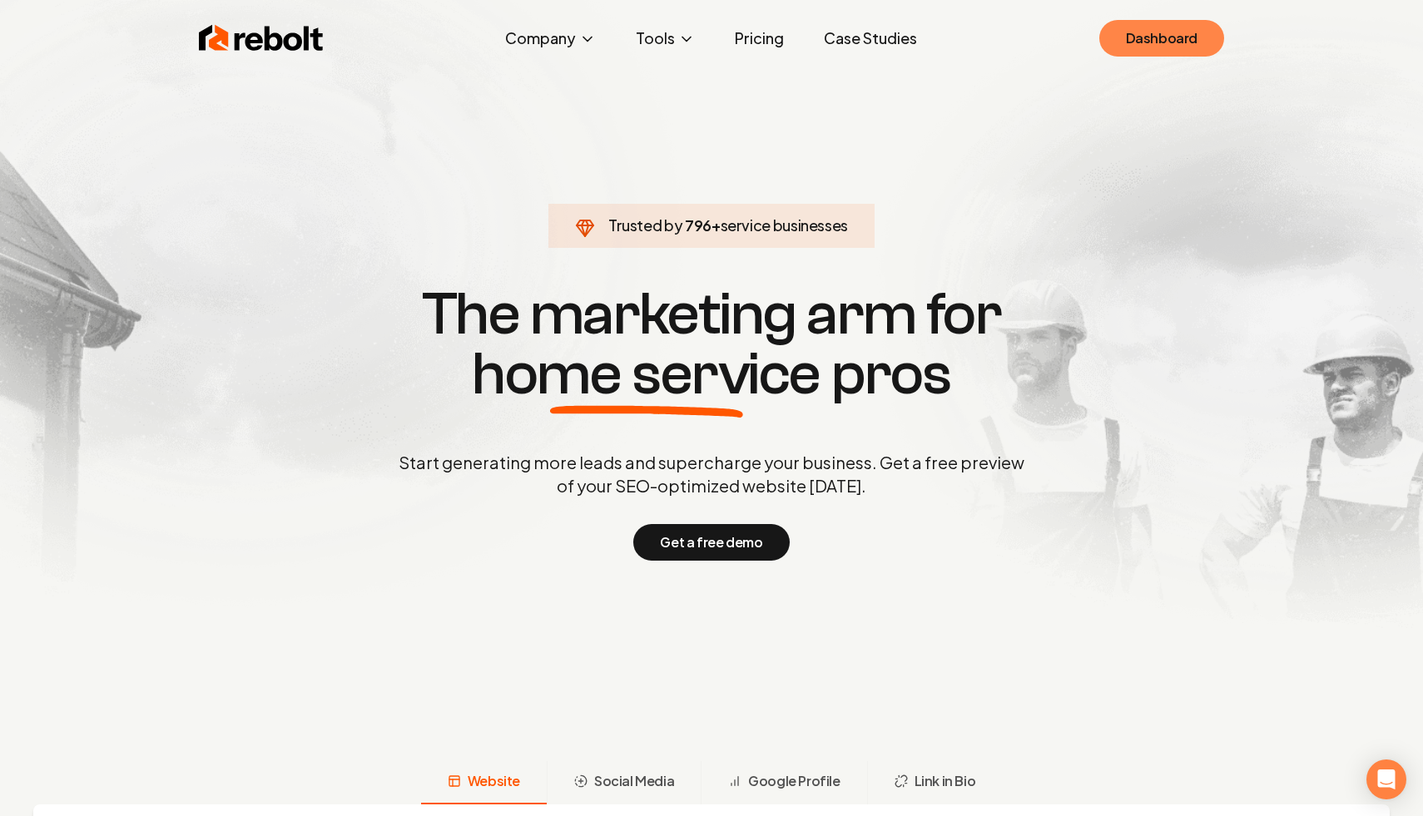
click at [1141, 28] on link "Dashboard" at bounding box center [1161, 38] width 125 height 37
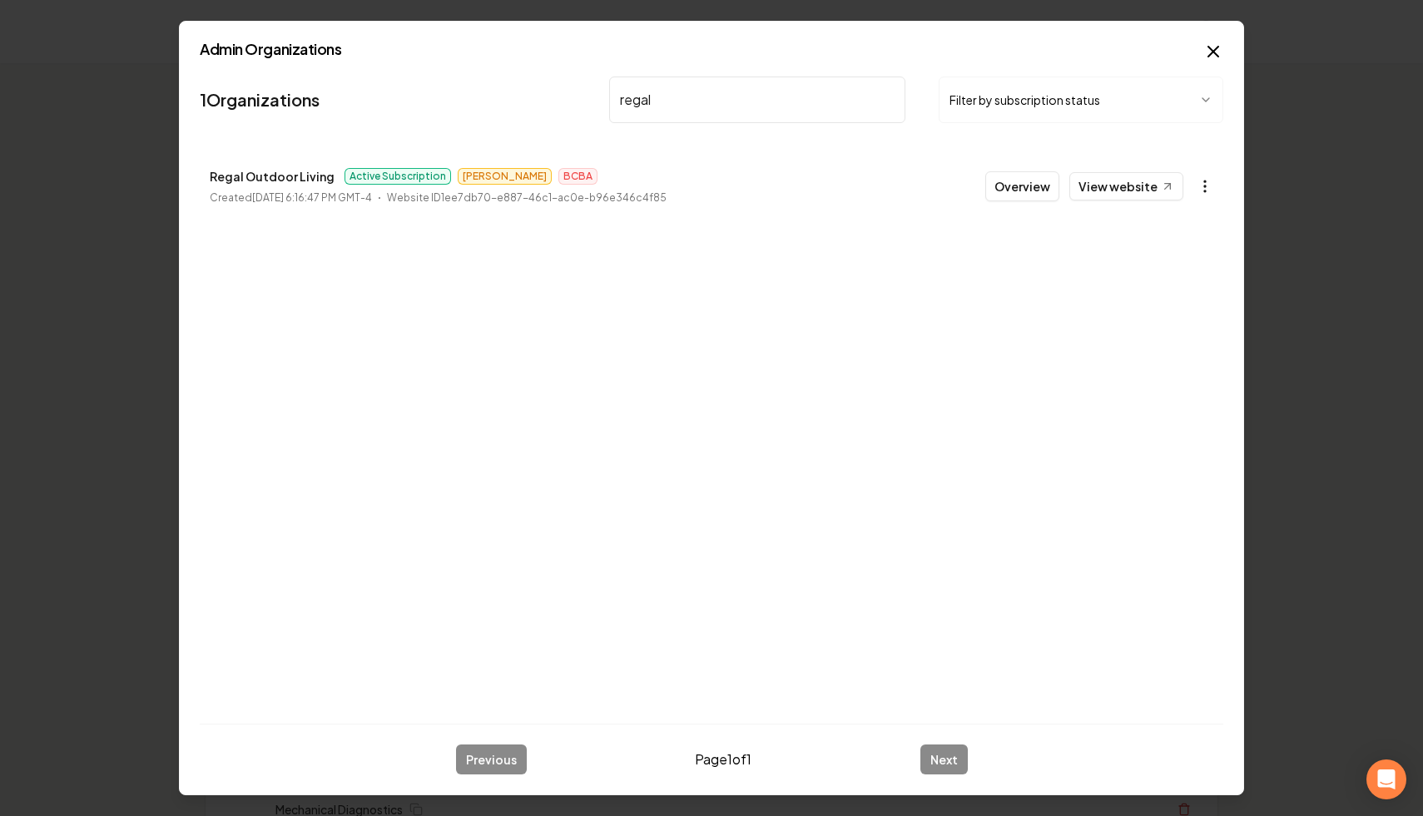
type input "regal"
click at [1201, 192] on icon "button" at bounding box center [1204, 186] width 17 height 17
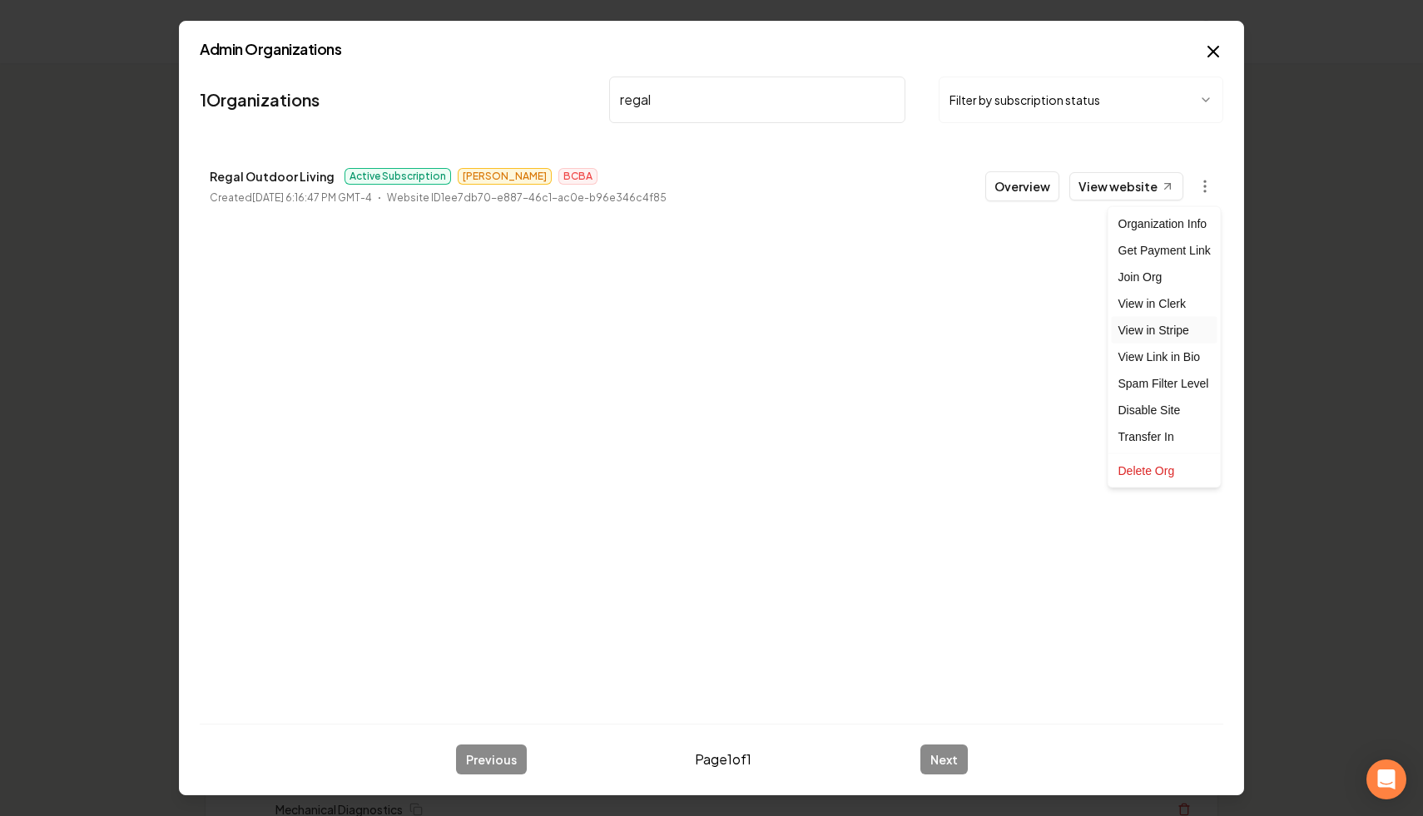
click at [1176, 337] on link "View in Stripe" at bounding box center [1165, 330] width 106 height 27
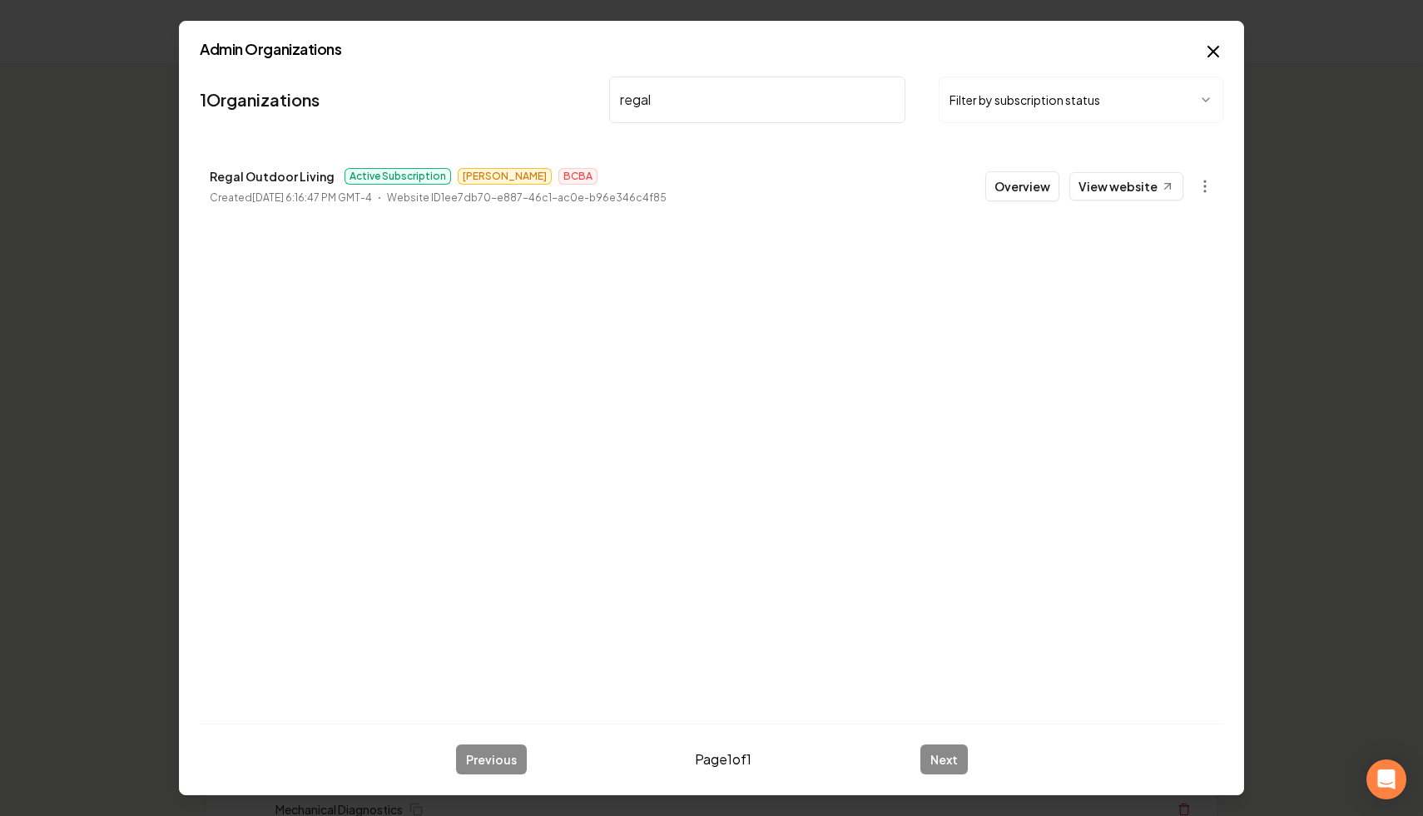
click at [1202, 109] on button "Filter by subscription status" at bounding box center [1080, 100] width 285 height 47
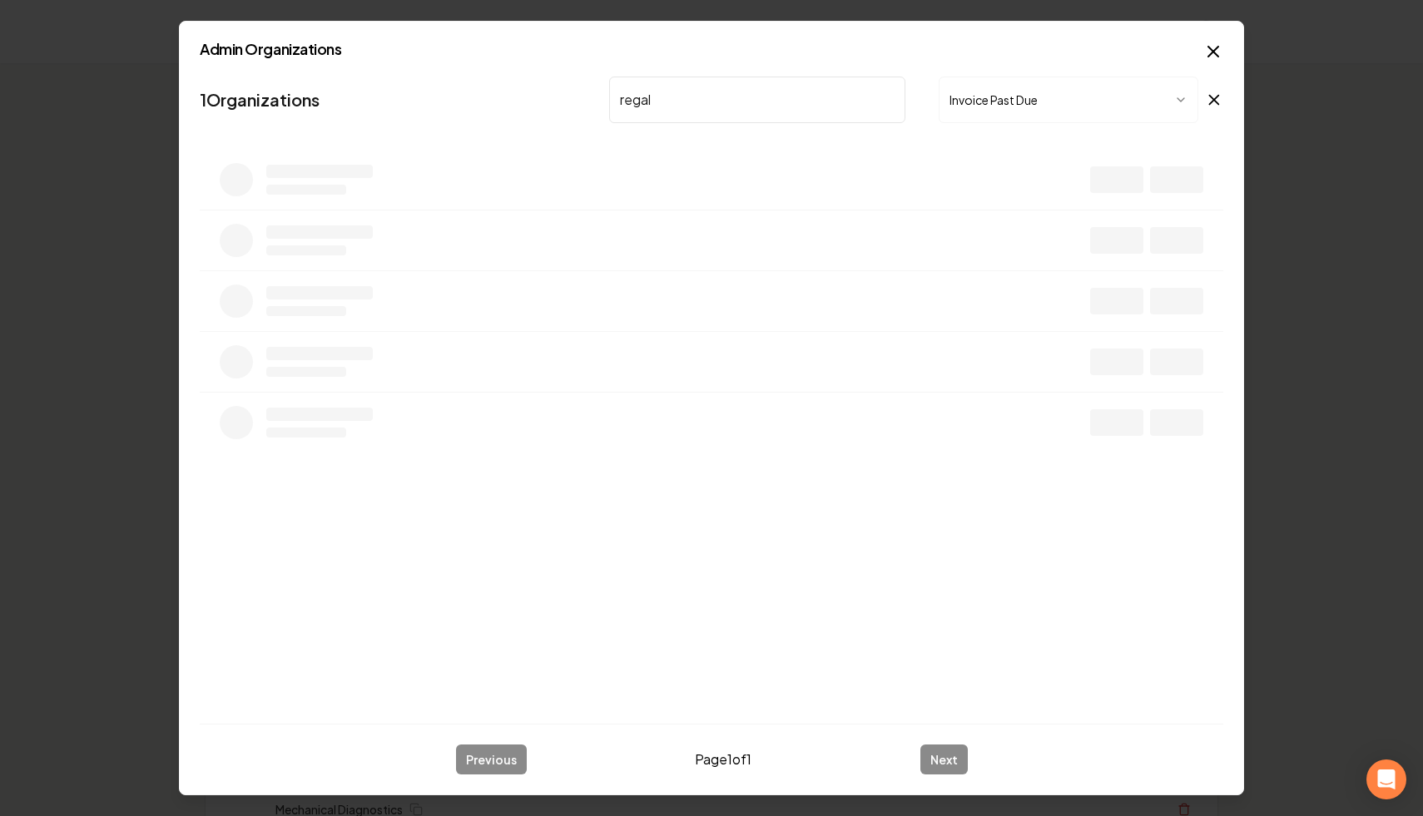
click at [889, 96] on input "regal" at bounding box center [757, 100] width 296 height 47
